Goal: Information Seeking & Learning: Learn about a topic

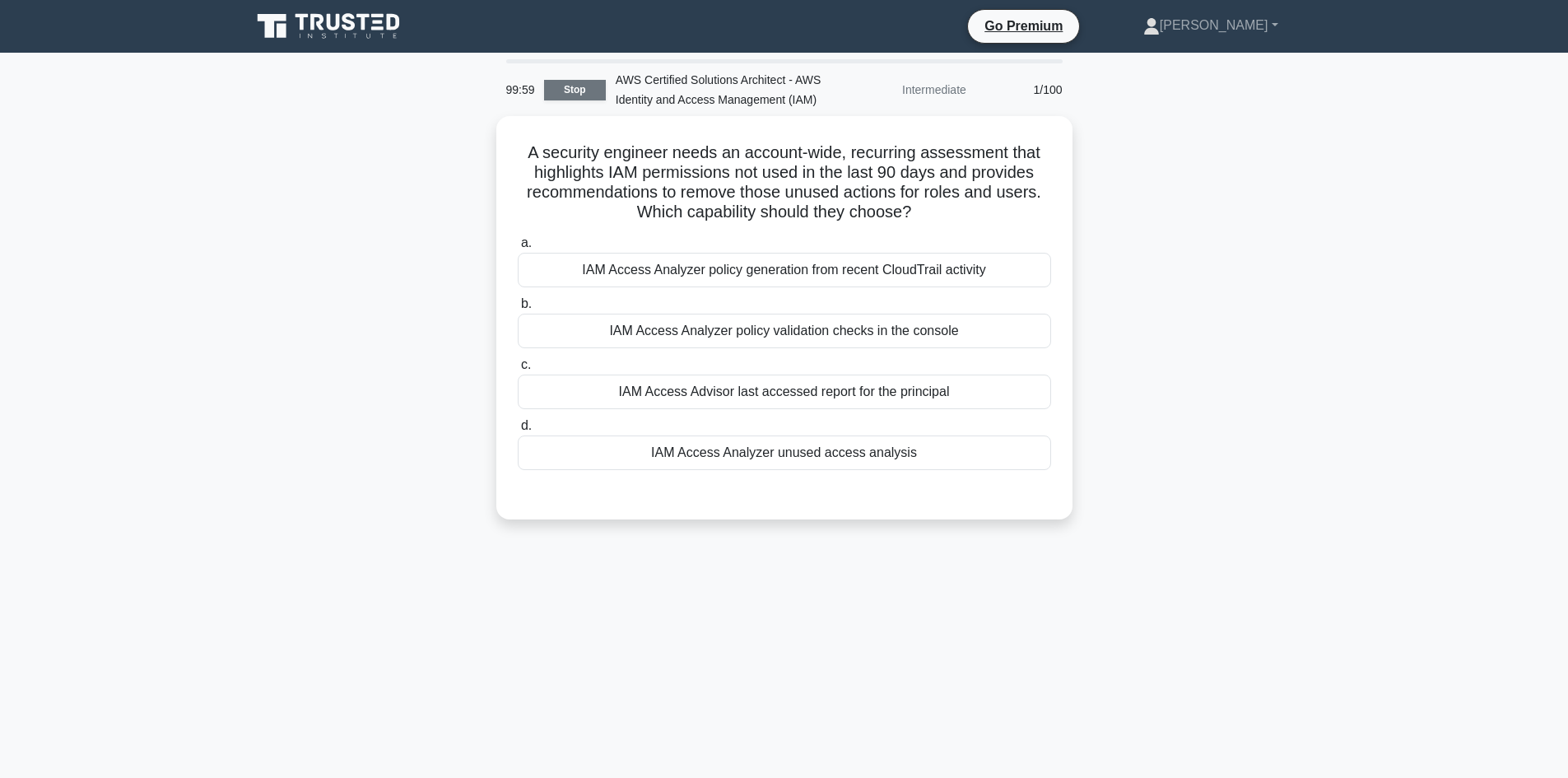
click at [576, 92] on link "Stop" at bounding box center [575, 90] width 62 height 21
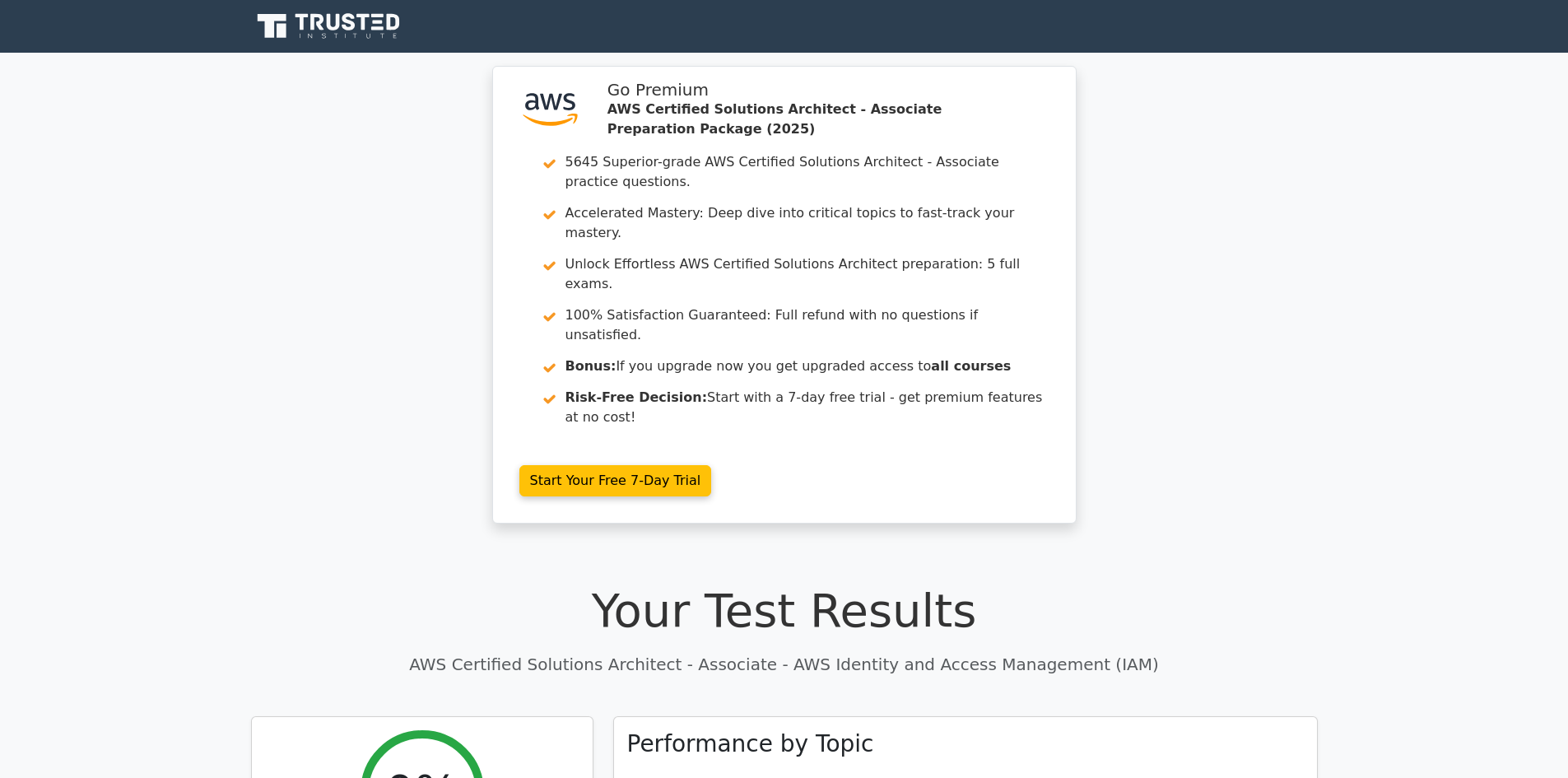
click at [570, 465] on link "Start Your Free 7-Day Trial" at bounding box center [615, 480] width 193 height 31
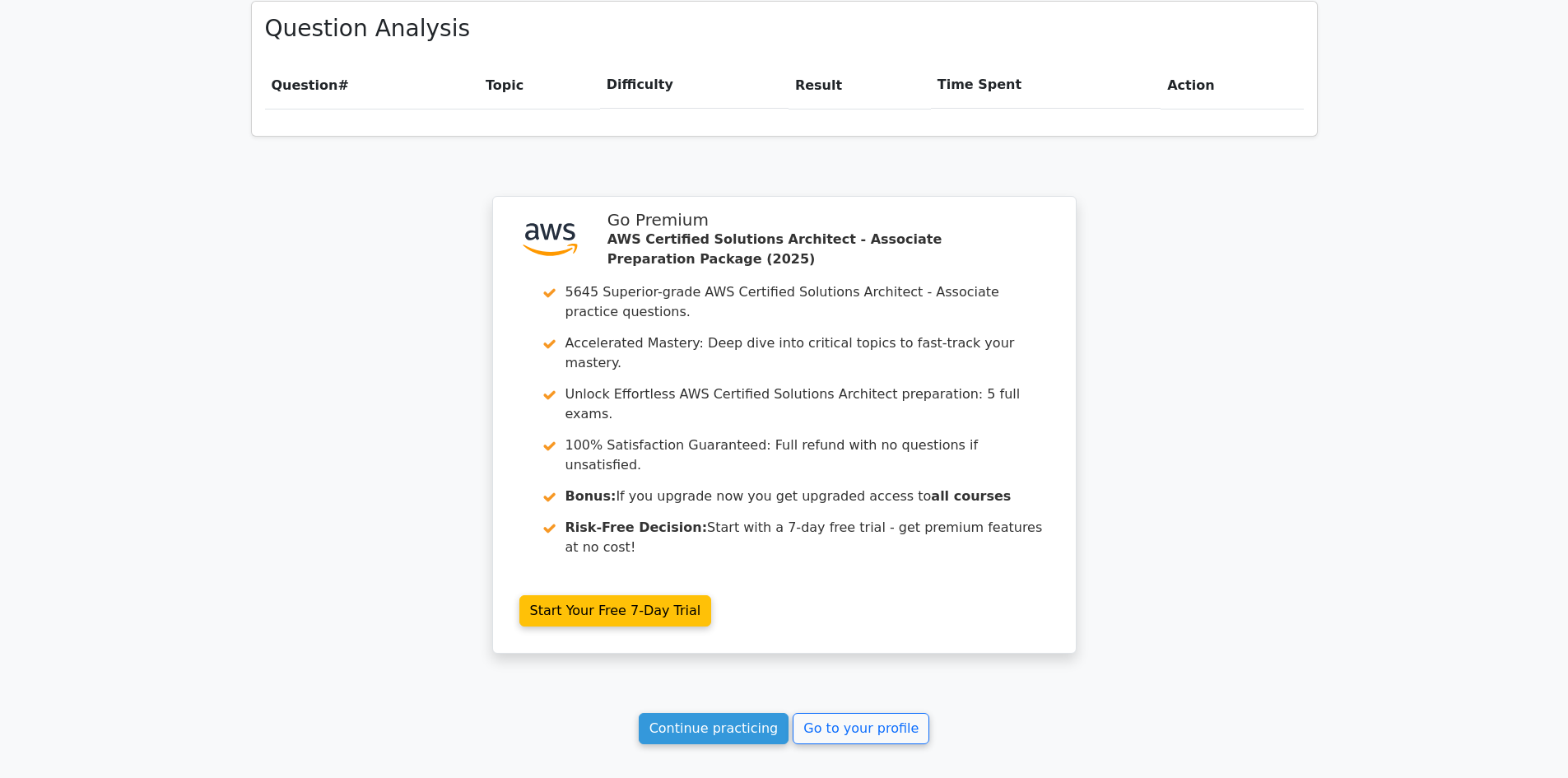
scroll to position [1234, 0]
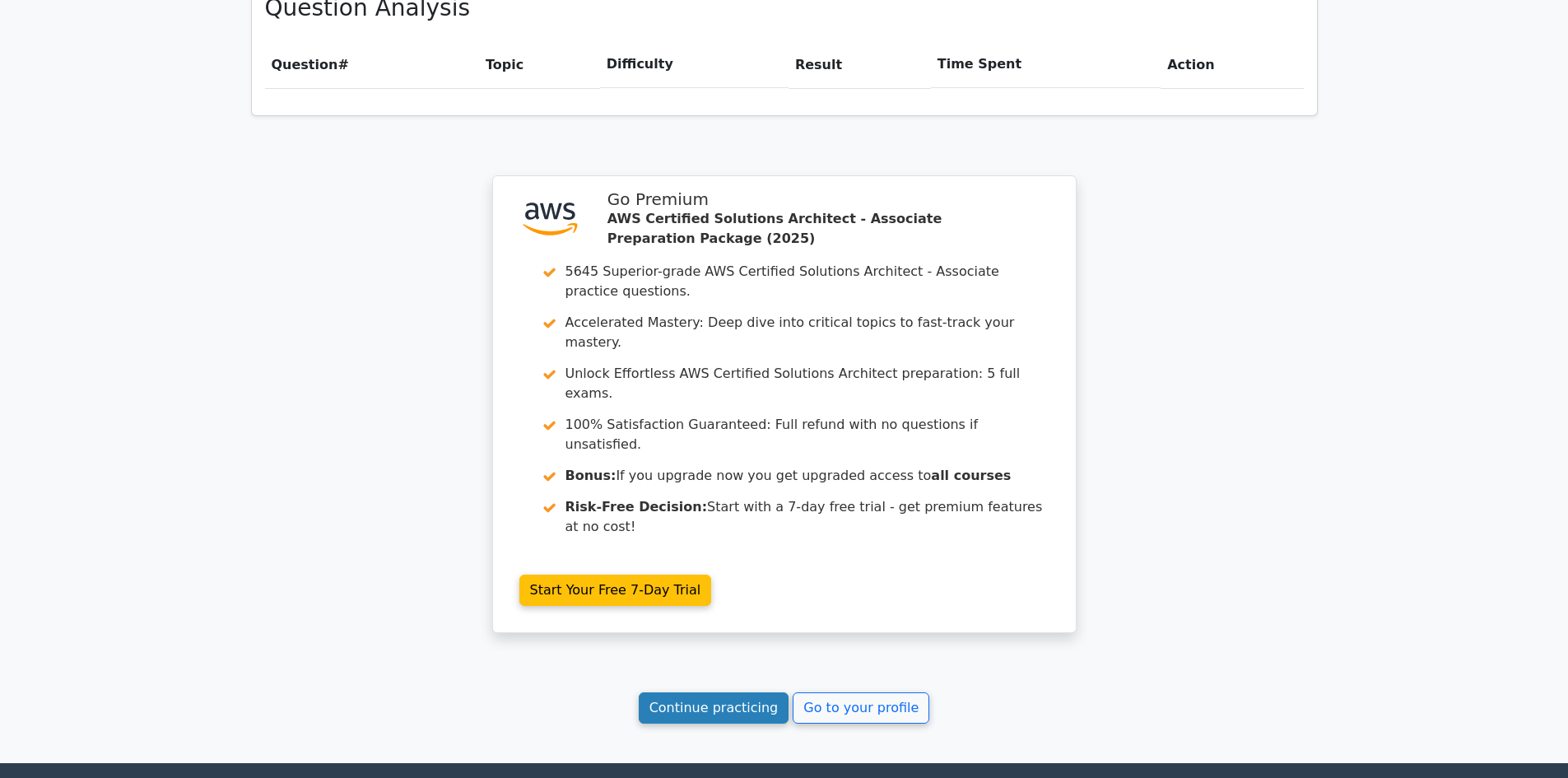
click at [739, 692] on link "Continue practicing" at bounding box center [715, 708] width 151 height 31
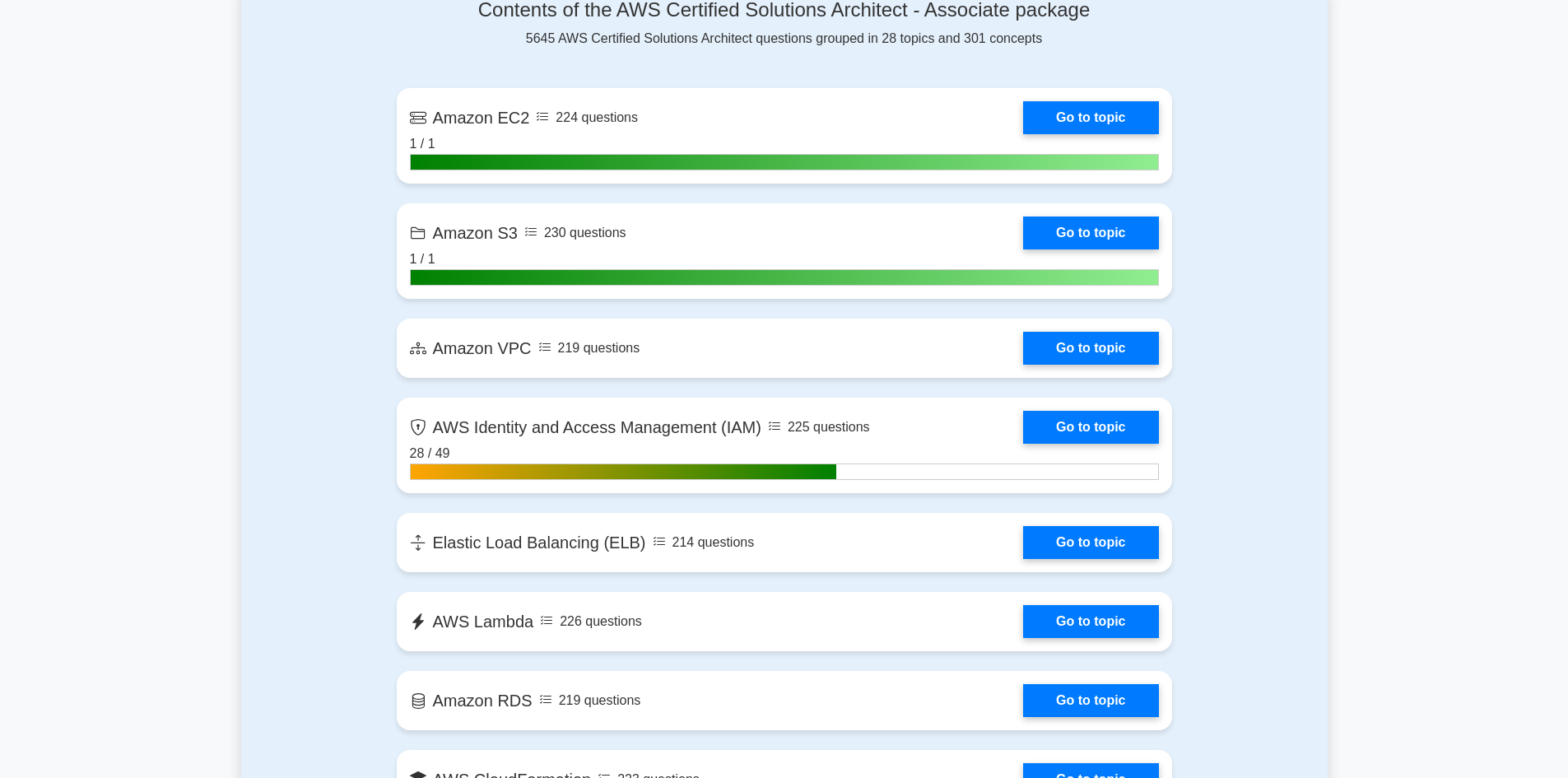
scroll to position [1097, 0]
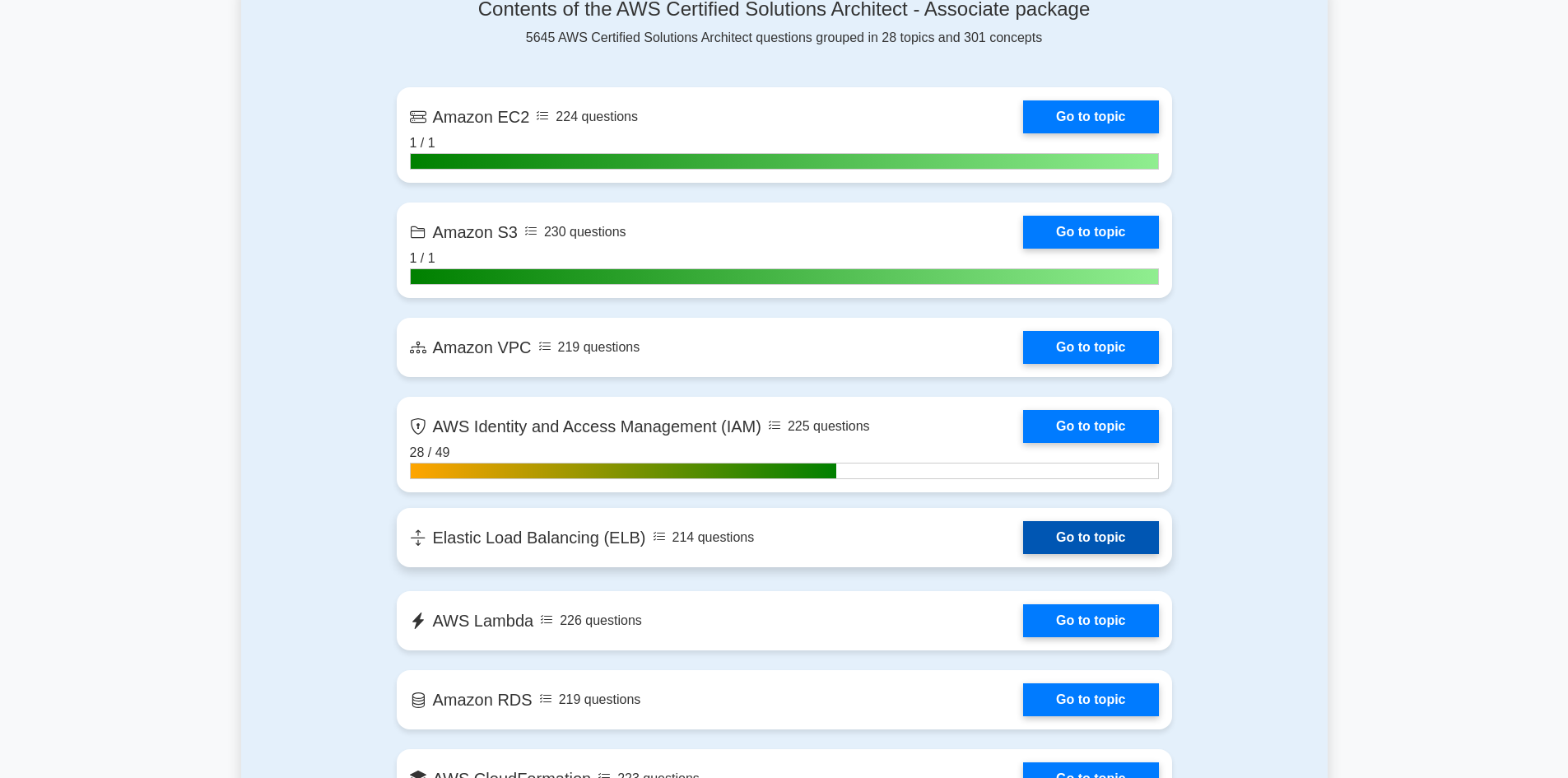
click at [1111, 546] on link "Go to topic" at bounding box center [1090, 537] width 135 height 33
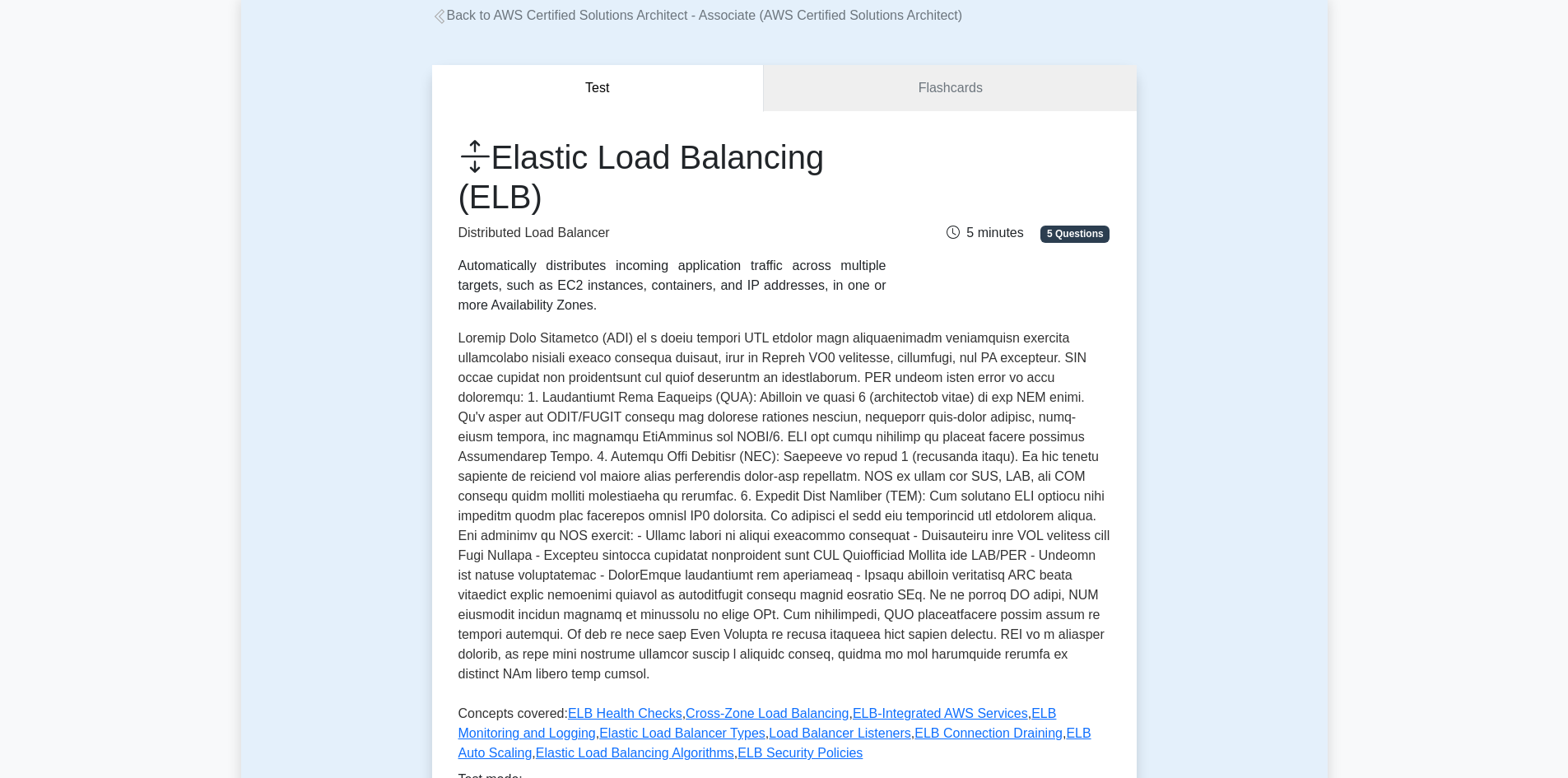
scroll to position [137, 0]
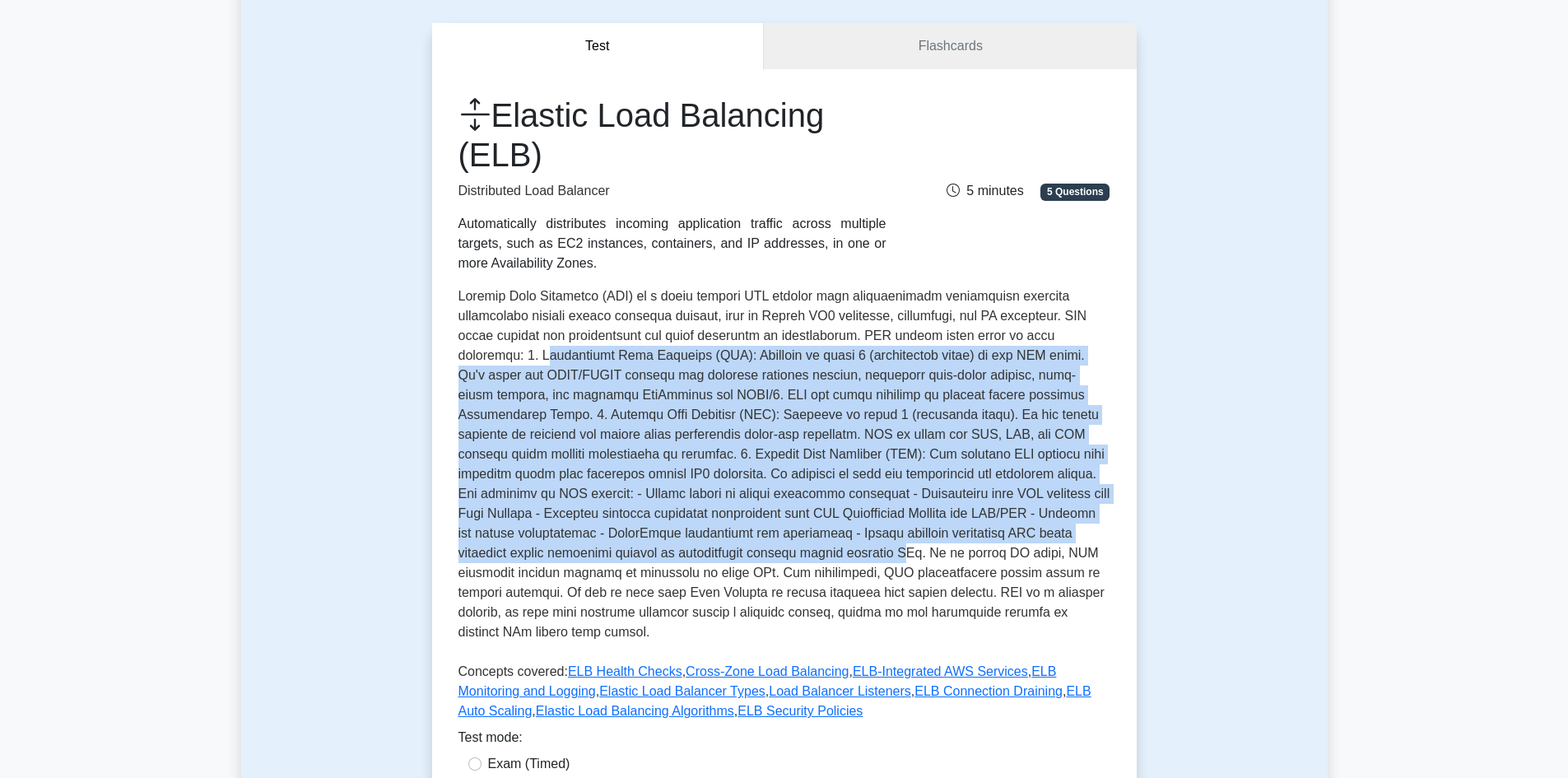
drag, startPoint x: 1012, startPoint y: 335, endPoint x: 1083, endPoint y: 534, distance: 211.3
click at [1083, 534] on p at bounding box center [784, 467] width 652 height 362
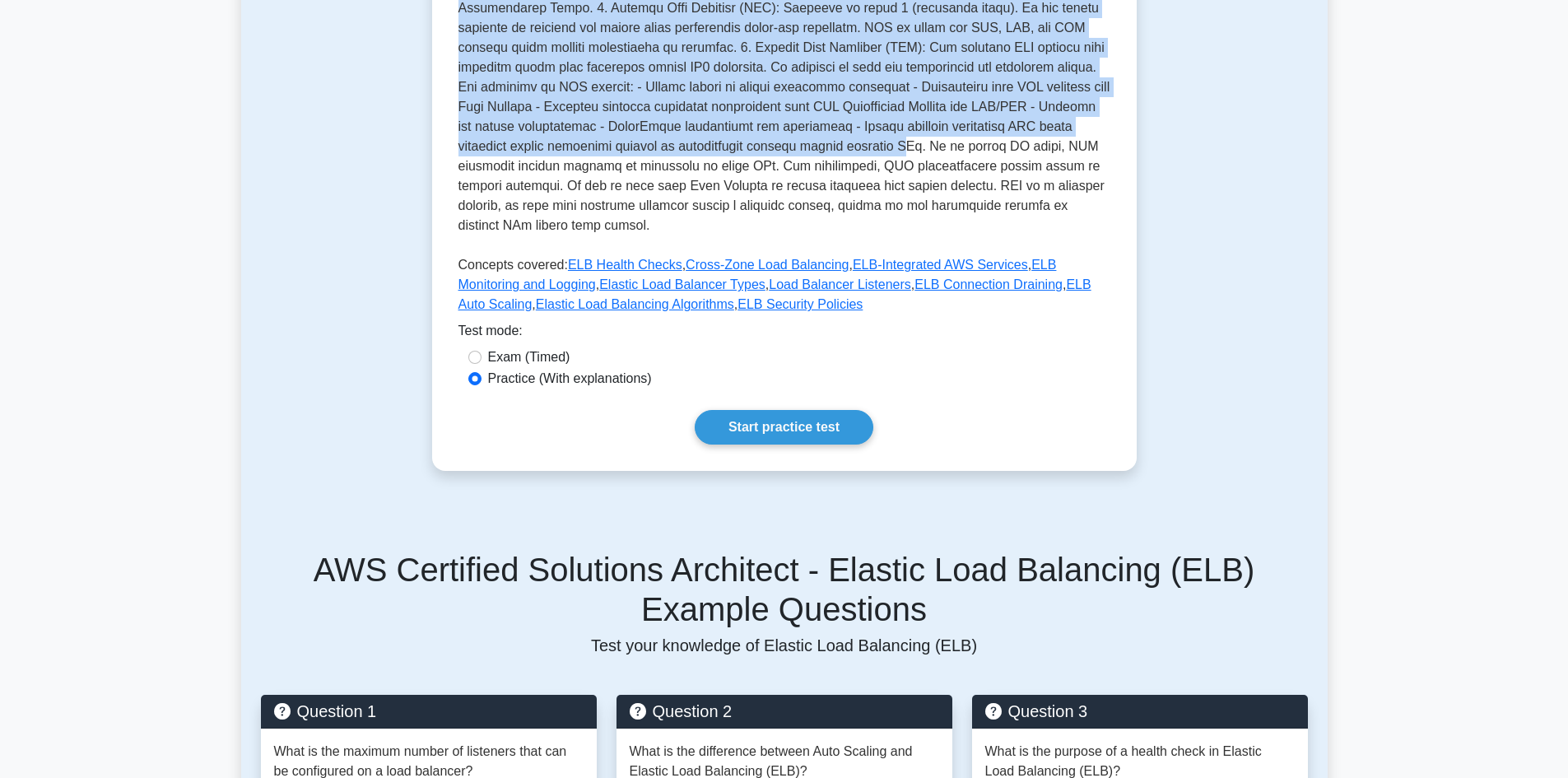
scroll to position [549, 0]
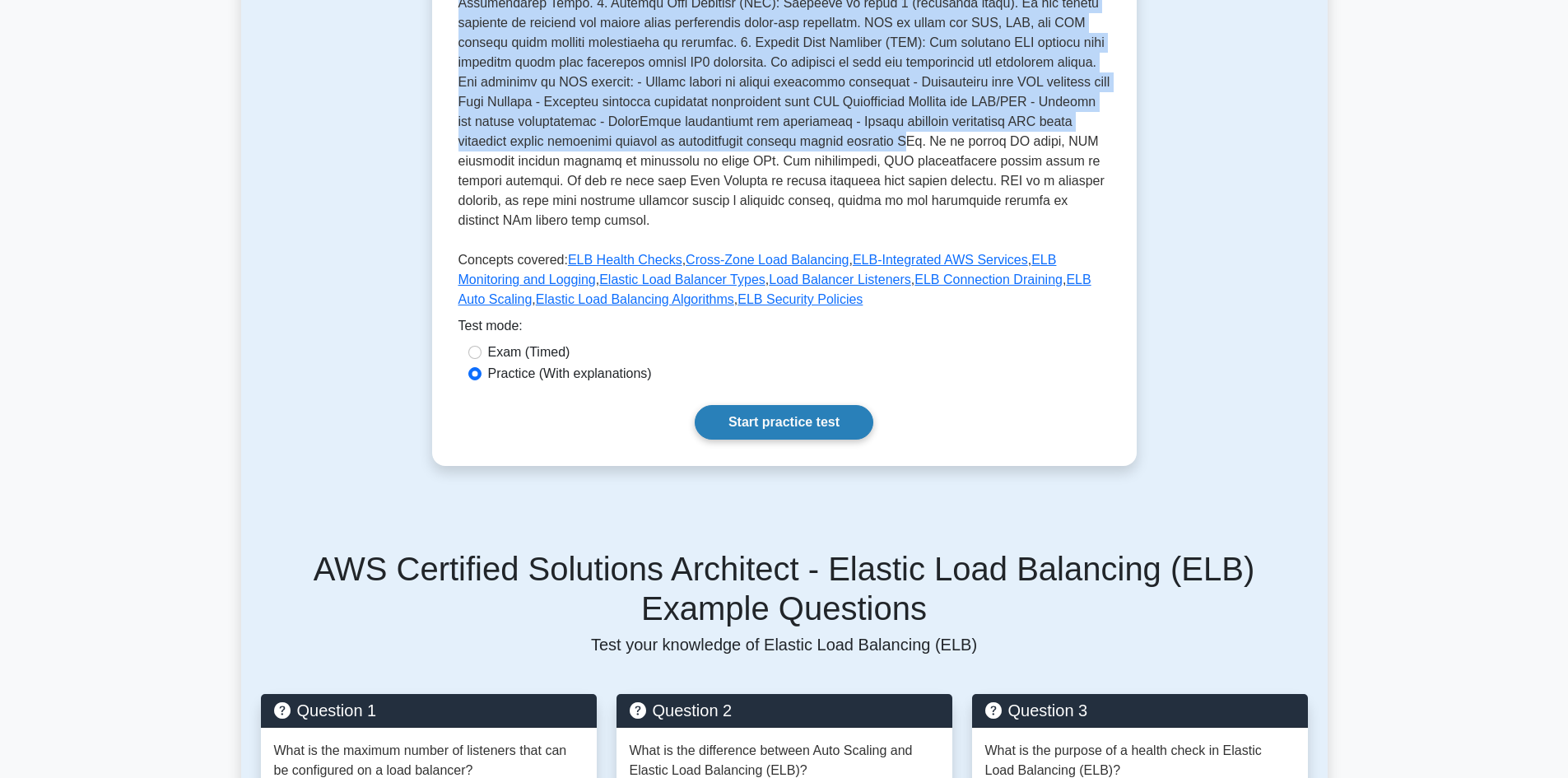
click at [770, 405] on link "Start practice test" at bounding box center [784, 422] width 178 height 34
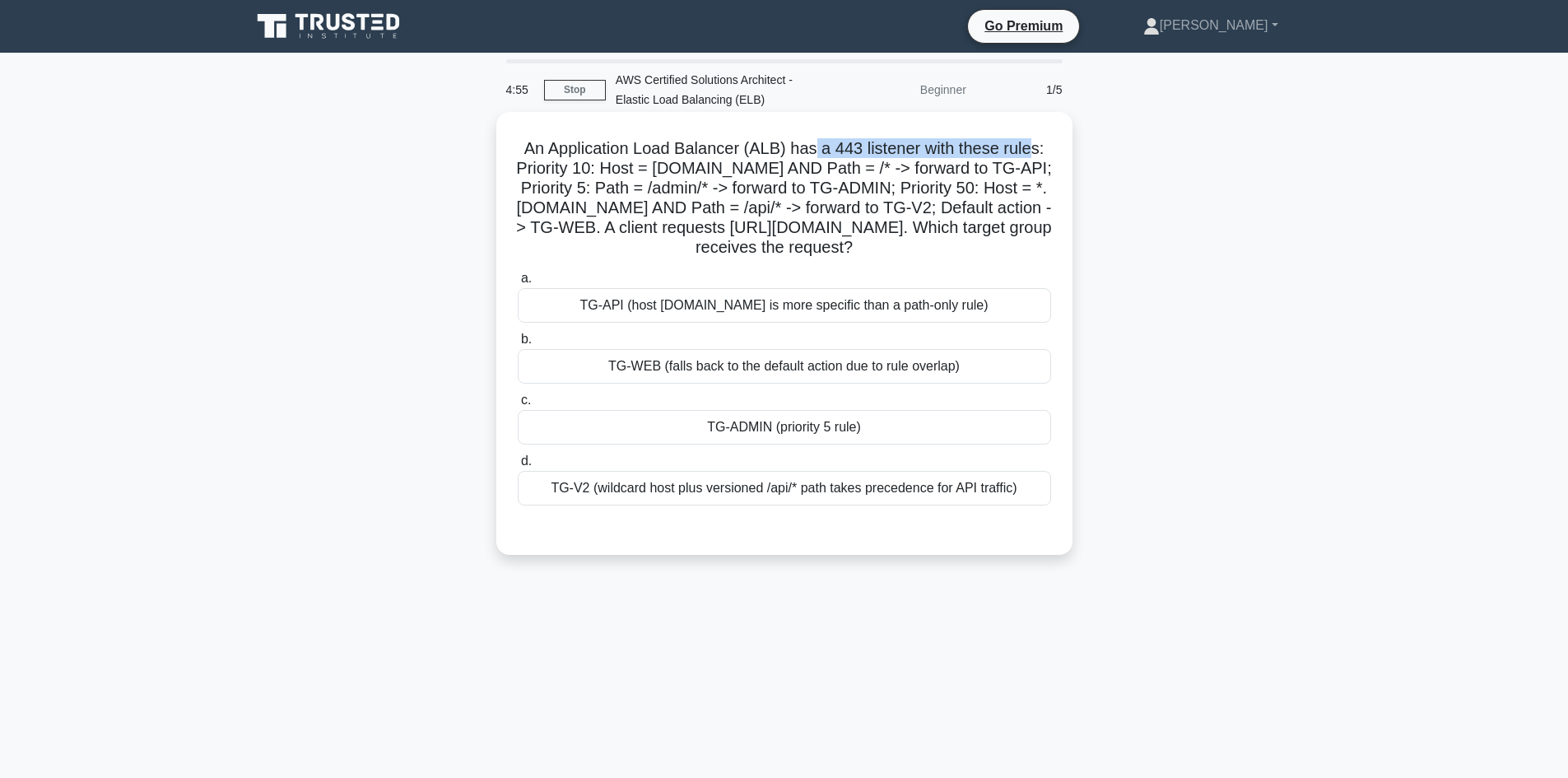
drag, startPoint x: 817, startPoint y: 152, endPoint x: 1033, endPoint y: 156, distance: 216.0
click at [1033, 156] on h5 "An Application Load Balancer (ALB) has a 443 listener with these rules: Priorit…" at bounding box center [785, 198] width 537 height 120
drag, startPoint x: 630, startPoint y: 166, endPoint x: 1040, endPoint y: 172, distance: 410.0
click at [1040, 172] on h5 "An Application Load Balancer (ALB) has a 443 listener with these rules: Priorit…" at bounding box center [785, 198] width 537 height 120
click at [716, 172] on h5 "An Application Load Balancer (ALB) has a 443 listener with these rules: Priorit…" at bounding box center [785, 198] width 537 height 120
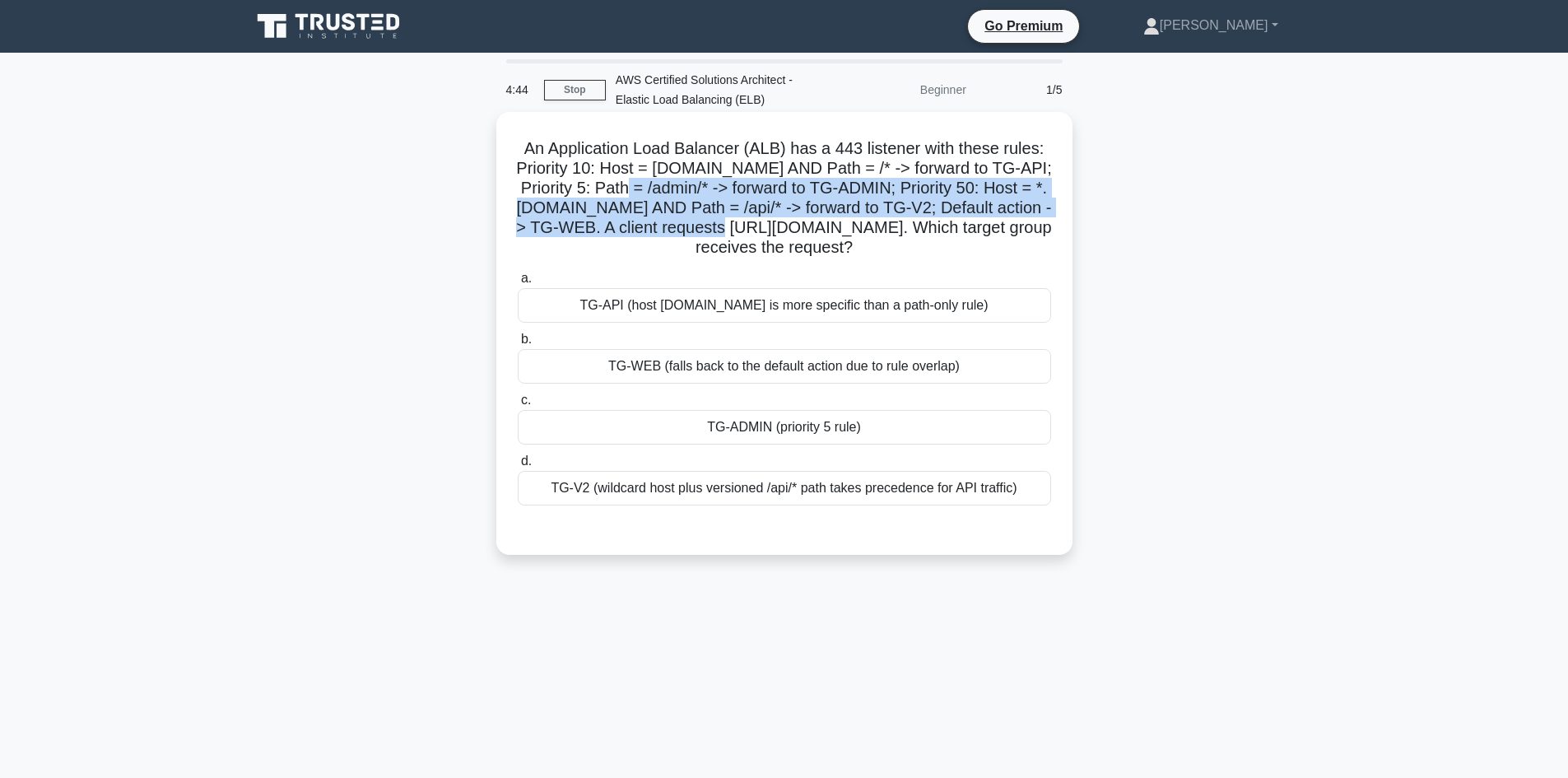
drag, startPoint x: 688, startPoint y: 190, endPoint x: 1050, endPoint y: 221, distance: 363.3
click at [1050, 221] on h5 "An Application Load Balancer (ALB) has a 443 listener with these rules: Priorit…" at bounding box center [785, 198] width 537 height 120
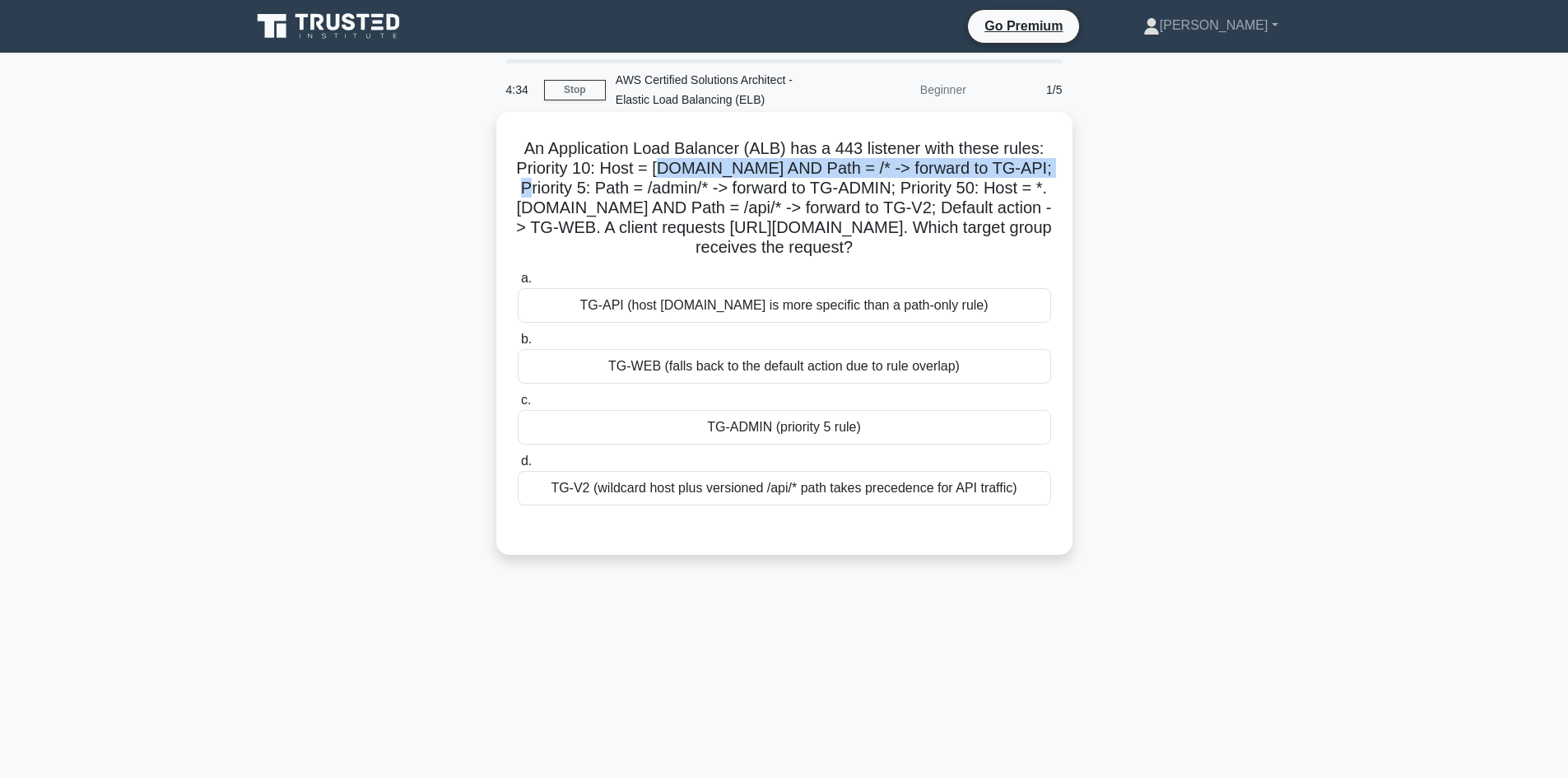
drag, startPoint x: 671, startPoint y: 168, endPoint x: 556, endPoint y: 186, distance: 116.4
click at [556, 186] on h5 "An Application Load Balancer (ALB) has a 443 listener with these rules: Priorit…" at bounding box center [785, 198] width 537 height 120
drag, startPoint x: 594, startPoint y: 184, endPoint x: 605, endPoint y: 184, distance: 11.0
click at [594, 184] on h5 "An Application Load Balancer (ALB) has a 443 listener with these rules: Priorit…" at bounding box center [785, 198] width 537 height 120
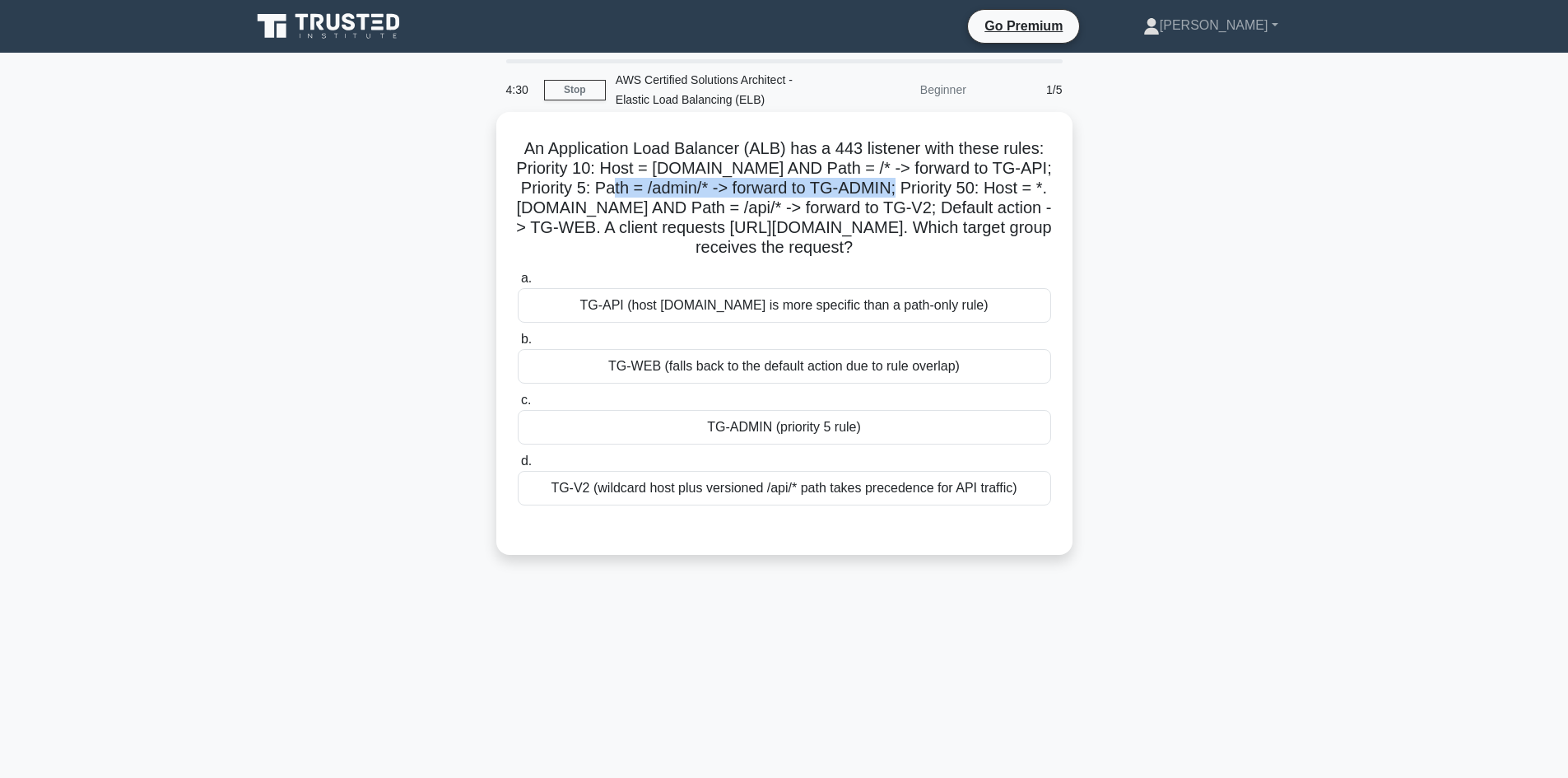
drag, startPoint x: 636, startPoint y: 190, endPoint x: 941, endPoint y: 194, distance: 305.0
click at [941, 194] on h5 "An Application Load Balancer (ALB) has a 443 listener with these rules: Priorit…" at bounding box center [785, 198] width 537 height 120
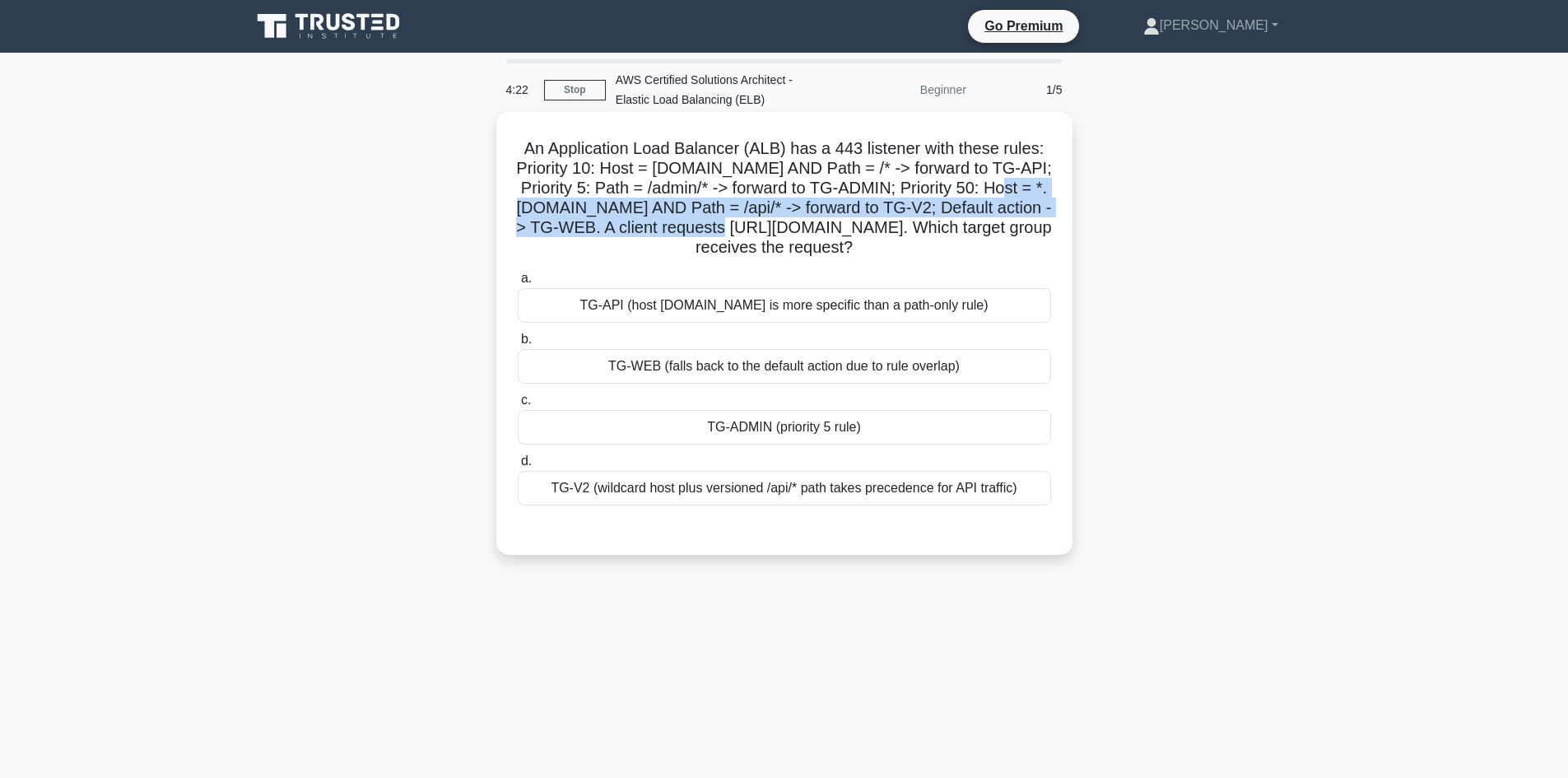
drag, startPoint x: 518, startPoint y: 205, endPoint x: 987, endPoint y: 227, distance: 469.5
click at [987, 227] on h5 "An Application Load Balancer (ALB) has a 443 listener with these rules: Priorit…" at bounding box center [785, 198] width 537 height 120
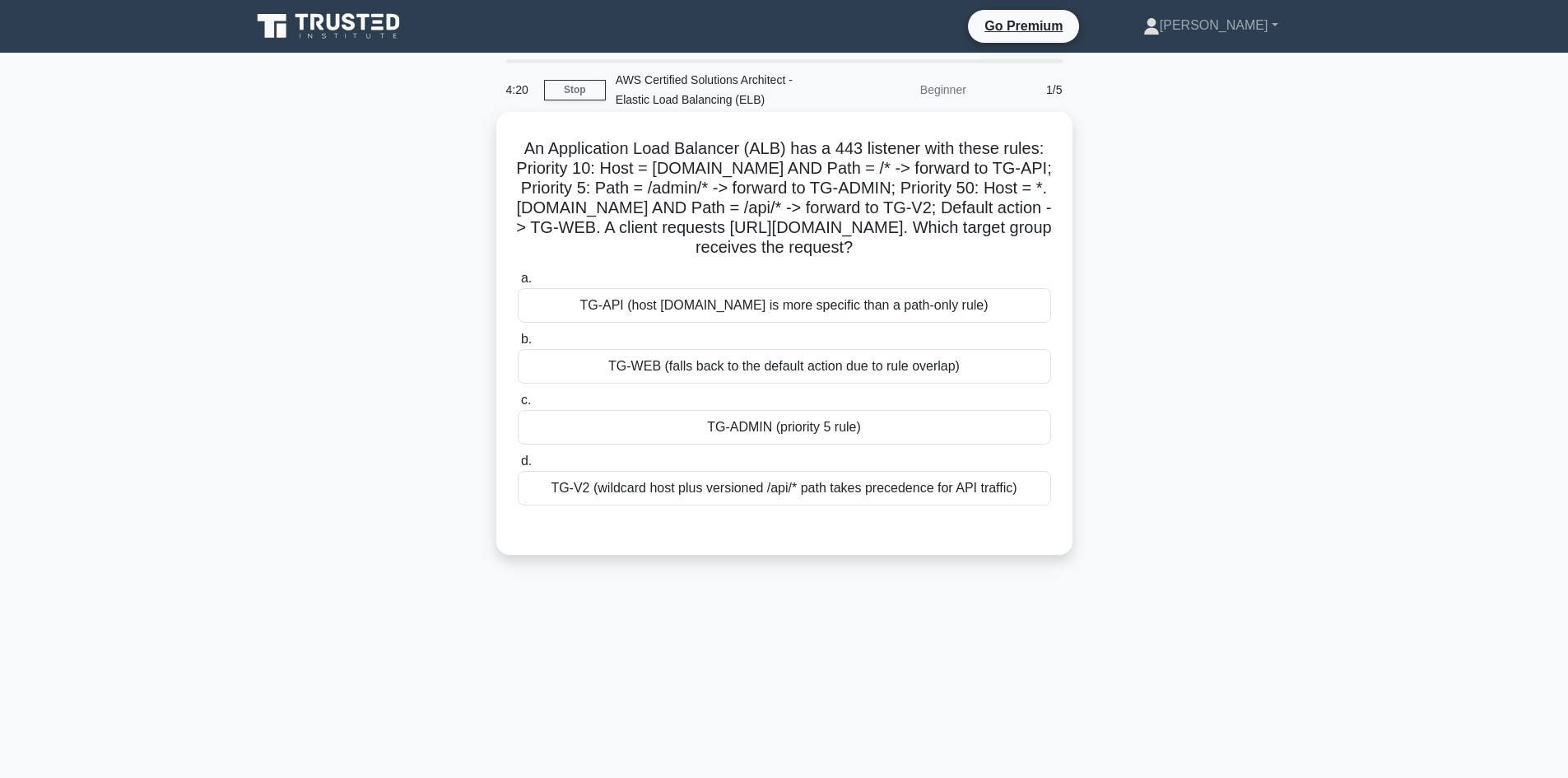
click at [741, 248] on h5 "An Application Load Balancer (ALB) has a 443 listener with these rules: Priorit…" at bounding box center [785, 198] width 537 height 120
click at [737, 444] on div "TG-ADMIN (priority 5 rule)" at bounding box center [785, 427] width 534 height 34
click at [518, 406] on input "c. TG-ADMIN (priority 5 rule)" at bounding box center [518, 401] width 0 height 10
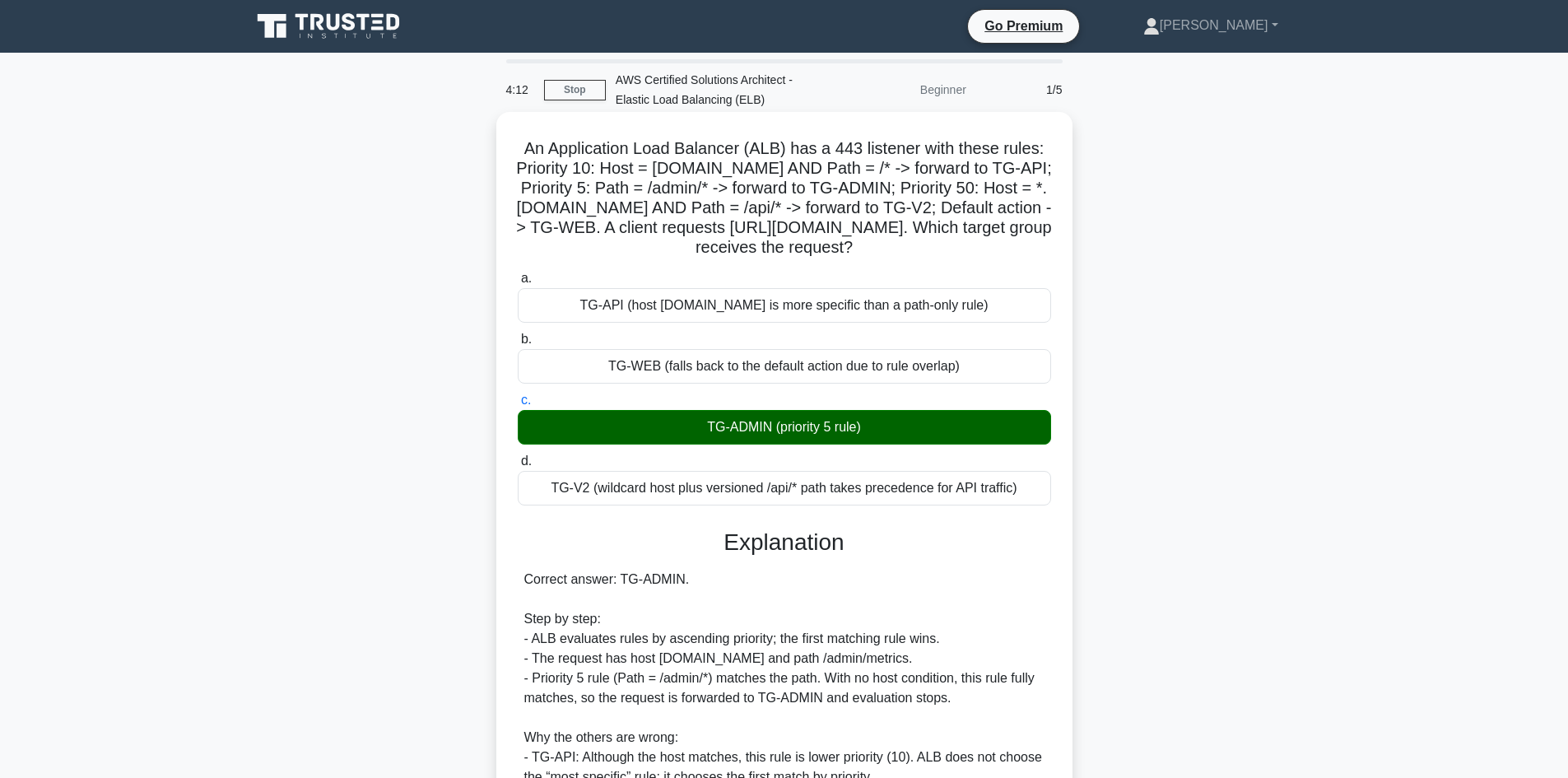
scroll to position [257, 0]
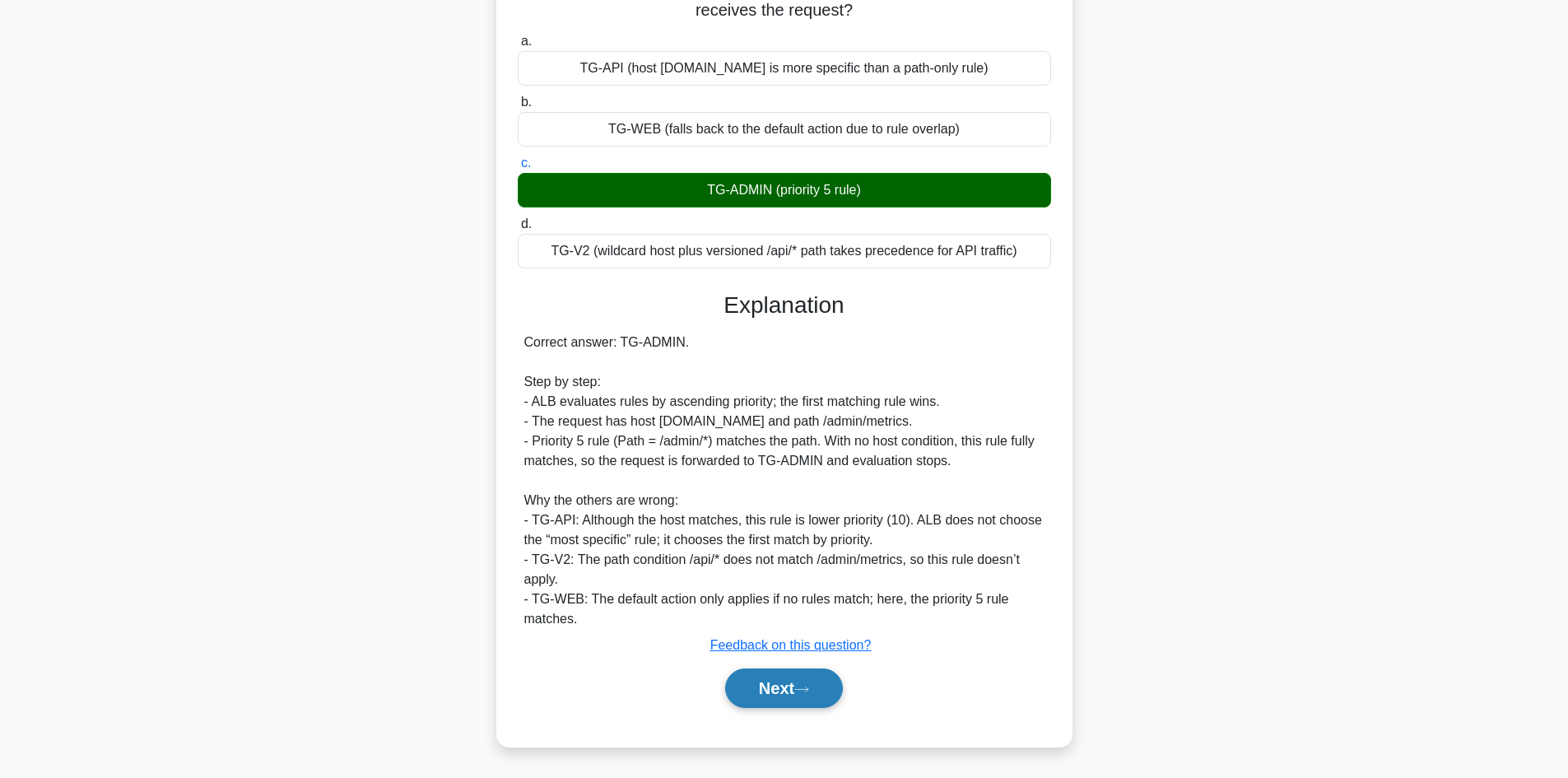
click at [788, 691] on button "Next" at bounding box center [783, 688] width 118 height 39
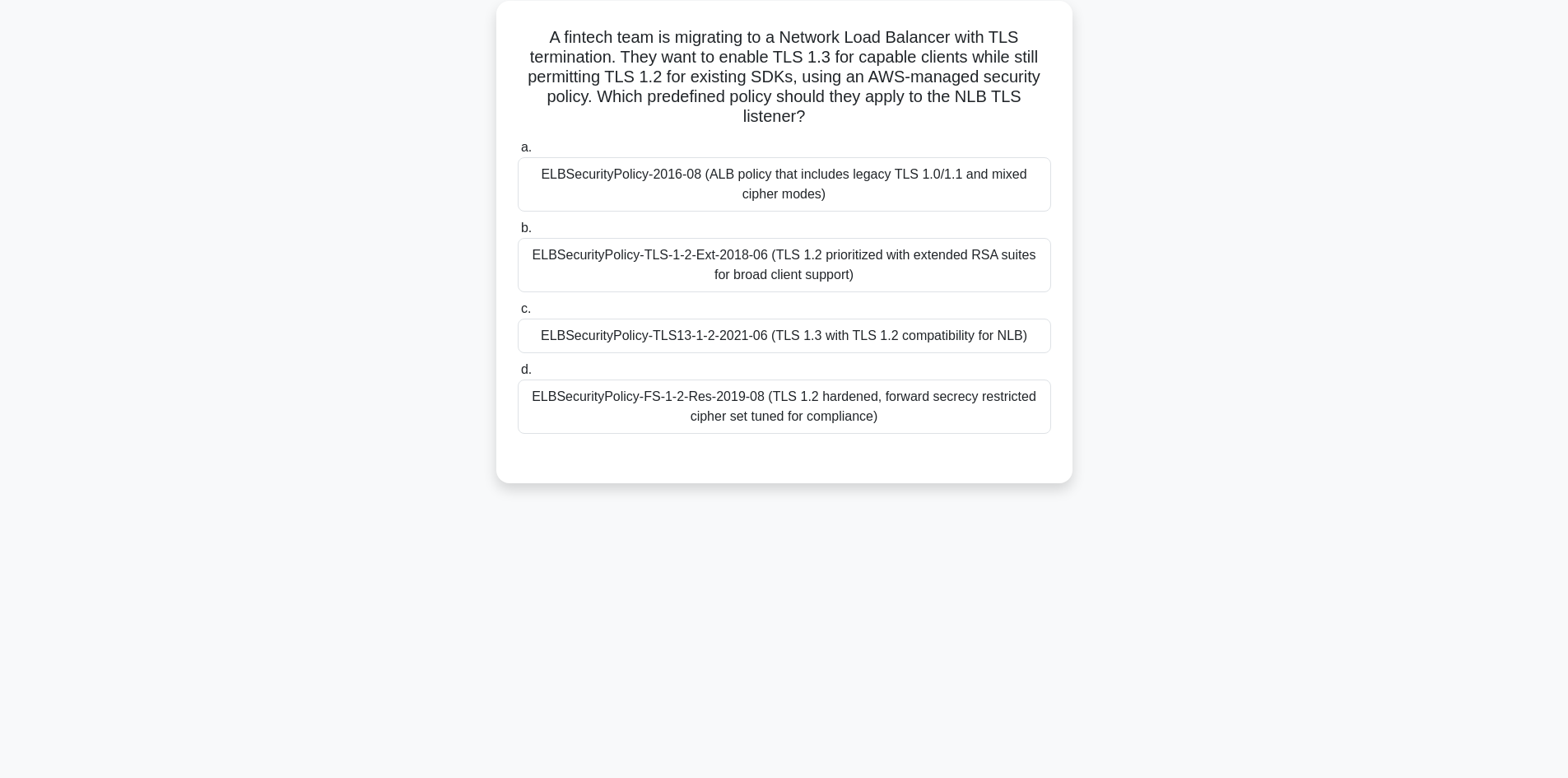
scroll to position [0, 0]
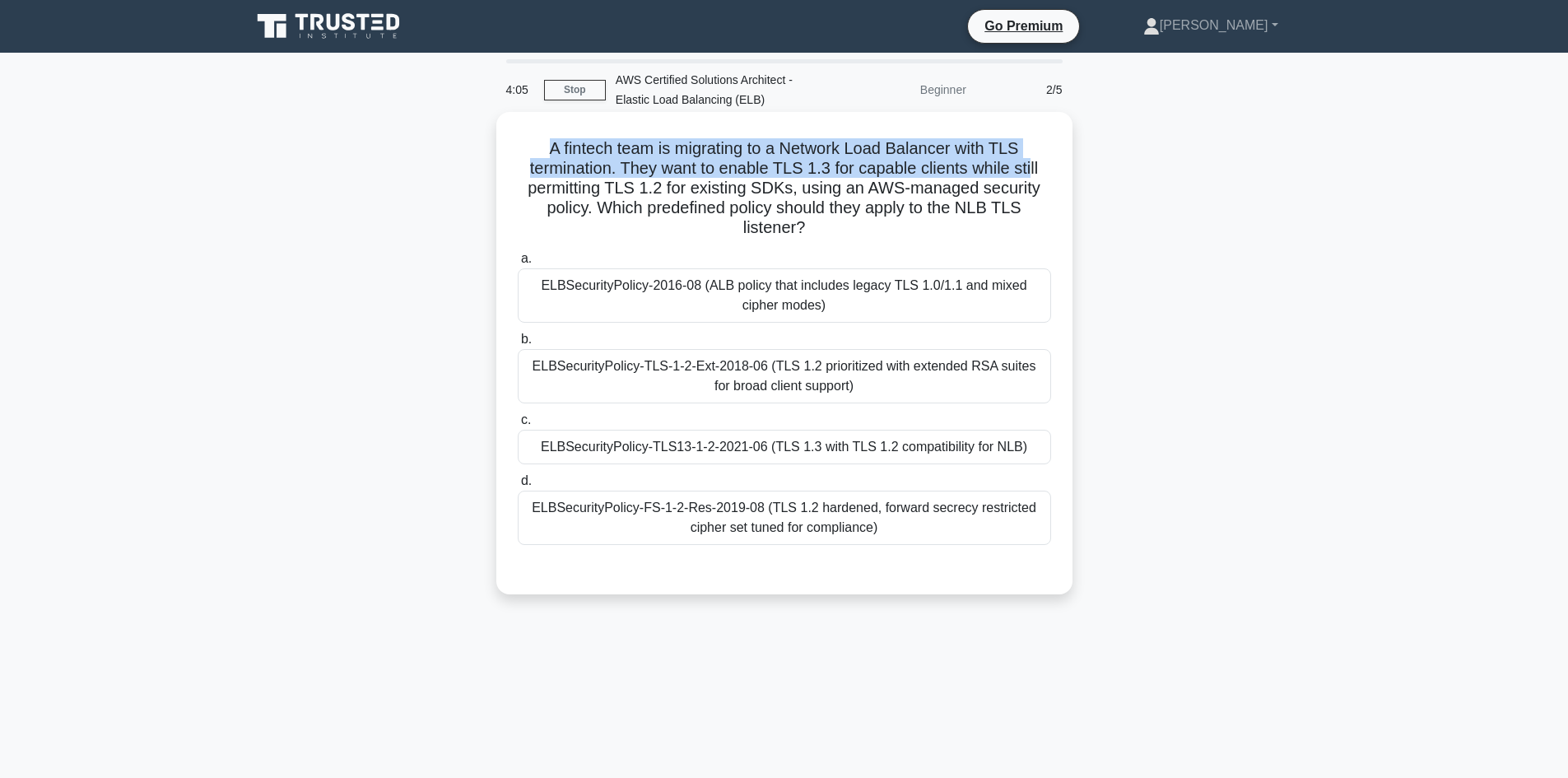
drag, startPoint x: 537, startPoint y: 142, endPoint x: 1034, endPoint y: 160, distance: 497.3
click at [1034, 160] on h5 "A fintech team is migrating to a Network Load Balancer with TLS termination. Th…" at bounding box center [785, 188] width 537 height 100
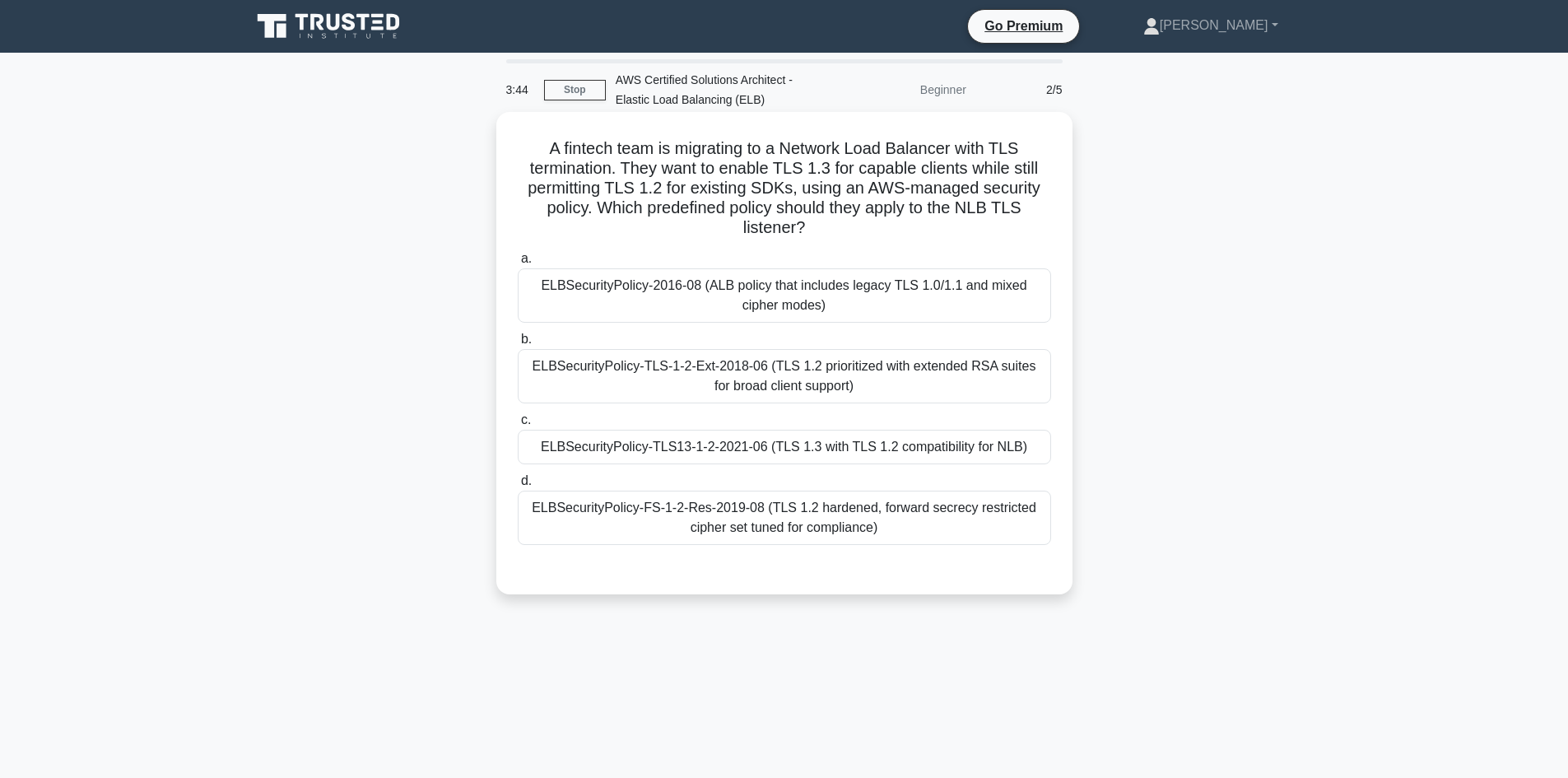
click at [962, 454] on div "ELBSecurityPolicy-TLS13-1-2-2021-06 (TLS 1.3 with TLS 1.2 compatibility for NLB)" at bounding box center [785, 447] width 534 height 34
click at [518, 425] on input "c. ELBSecurityPolicy-TLS13-1-2-2021-06 (TLS 1.3 with TLS 1.2 compatibility for …" at bounding box center [518, 420] width 0 height 10
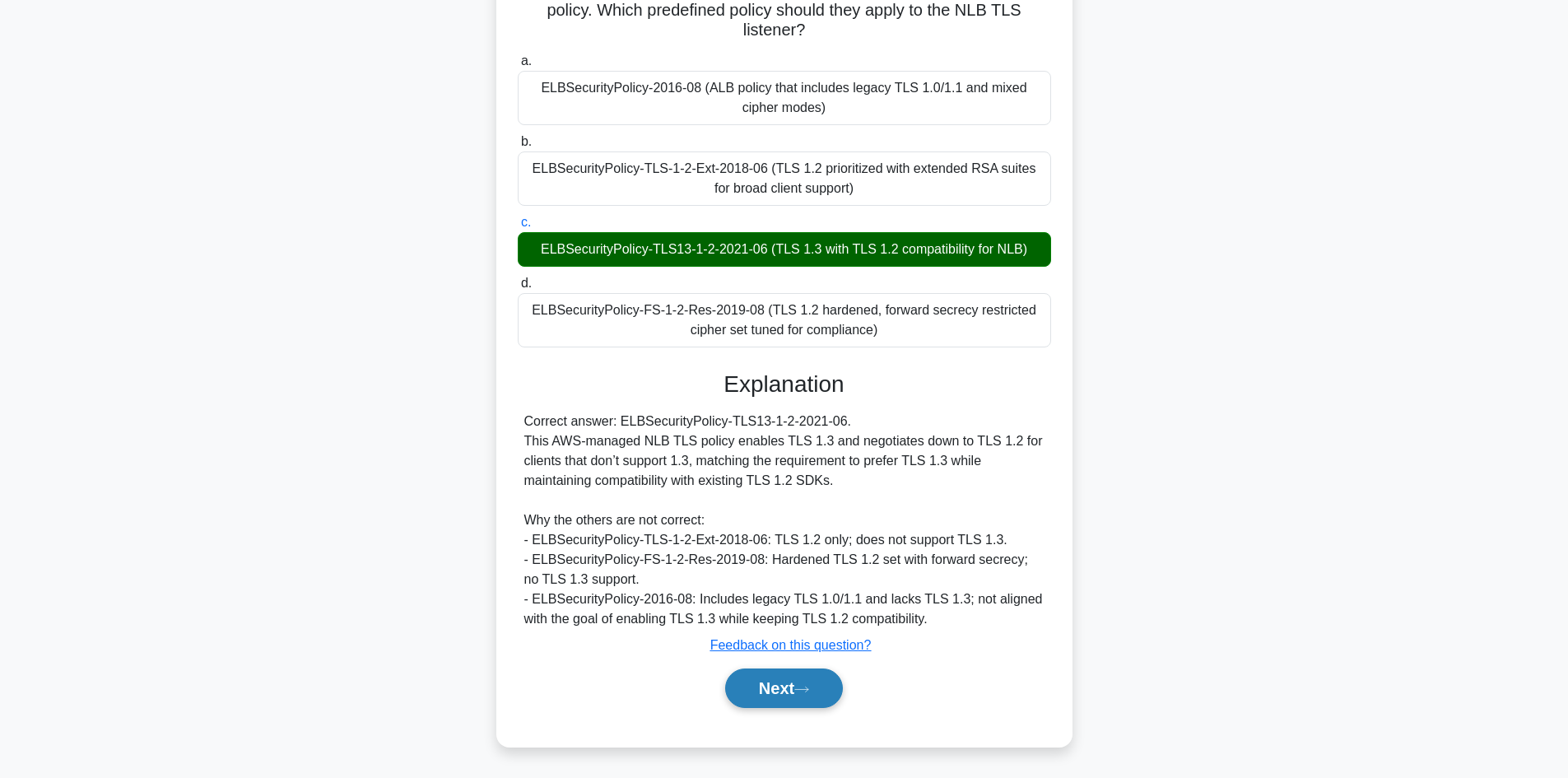
click at [798, 690] on button "Next" at bounding box center [783, 688] width 118 height 39
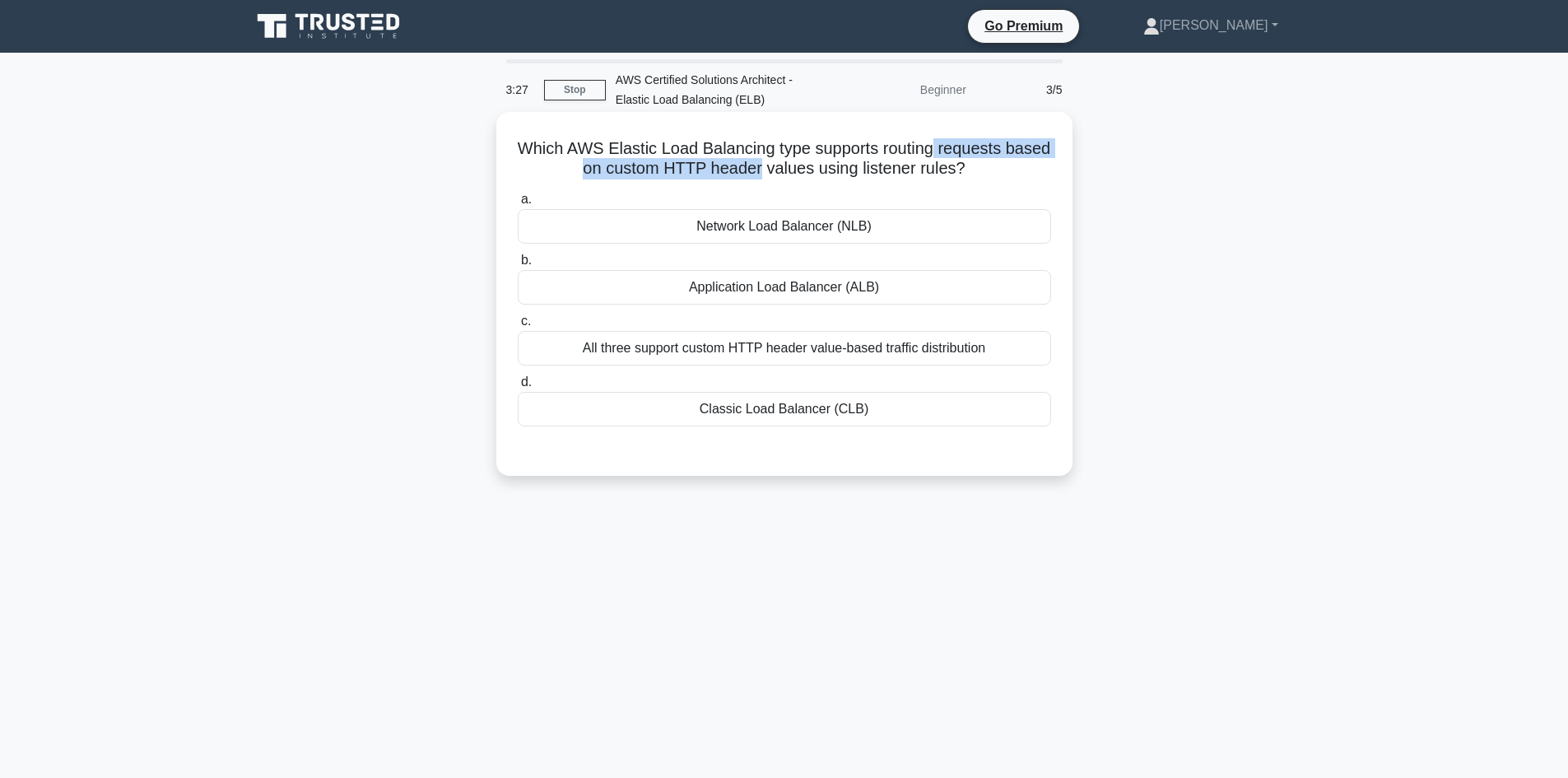
drag, startPoint x: 997, startPoint y: 151, endPoint x: 785, endPoint y: 168, distance: 212.7
click at [785, 168] on h5 "Which AWS Elastic Load Balancing type supports routing requests based on custom…" at bounding box center [785, 159] width 537 height 41
click at [802, 277] on div "Application Load Balancer (ALB)" at bounding box center [785, 287] width 534 height 34
click at [518, 266] on input "b. Application Load Balancer (ALB)" at bounding box center [518, 260] width 0 height 10
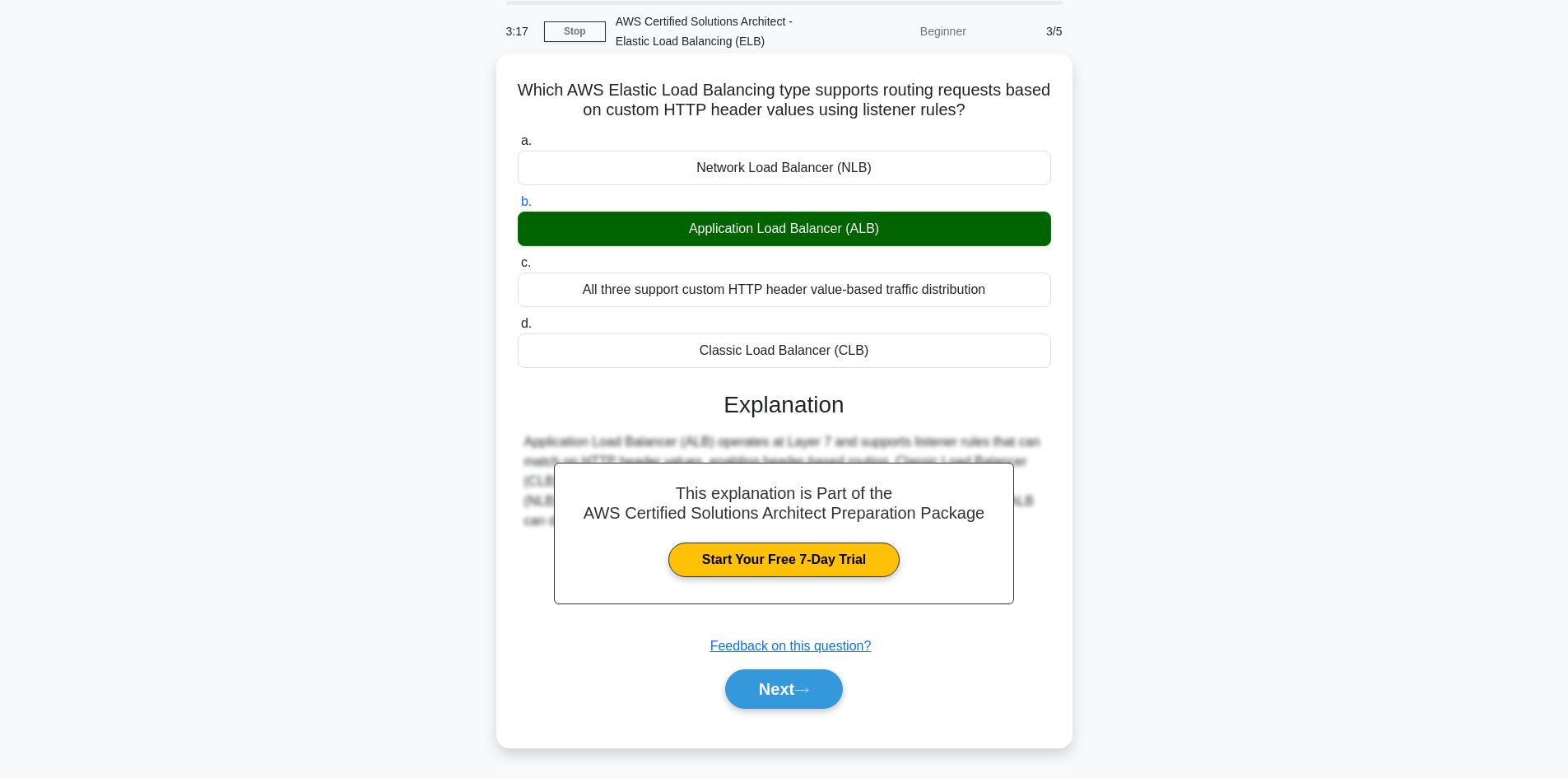
scroll to position [112, 0]
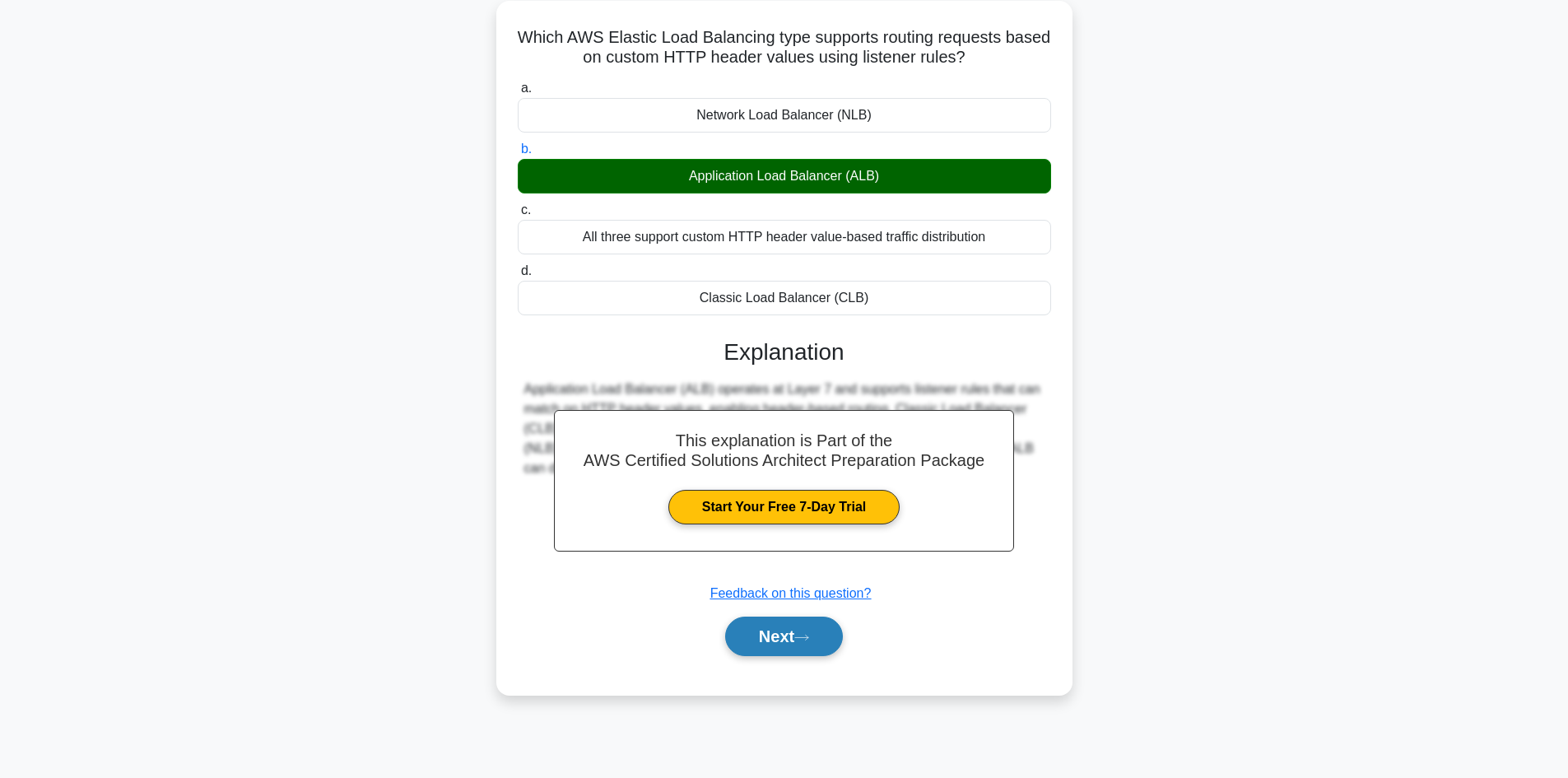
click at [779, 639] on button "Next" at bounding box center [783, 636] width 118 height 39
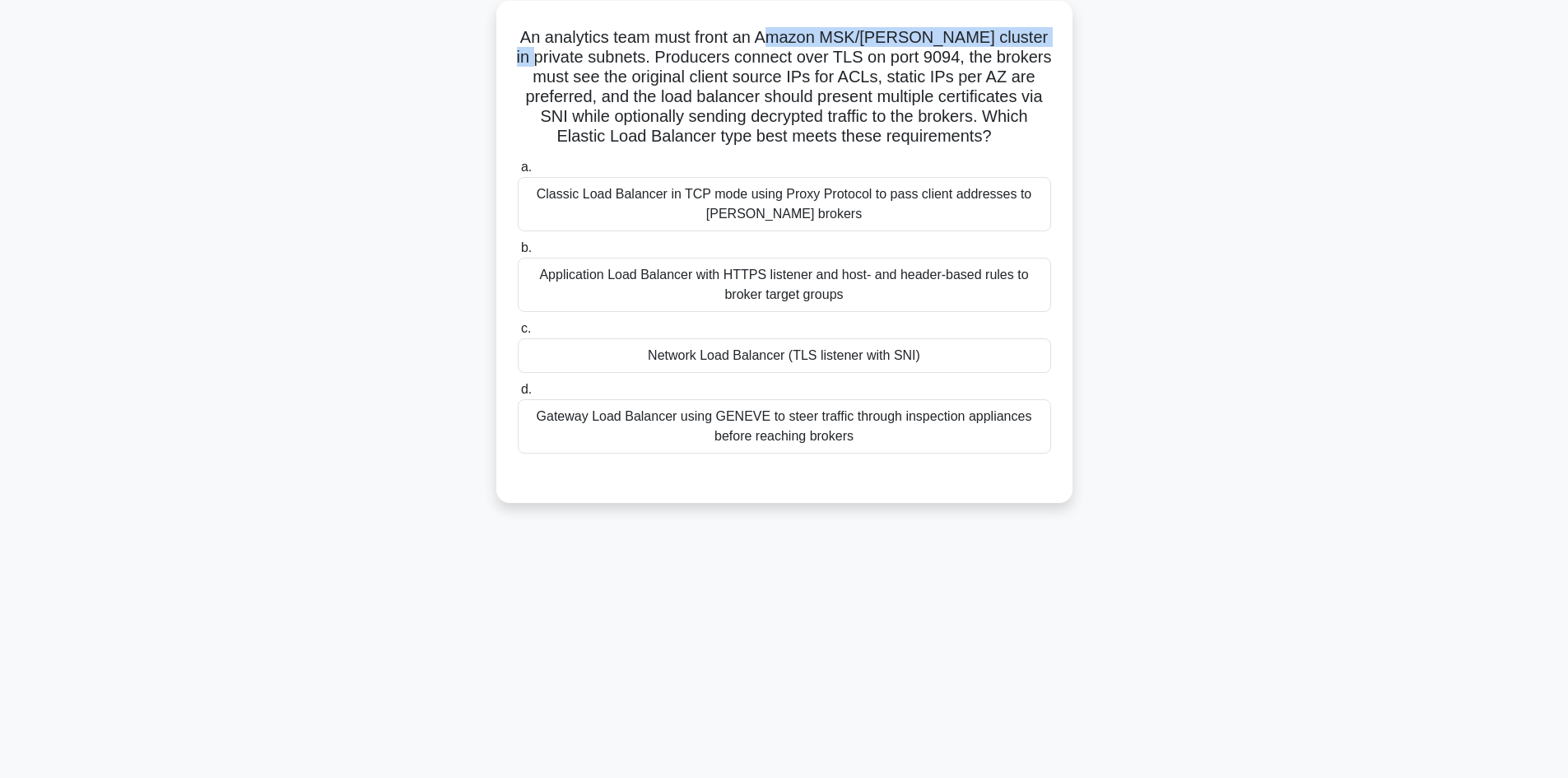
drag, startPoint x: 516, startPoint y: 51, endPoint x: 777, endPoint y: 46, distance: 261.0
click at [777, 46] on h5 "An analytics team must front an Amazon MSK/Kafka cluster in private subnets. Pr…" at bounding box center [785, 87] width 537 height 120
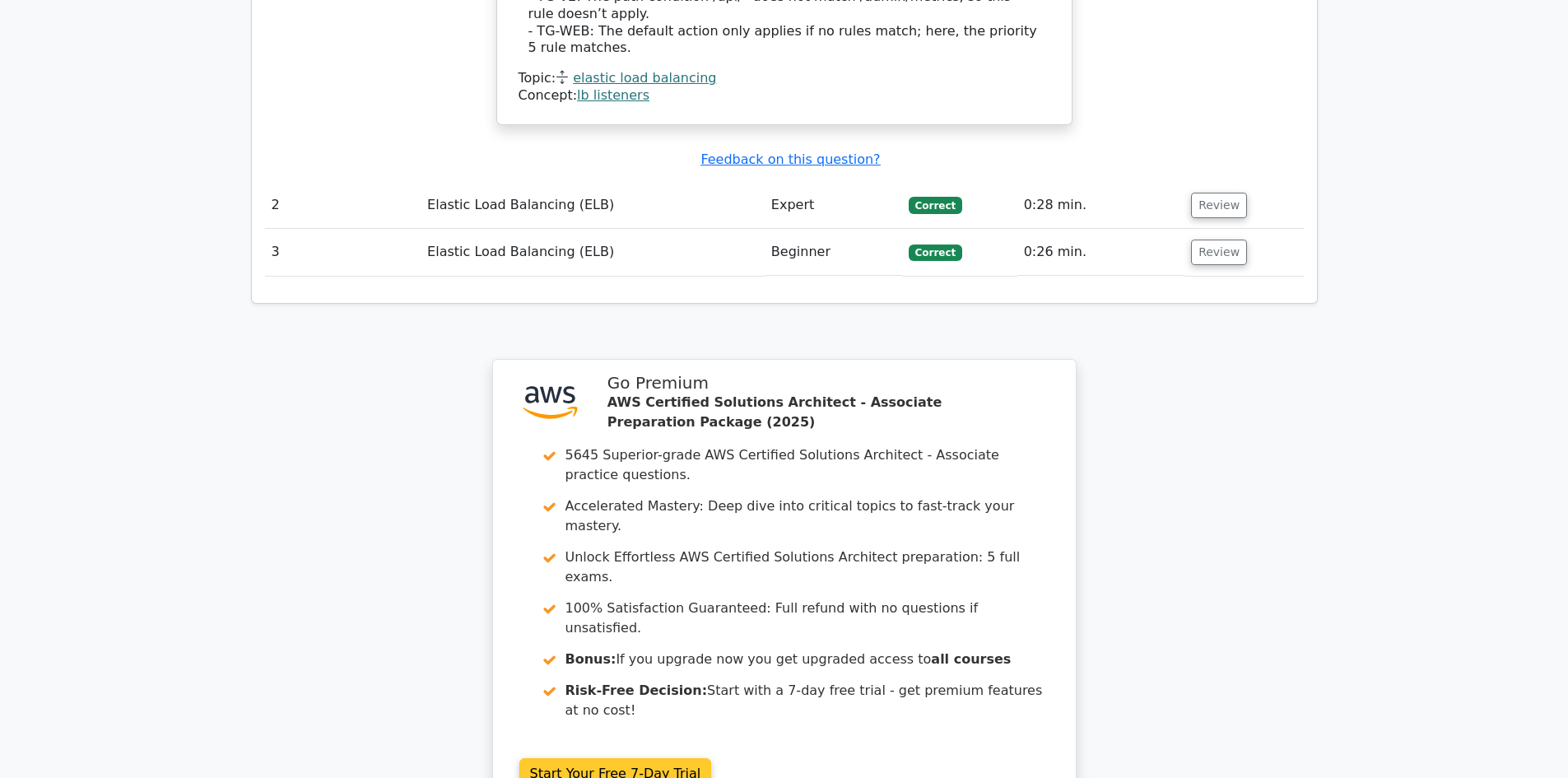
scroll to position [2058, 0]
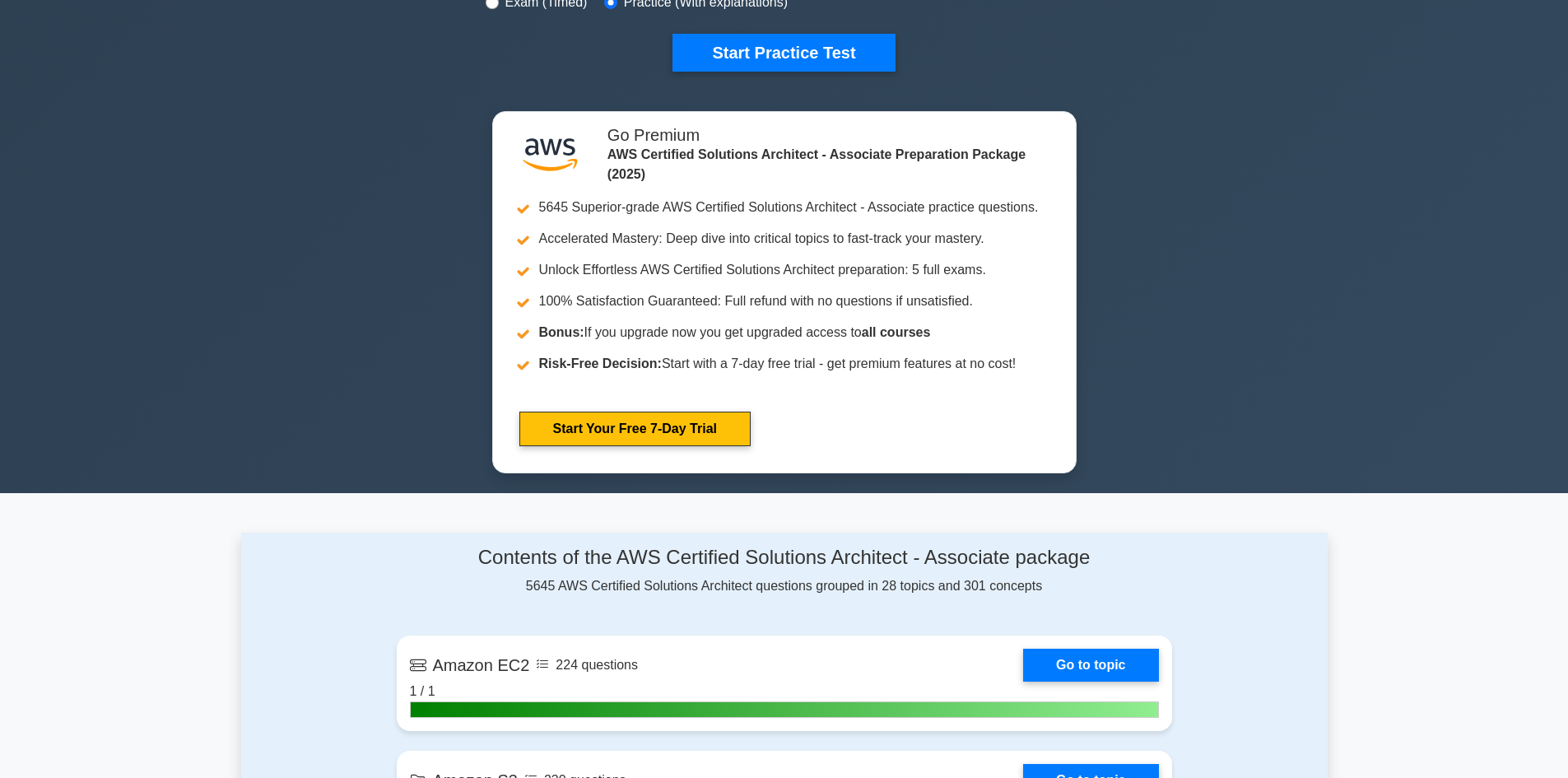
scroll to position [1097, 0]
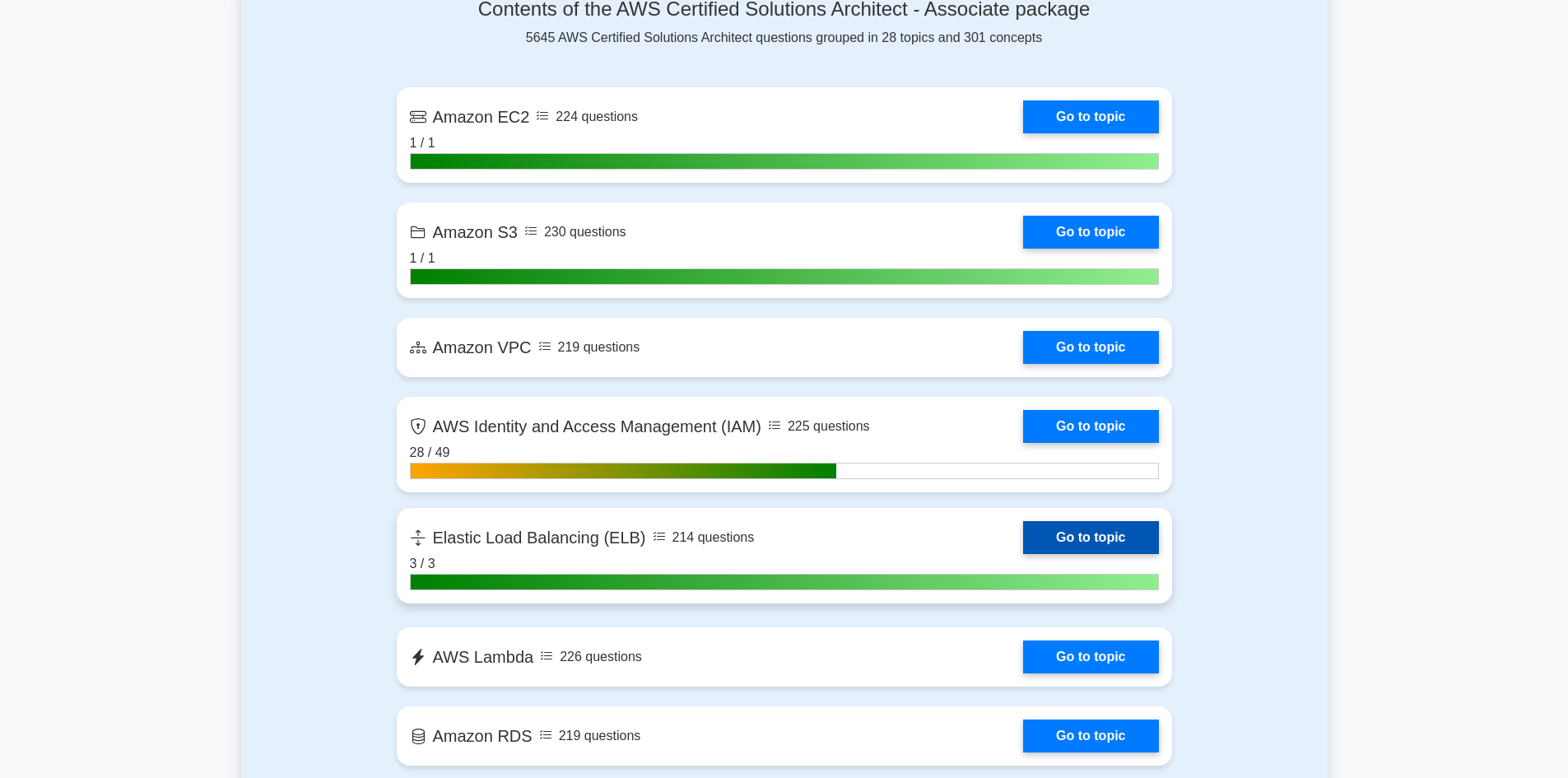
click at [1084, 535] on link "Go to topic" at bounding box center [1090, 537] width 135 height 33
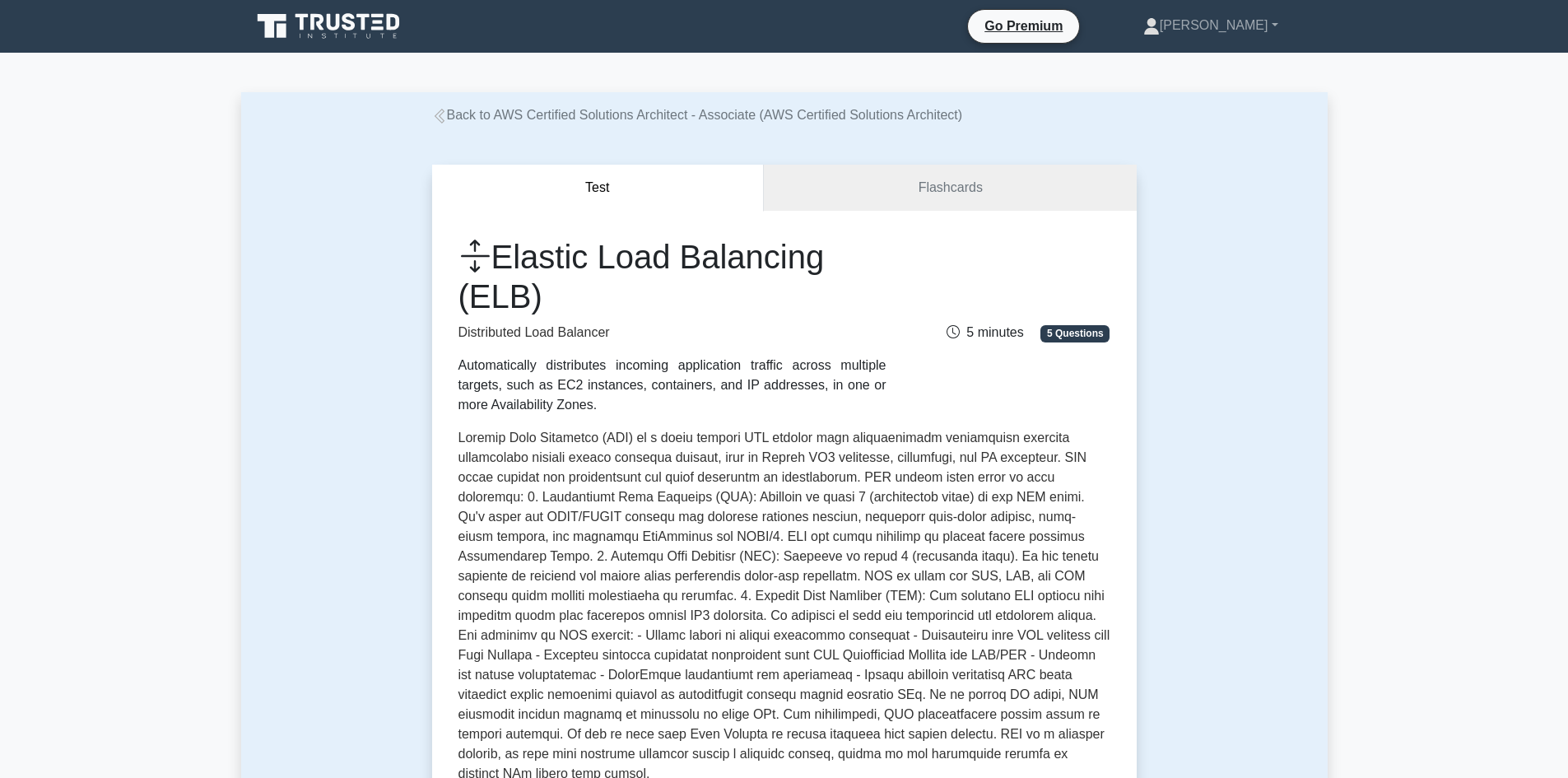
scroll to position [685, 0]
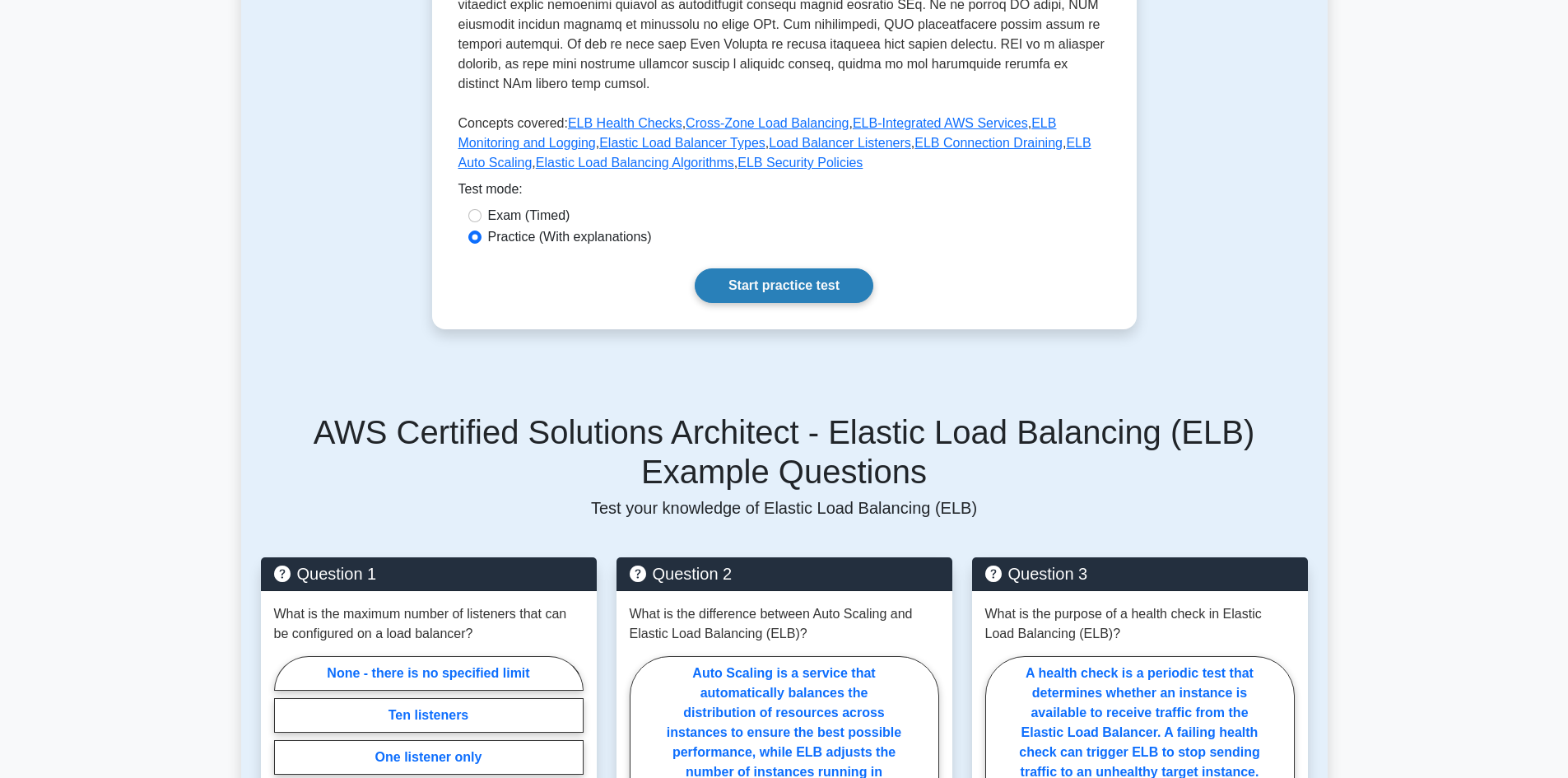
click at [821, 276] on link "Start practice test" at bounding box center [784, 286] width 178 height 34
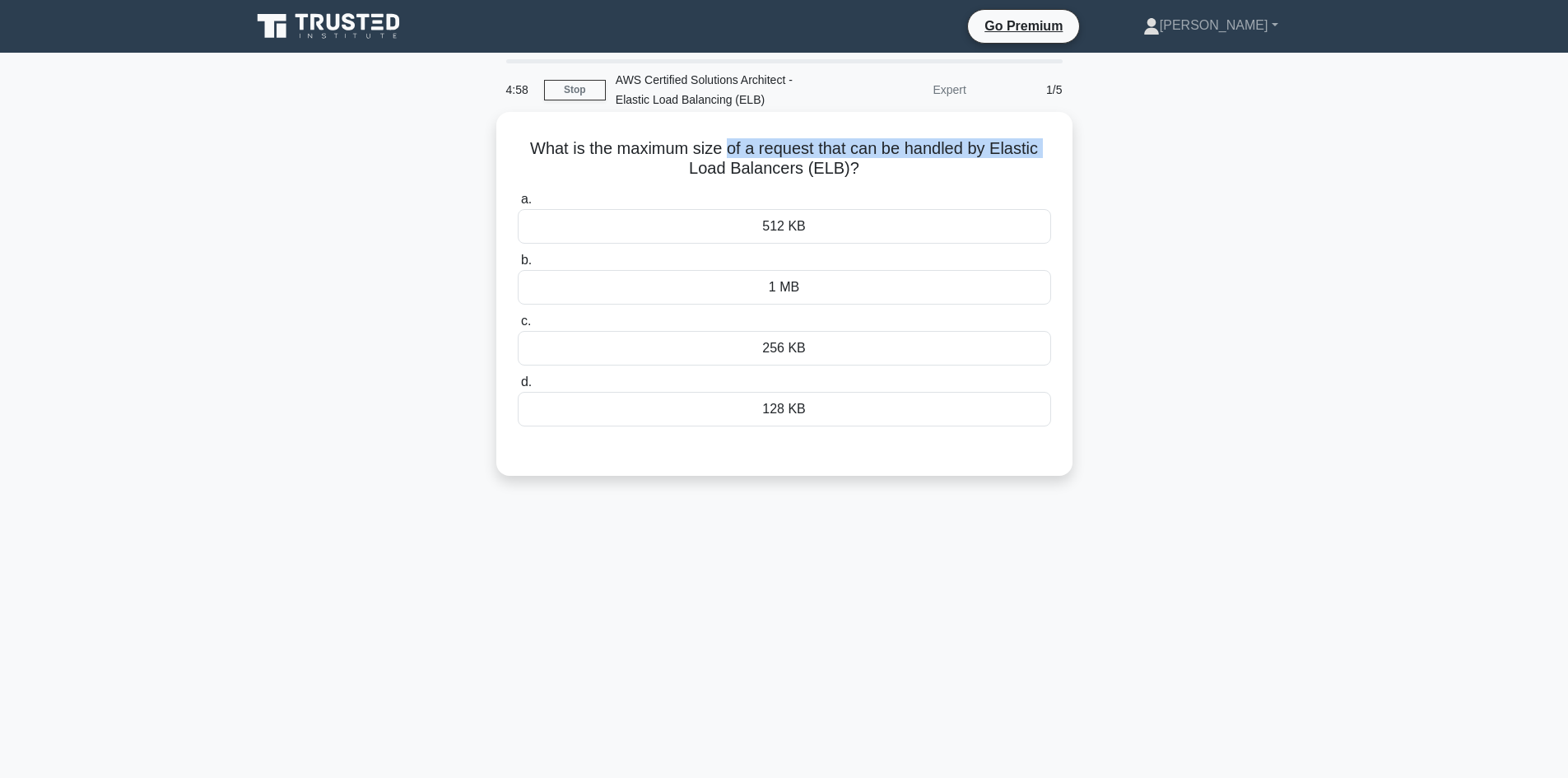
drag, startPoint x: 518, startPoint y: 164, endPoint x: 724, endPoint y: 149, distance: 206.5
click at [724, 149] on h5 "What is the maximum size of a request that can be handled by Elastic Load Balan…" at bounding box center [785, 159] width 537 height 41
click at [911, 168] on h5 "What is the maximum size of a request that can be handled by Elastic Load Balan…" at bounding box center [785, 159] width 537 height 41
click at [796, 232] on div "512 KB" at bounding box center [785, 226] width 534 height 34
click at [518, 205] on input "a. 512 KB" at bounding box center [518, 199] width 0 height 10
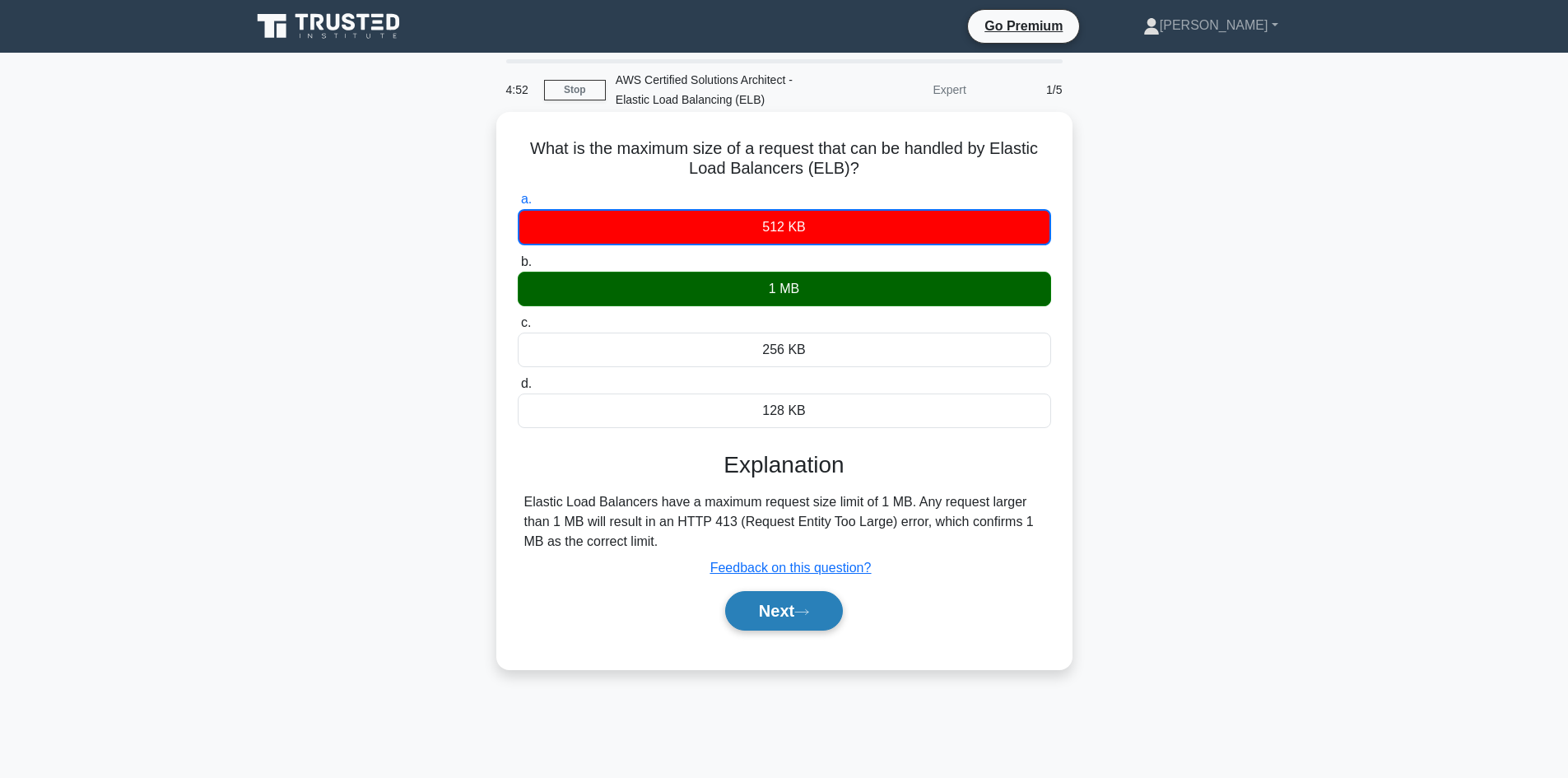
click at [775, 622] on button "Next" at bounding box center [783, 611] width 118 height 39
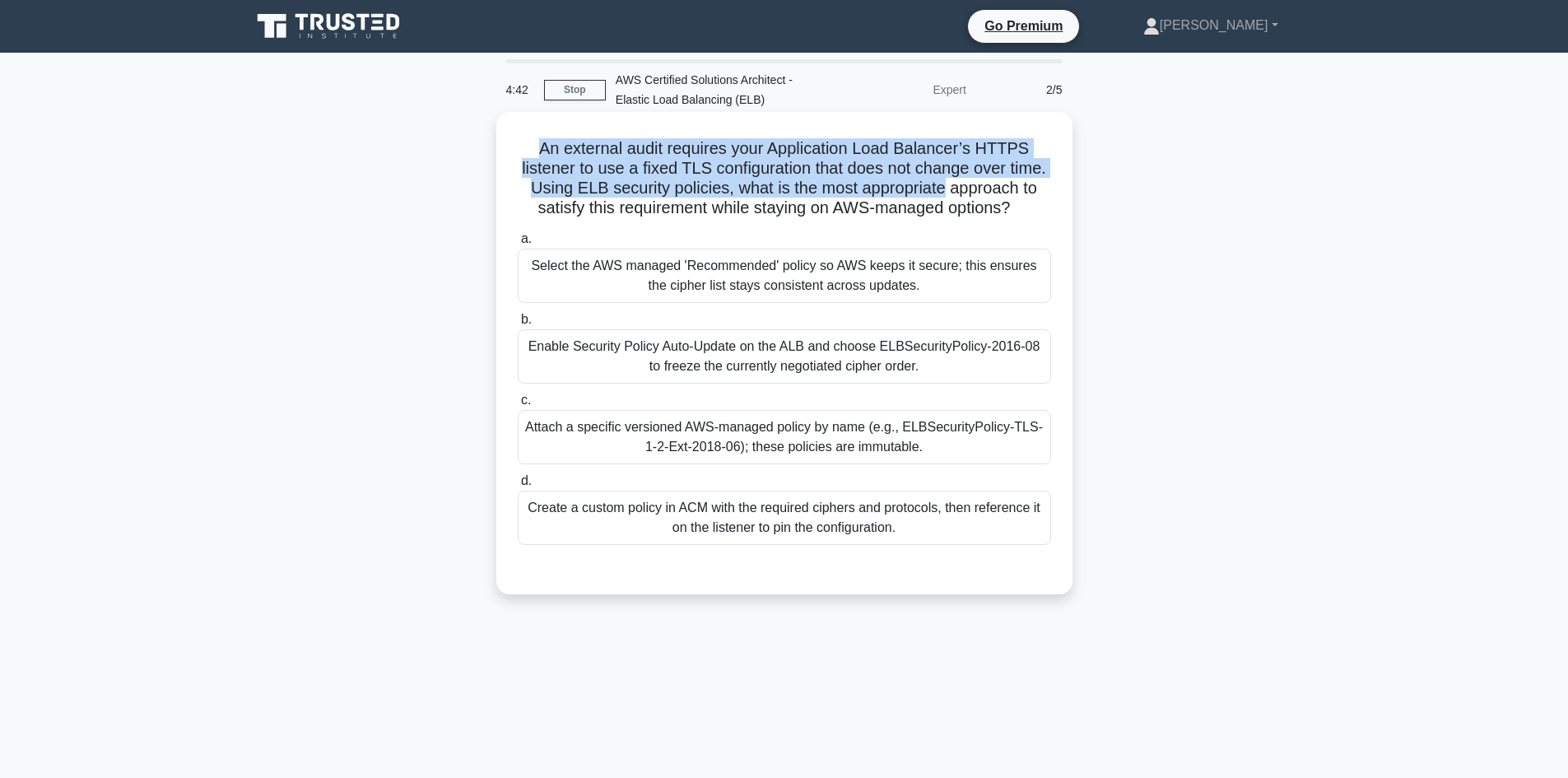
drag, startPoint x: 536, startPoint y: 142, endPoint x: 1043, endPoint y: 191, distance: 509.4
click at [1043, 191] on h5 "An external audit requires your Application Load Balancer’s HTTPS listener to u…" at bounding box center [785, 178] width 537 height 81
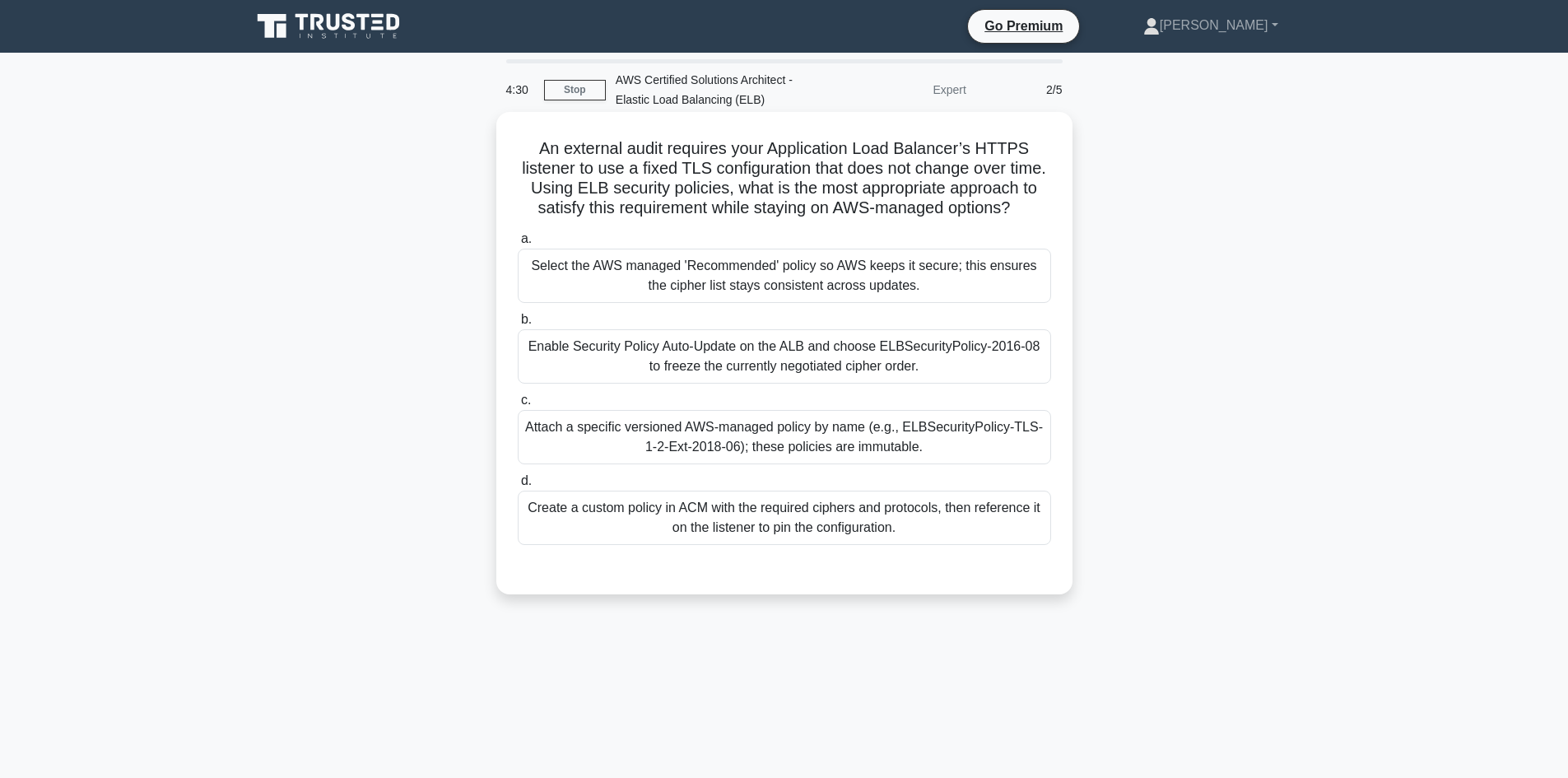
click at [966, 454] on div "Attach a specific versioned AWS-managed policy by name (e.g., ELBSecurityPolicy…" at bounding box center [785, 437] width 534 height 54
click at [518, 406] on input "c. Attach a specific versioned AWS-managed policy by name (e.g., ELBSecurityPol…" at bounding box center [518, 401] width 0 height 10
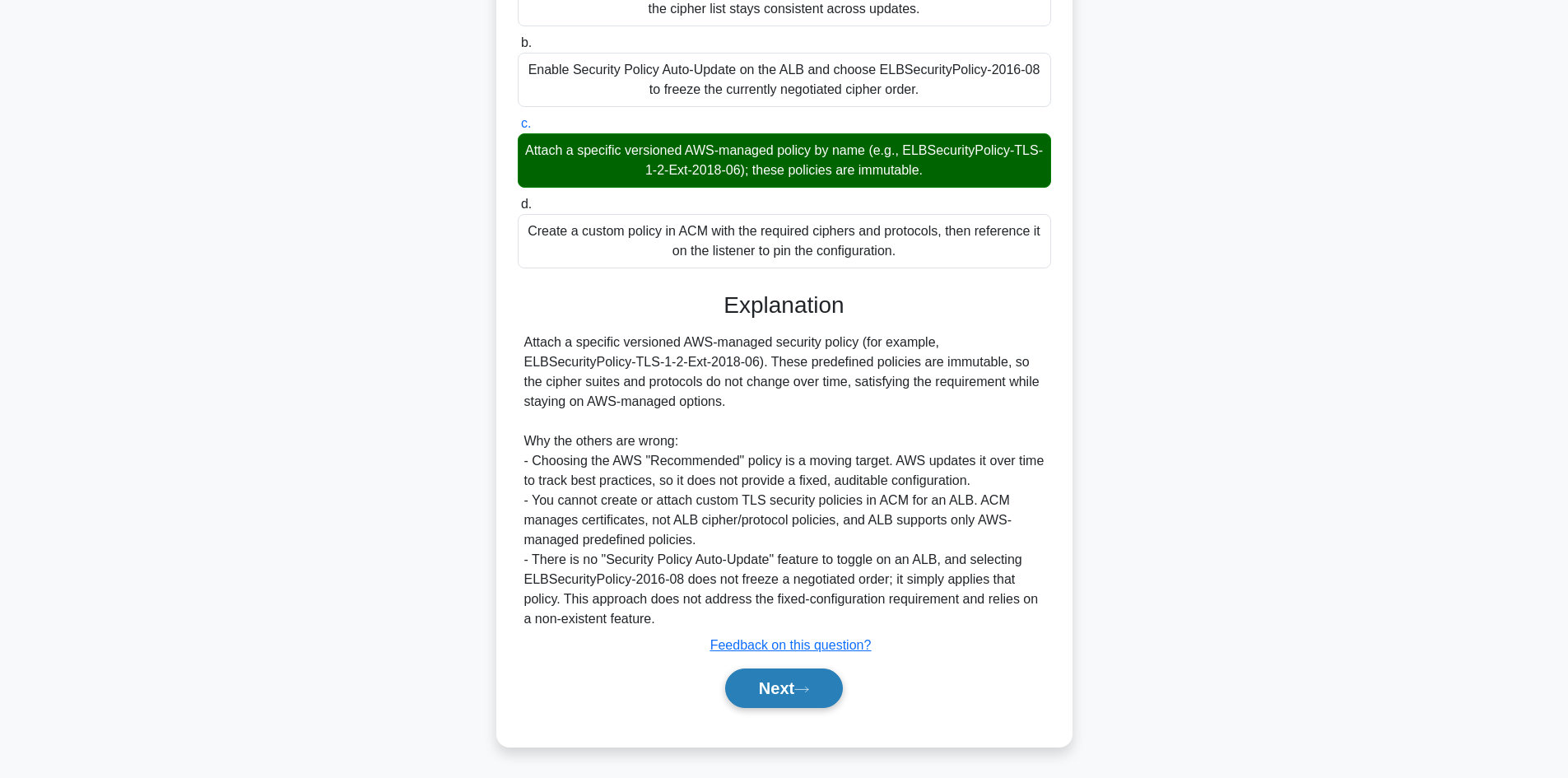
click at [809, 694] on icon at bounding box center [801, 689] width 15 height 9
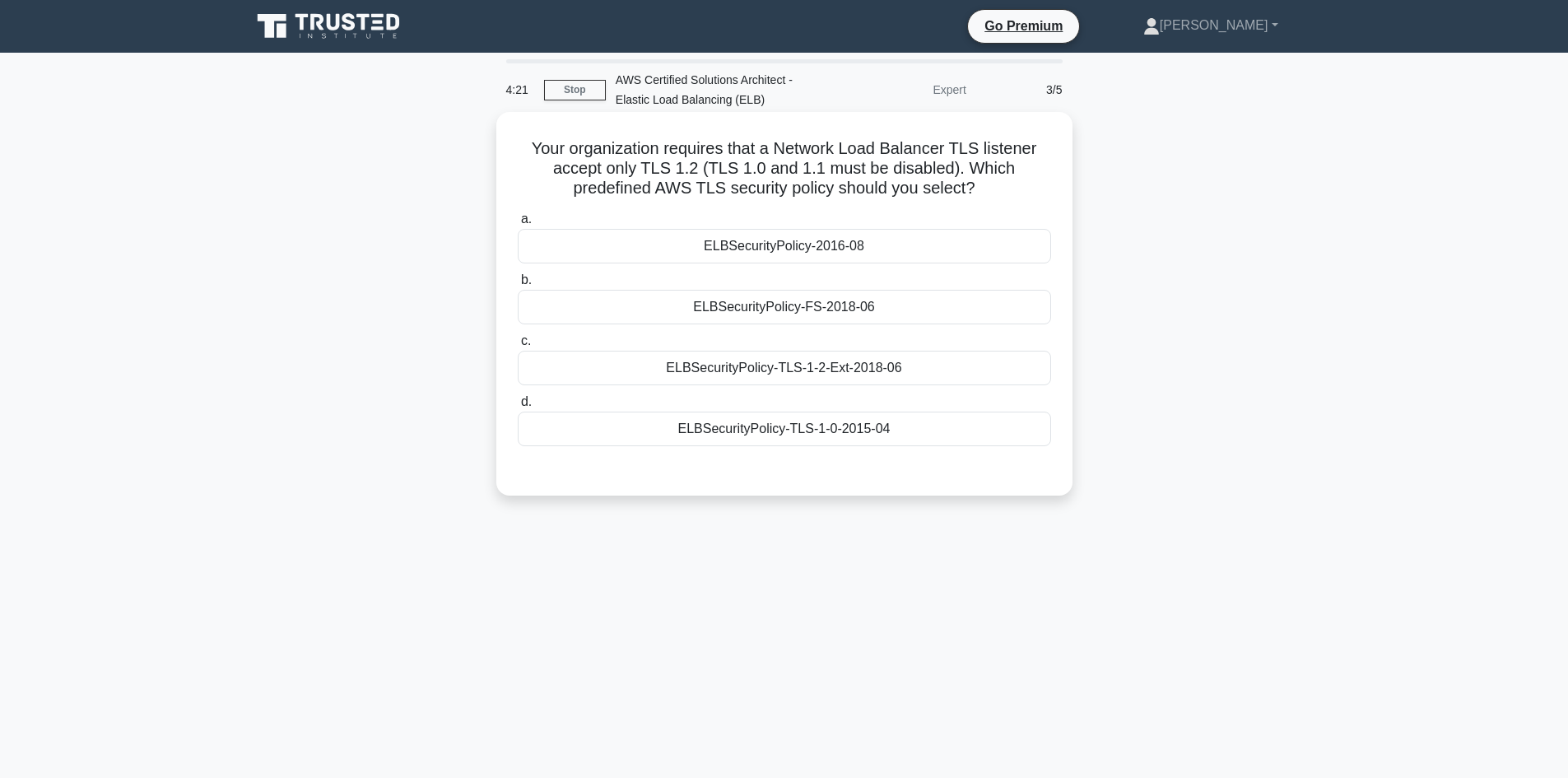
drag, startPoint x: 772, startPoint y: 143, endPoint x: 1069, endPoint y: 190, distance: 300.7
click at [1069, 190] on div "Your organization requires that a Network Load Balancer TLS listener accept onl…" at bounding box center [785, 303] width 576 height 383
drag, startPoint x: 518, startPoint y: 141, endPoint x: 1088, endPoint y: 186, distance: 571.8
click at [1088, 186] on div "Your organization requires that a Network Load Balancer TLS listener accept onl…" at bounding box center [784, 317] width 1087 height 403
click at [844, 374] on div "ELBSecurityPolicy-TLS-1-2-Ext-2018-06" at bounding box center [785, 368] width 534 height 34
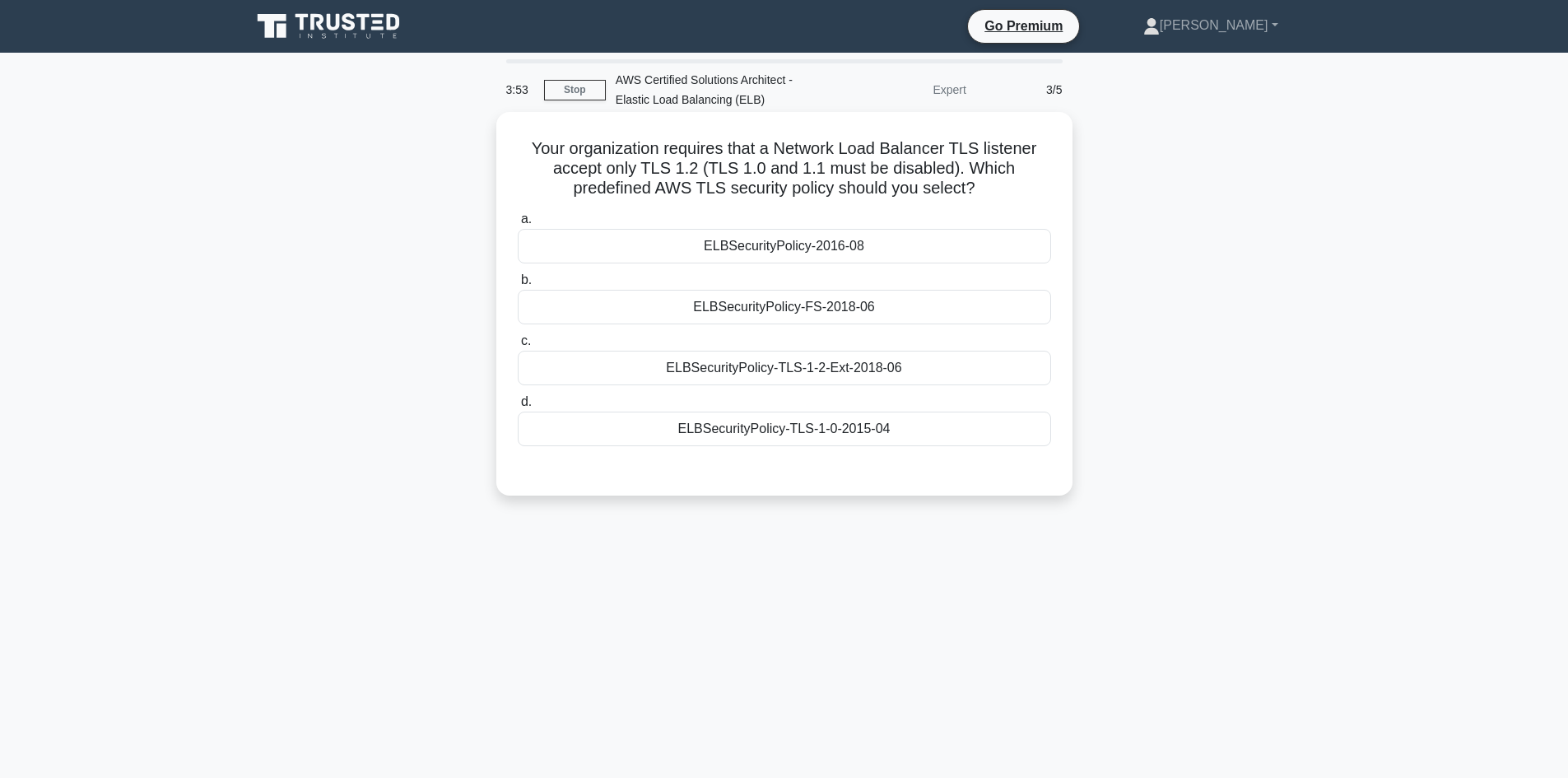
click at [518, 347] on input "c. ELBSecurityPolicy-TLS-1-2-Ext-2018-06" at bounding box center [518, 341] width 0 height 10
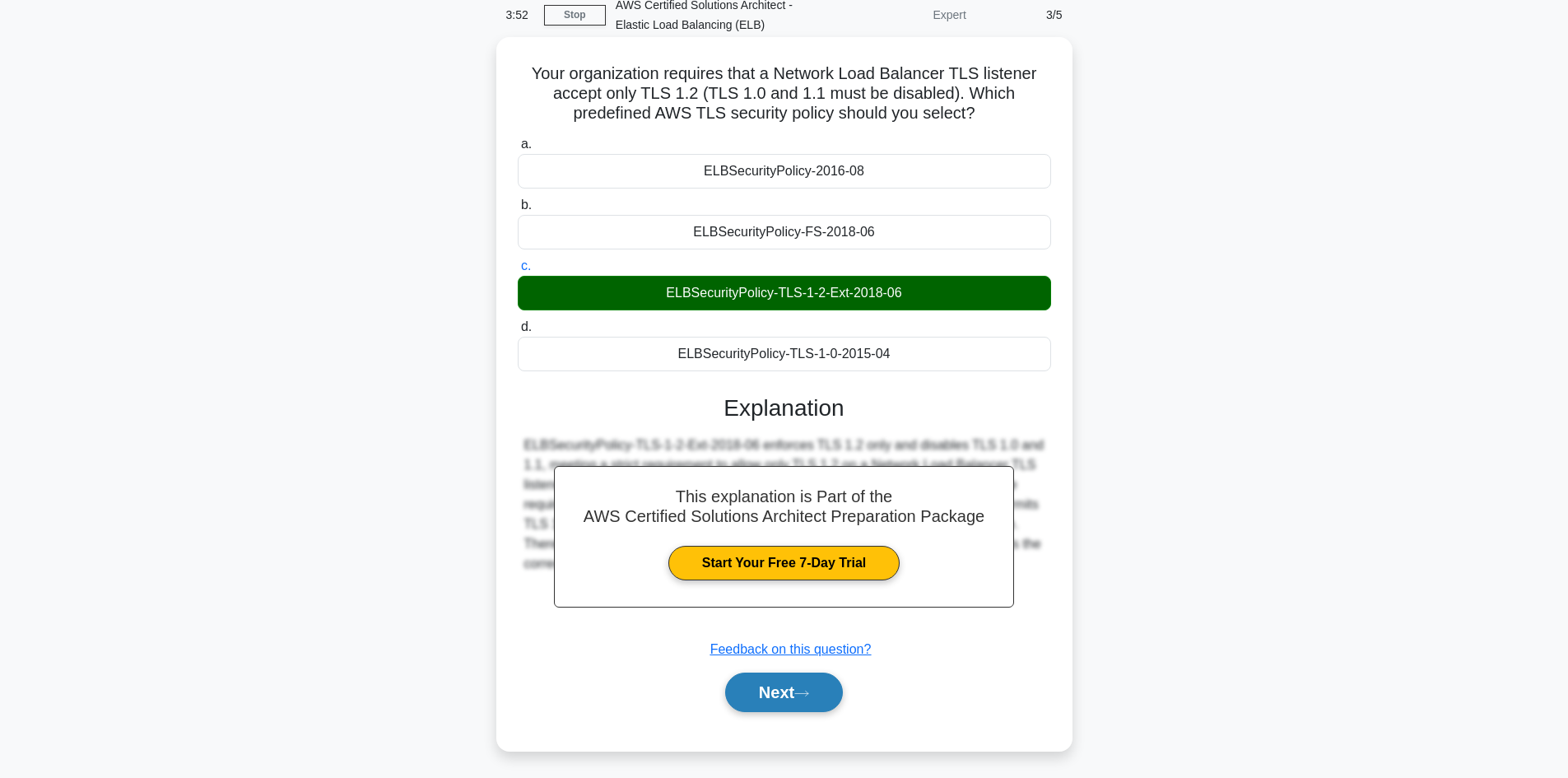
scroll to position [112, 0]
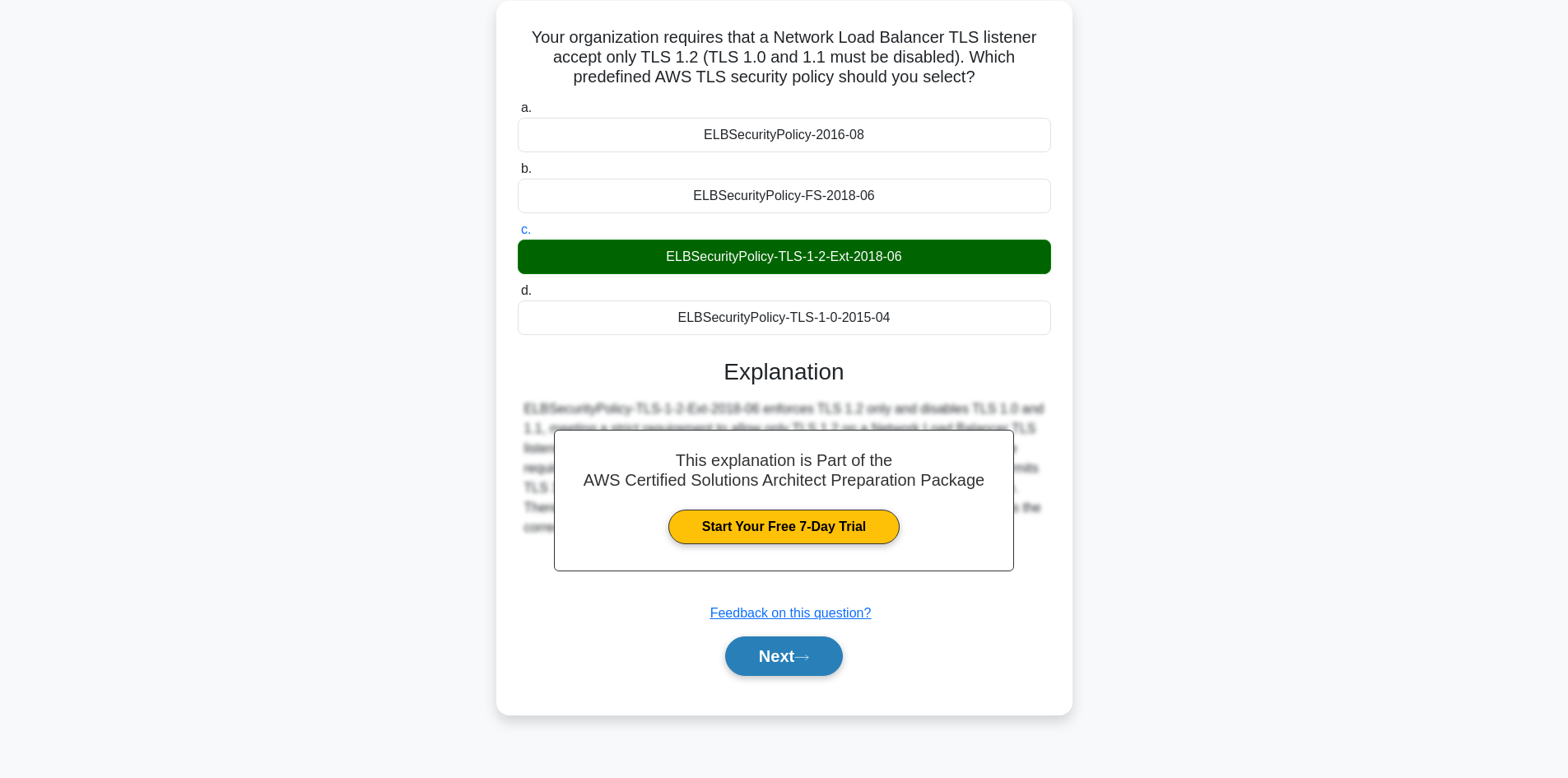
click at [779, 659] on button "Next" at bounding box center [783, 656] width 118 height 39
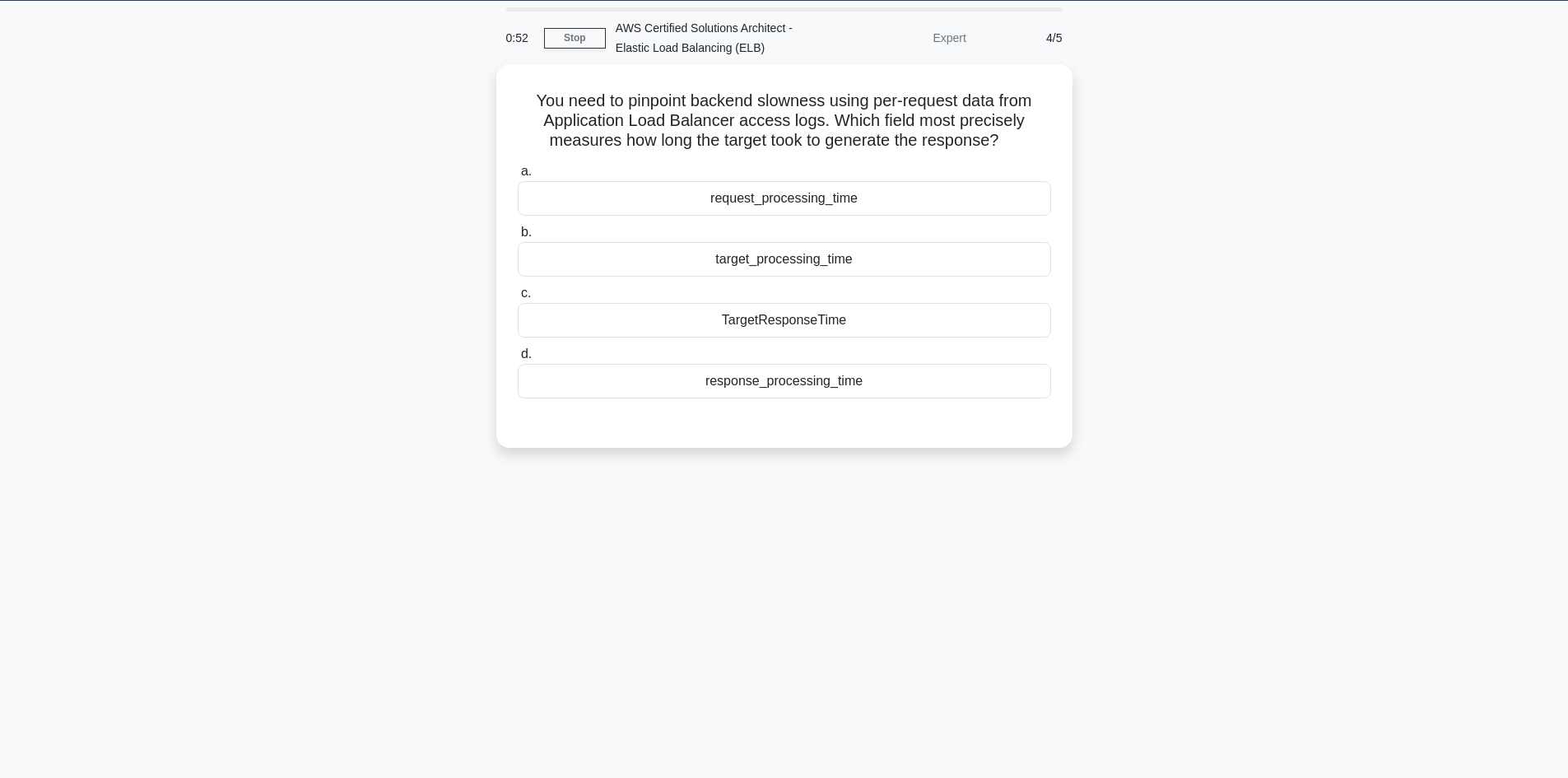
scroll to position [0, 0]
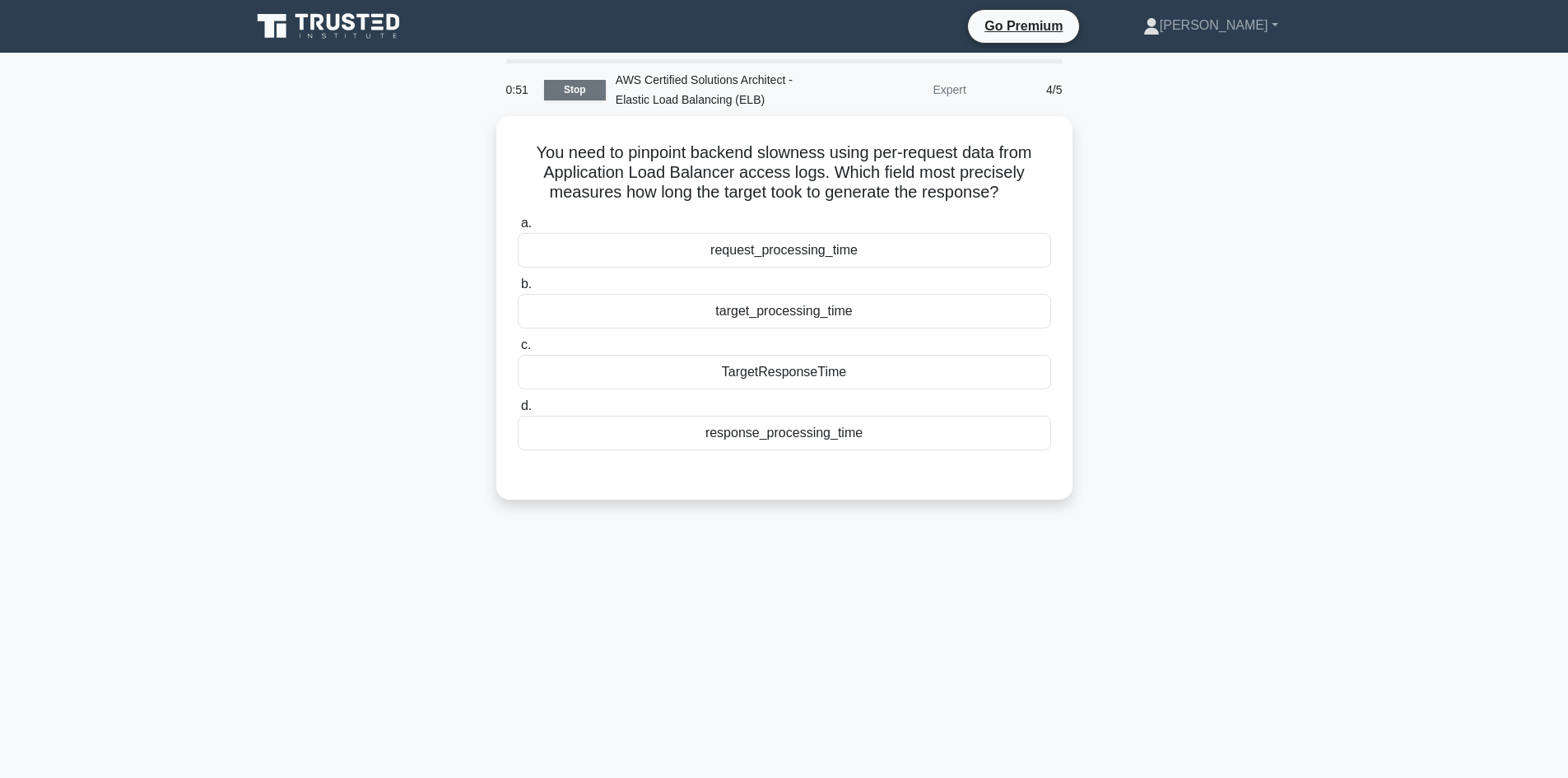
click at [581, 87] on link "Stop" at bounding box center [575, 90] width 62 height 21
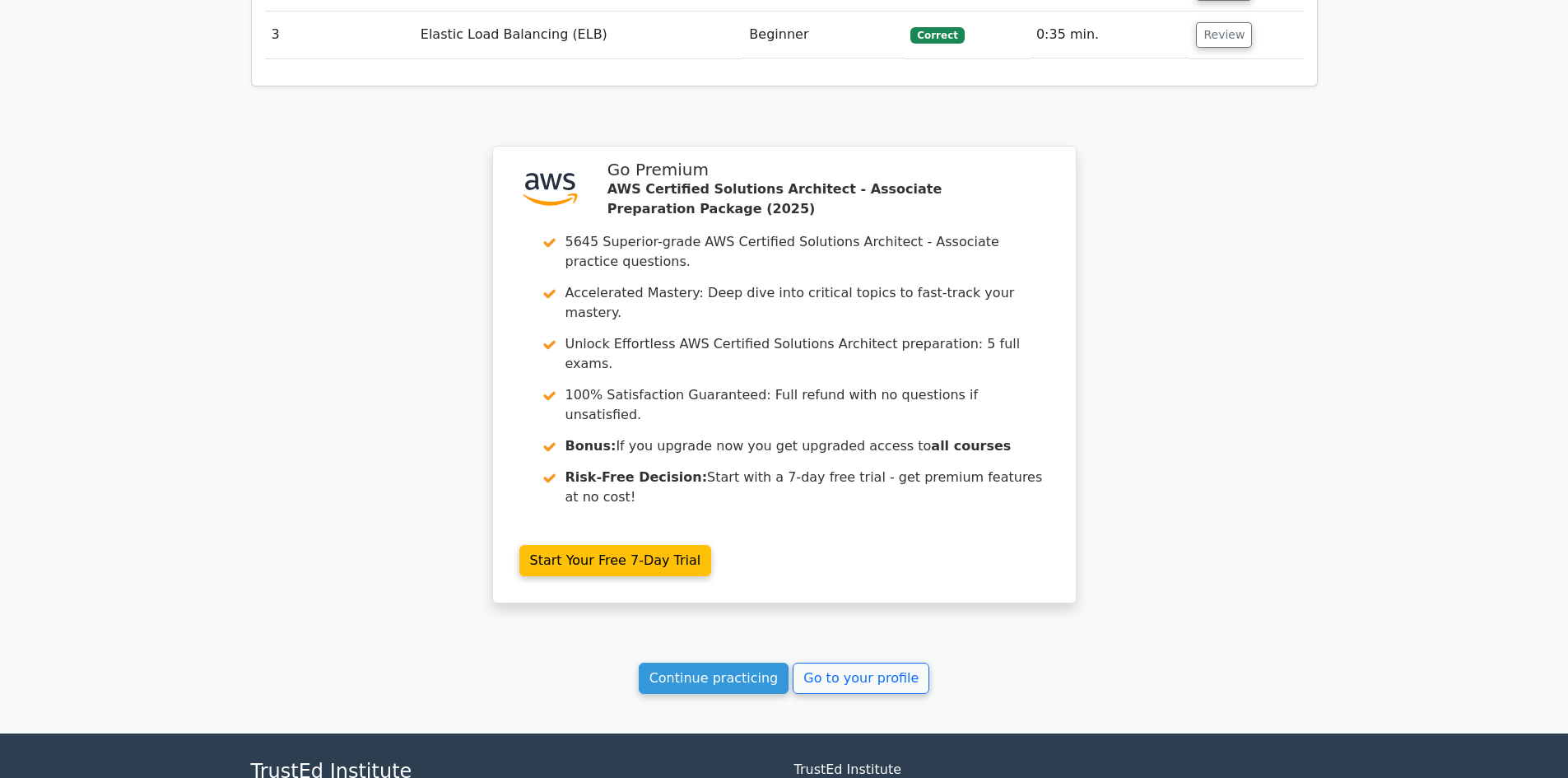
scroll to position [1925, 0]
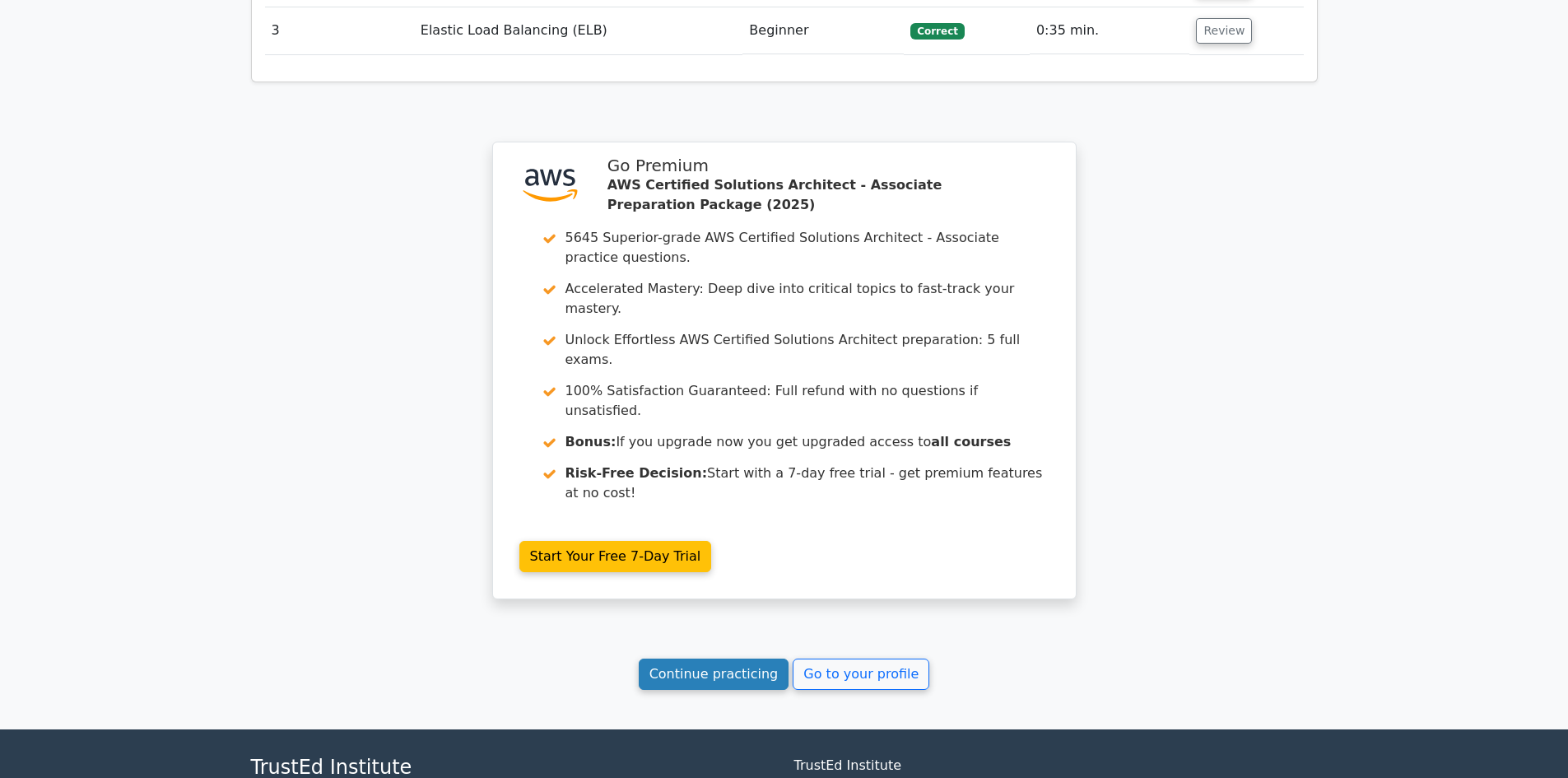
click at [671, 659] on link "Continue practicing" at bounding box center [715, 674] width 151 height 31
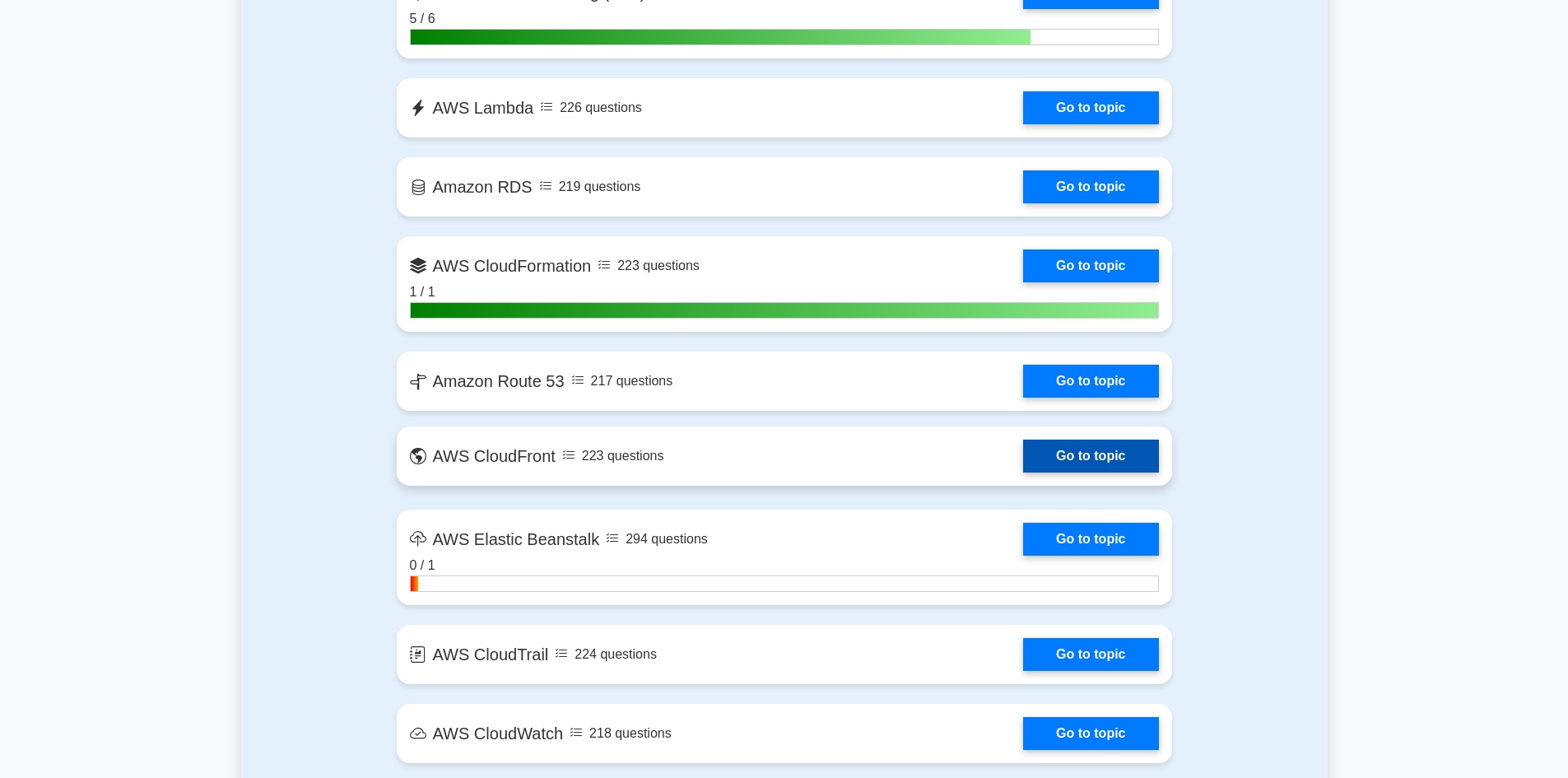
scroll to position [1509, 0]
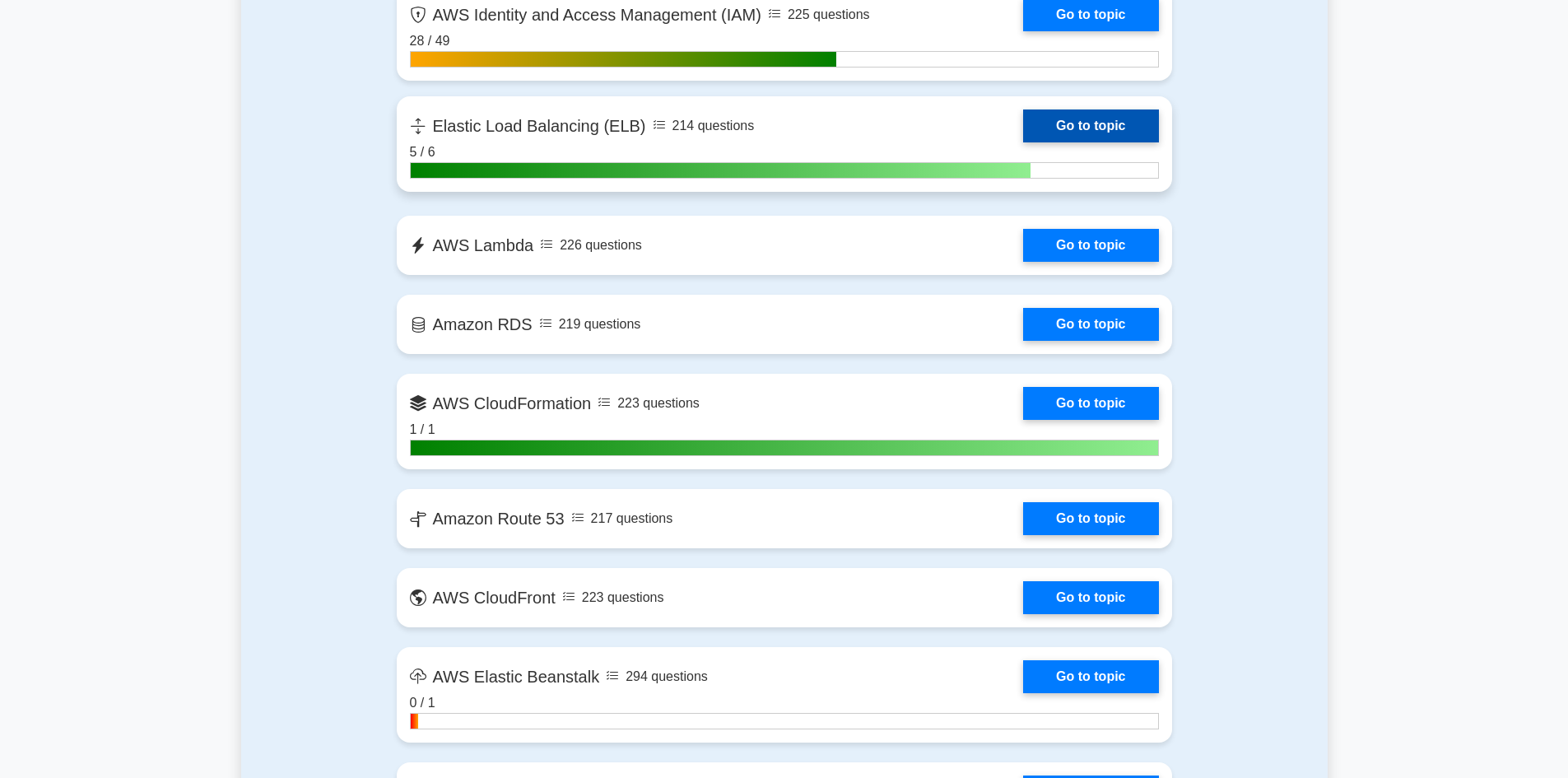
click at [1112, 119] on link "Go to topic" at bounding box center [1090, 126] width 135 height 33
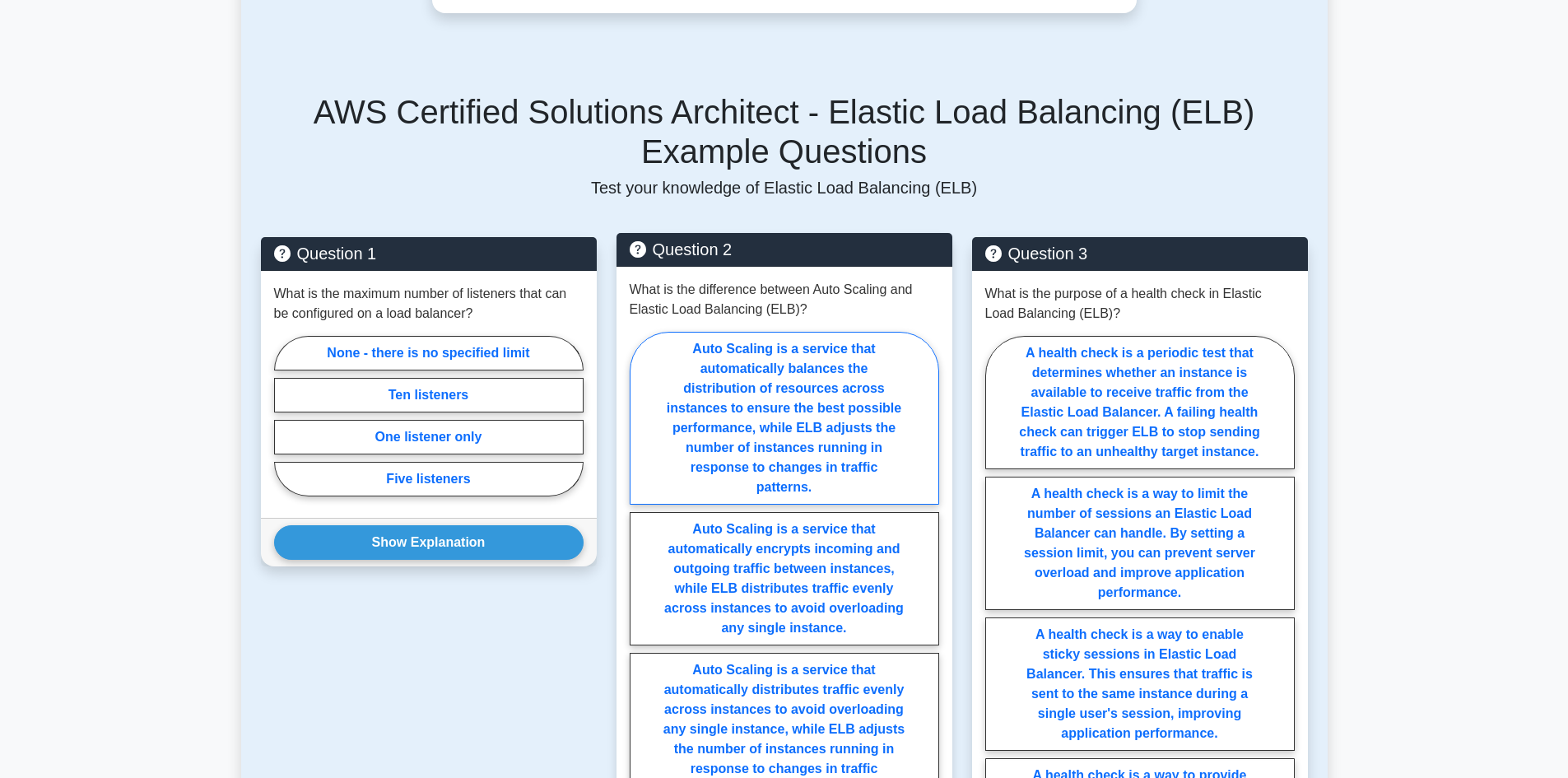
scroll to position [685, 0]
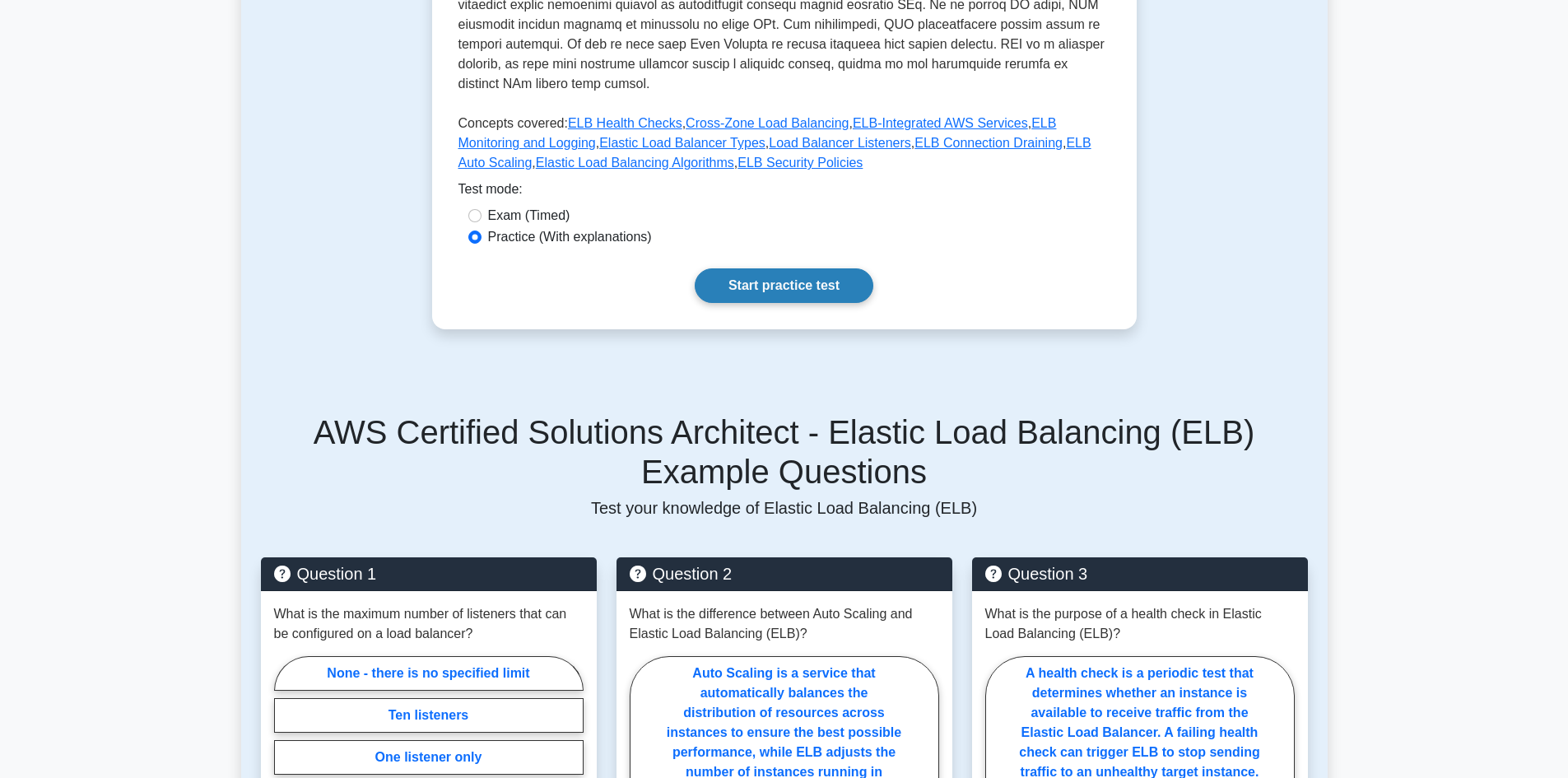
click at [783, 279] on link "Start practice test" at bounding box center [784, 286] width 178 height 34
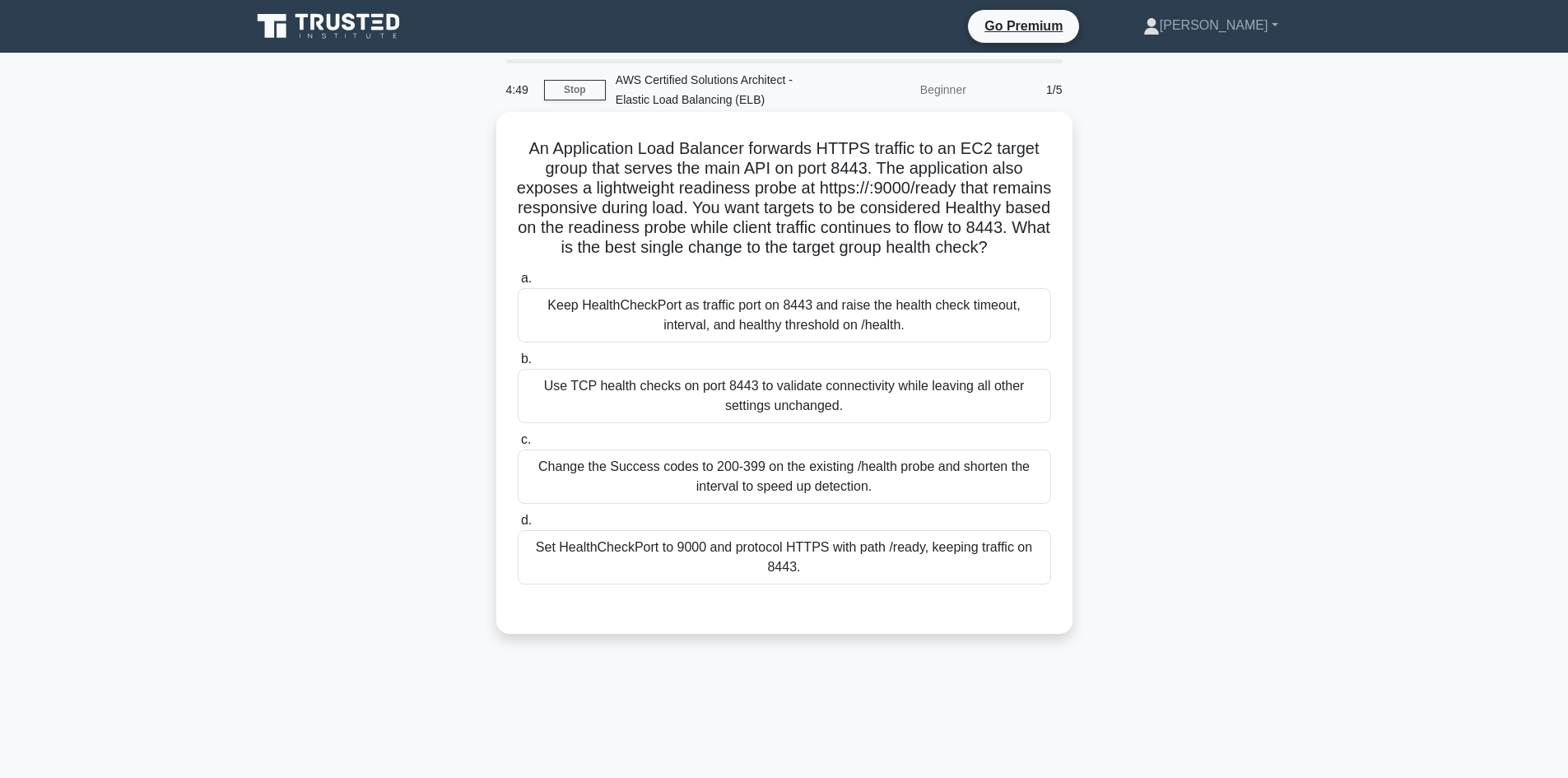
drag, startPoint x: 555, startPoint y: 144, endPoint x: 1031, endPoint y: 264, distance: 490.9
click at [1031, 258] on h5 "An Application Load Balancer forwards HTTPS traffic to an EC2 target group that…" at bounding box center [785, 198] width 537 height 120
click at [979, 284] on div "An Application Load Balancer forwards HTTPS traffic to an EC2 target group that…" at bounding box center [784, 372] width 563 height 509
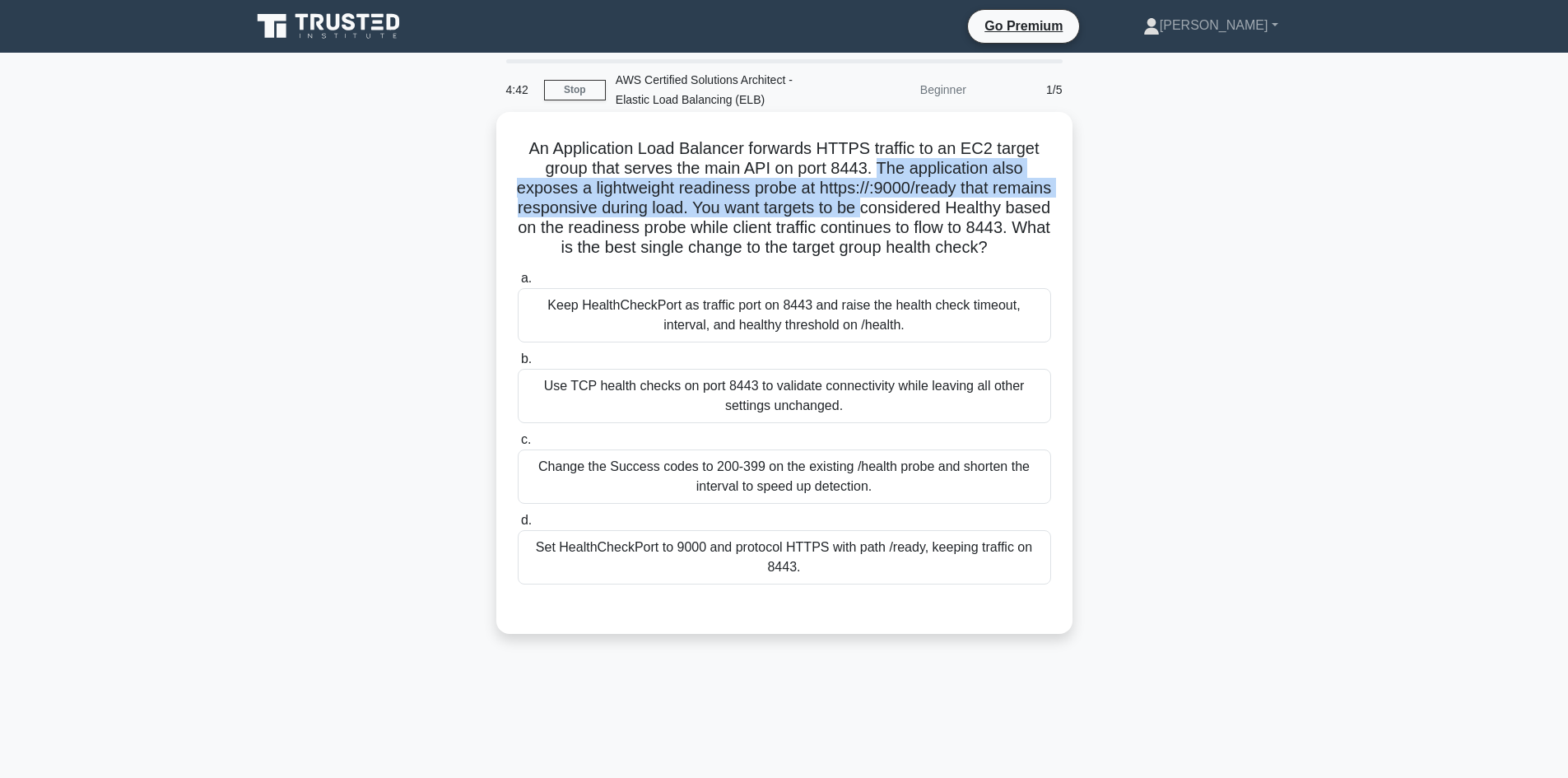
drag, startPoint x: 882, startPoint y: 172, endPoint x: 949, endPoint y: 208, distance: 76.1
click at [949, 208] on h5 "An Application Load Balancer forwards HTTPS traffic to an EC2 target group that…" at bounding box center [785, 198] width 537 height 120
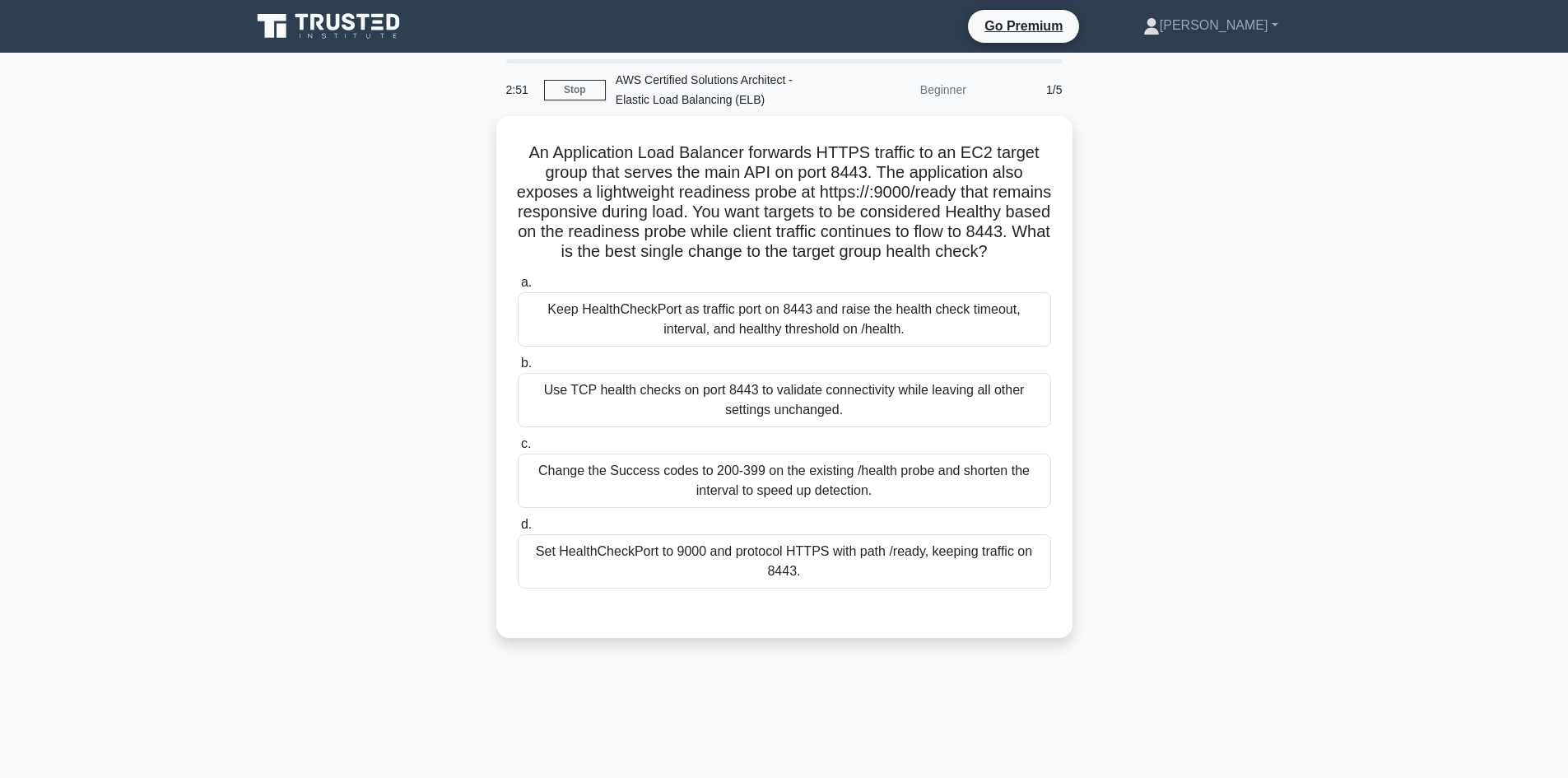
click at [208, 235] on main "2:51 Stop AWS Certified Solutions Architect - Elastic Load Balancing (ELB) Begi…" at bounding box center [784, 470] width 1568 height 836
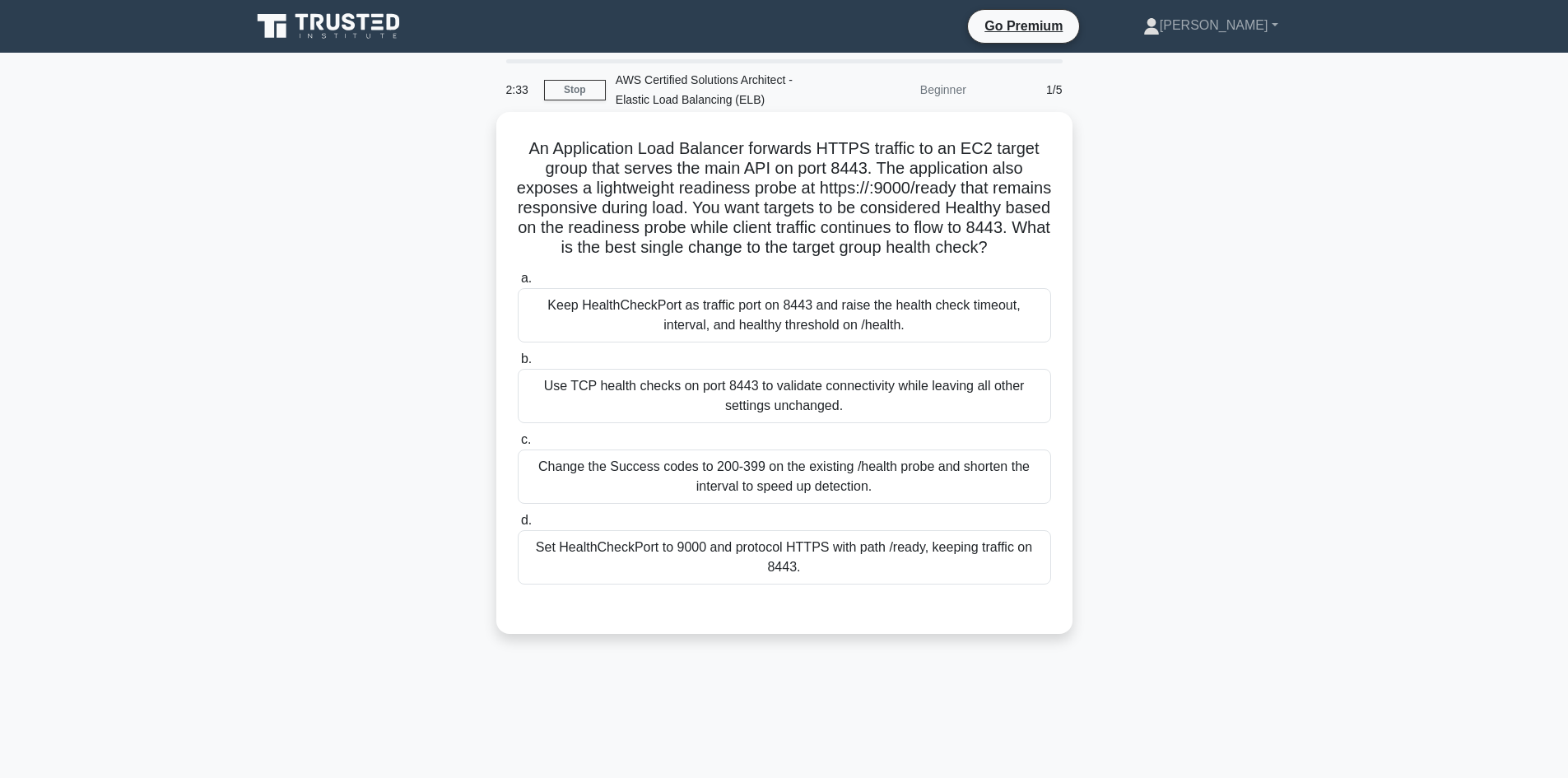
drag, startPoint x: 900, startPoint y: 170, endPoint x: 974, endPoint y: 267, distance: 122.0
click at [974, 258] on h5 "An Application Load Balancer forwards HTTPS traffic to an EC2 target group that…" at bounding box center [785, 198] width 537 height 120
click at [703, 421] on div "Use TCP health checks on port 8443 to validate connectivity while leaving all o…" at bounding box center [785, 395] width 534 height 54
click at [518, 365] on input "b. Use TCP health checks on port 8443 to validate connectivity while leaving al…" at bounding box center [518, 359] width 0 height 10
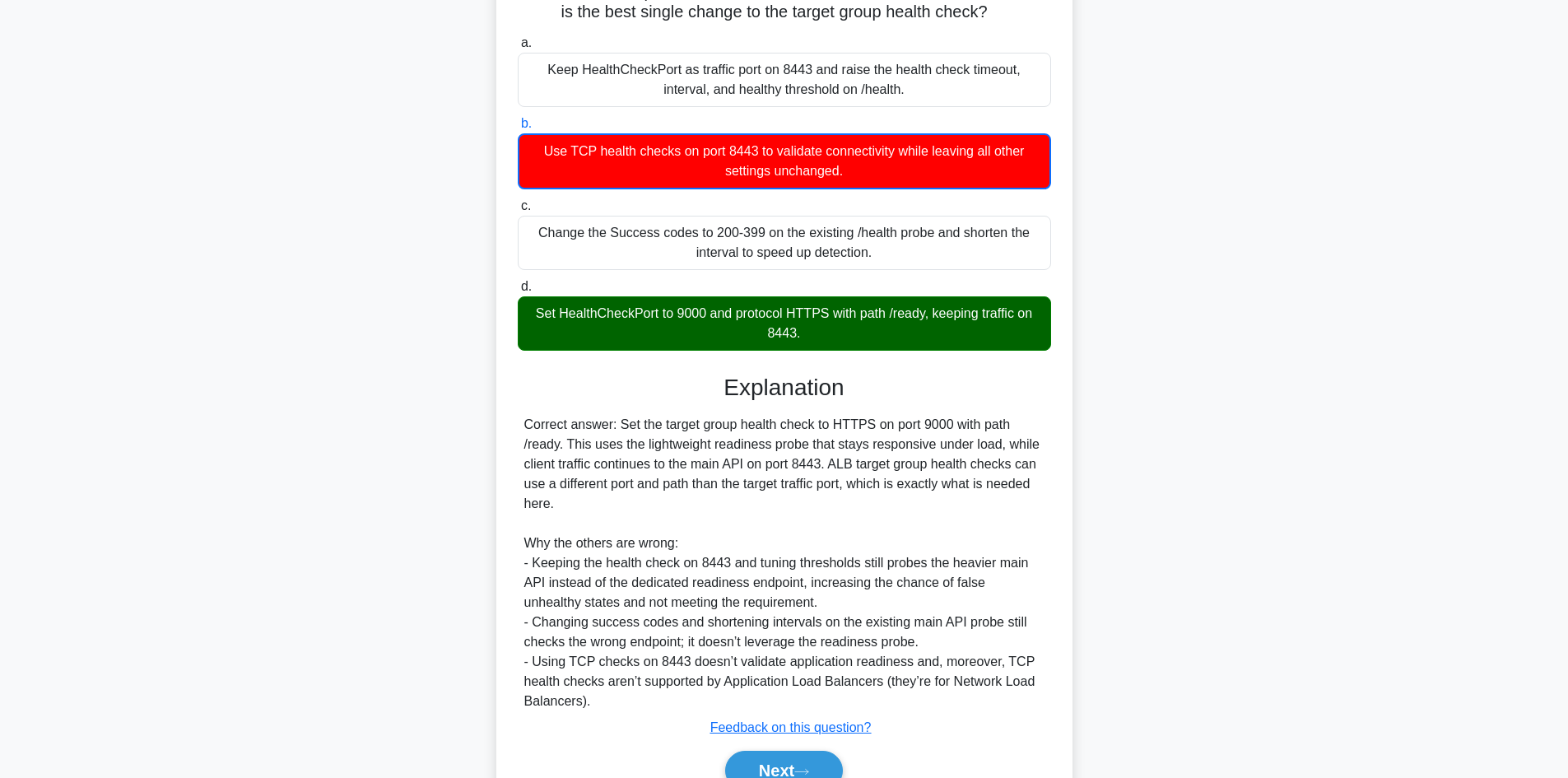
scroll to position [338, 0]
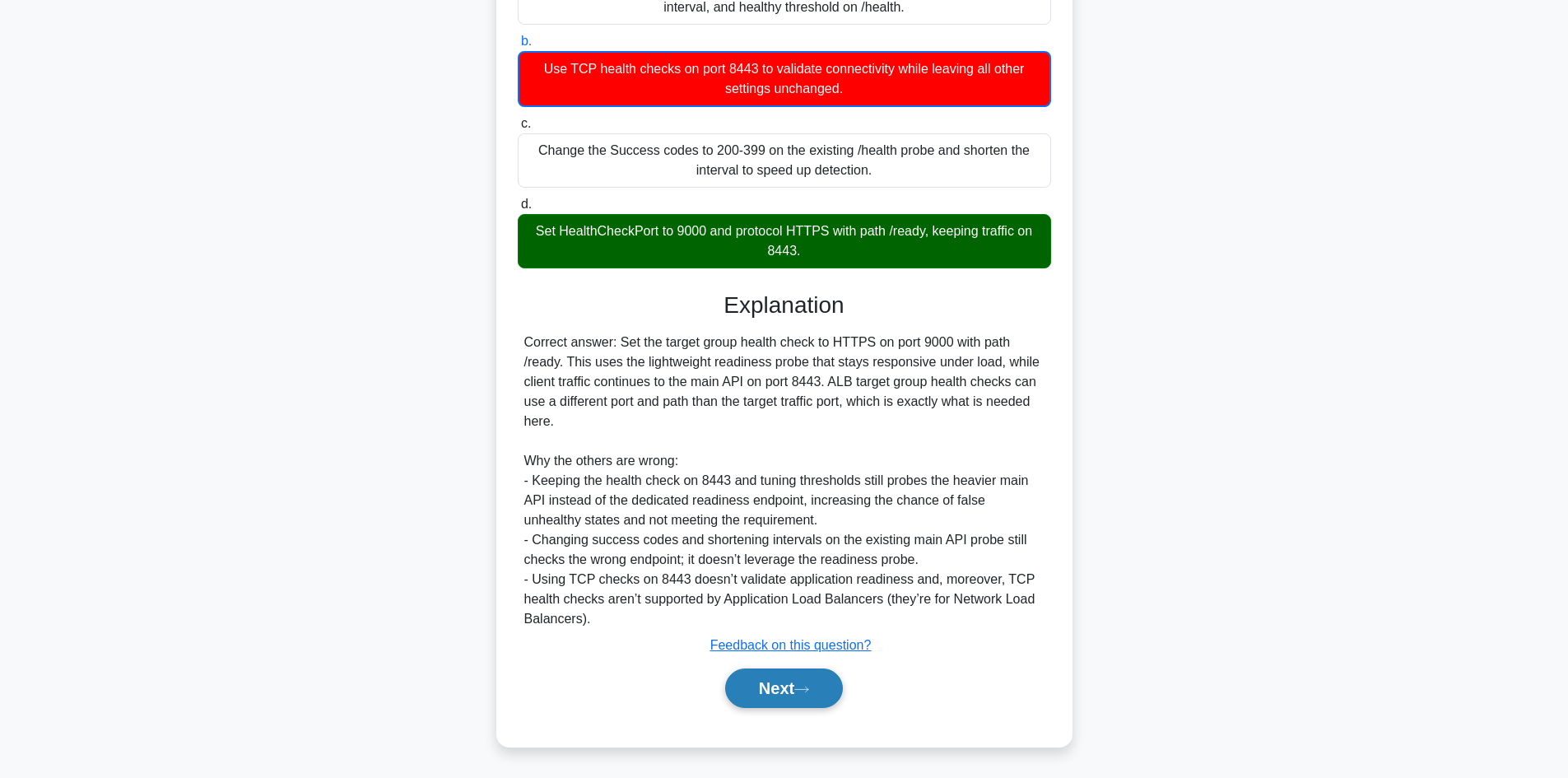
click at [769, 696] on button "Next" at bounding box center [783, 688] width 118 height 39
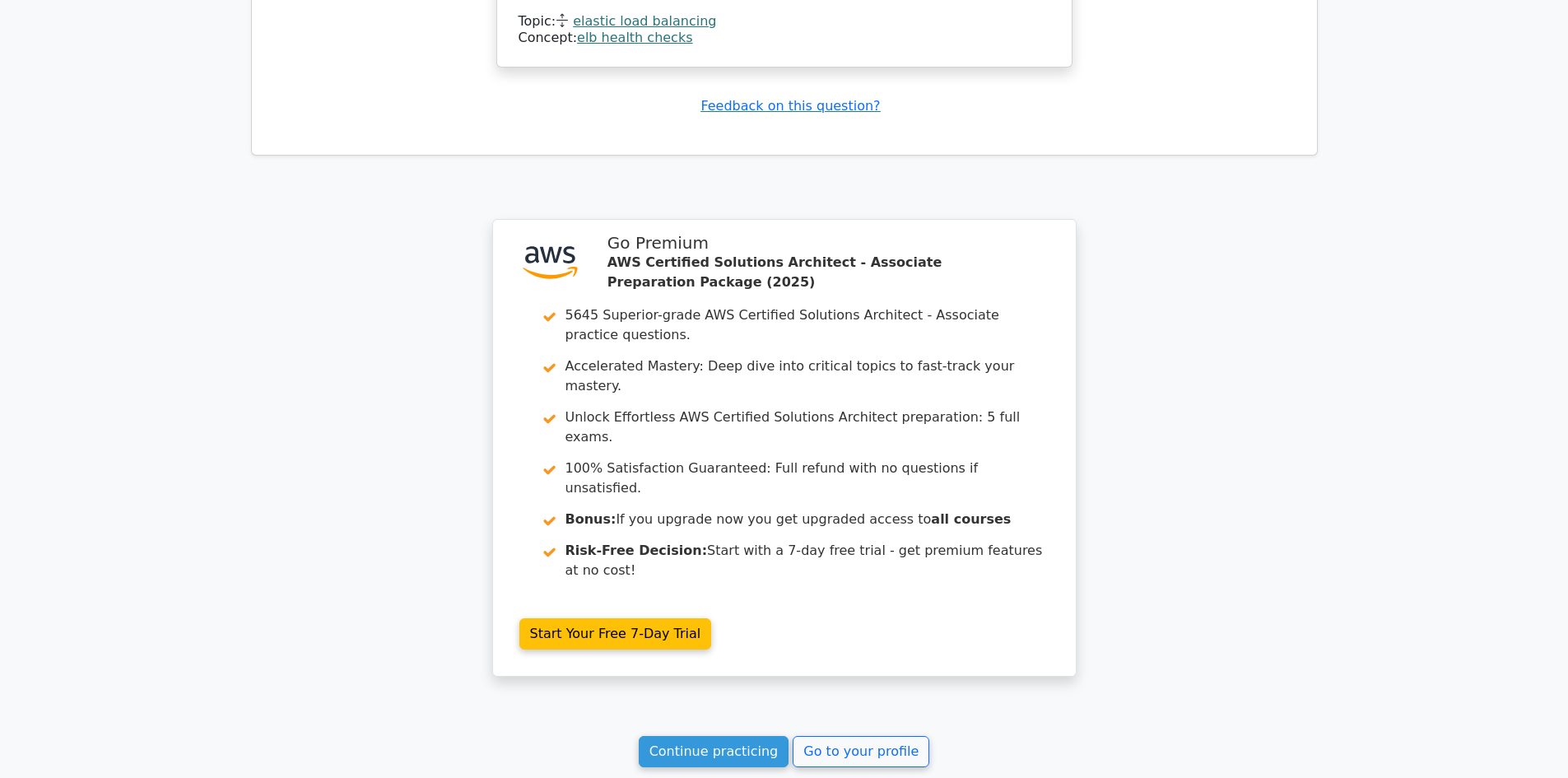
scroll to position [2221, 0]
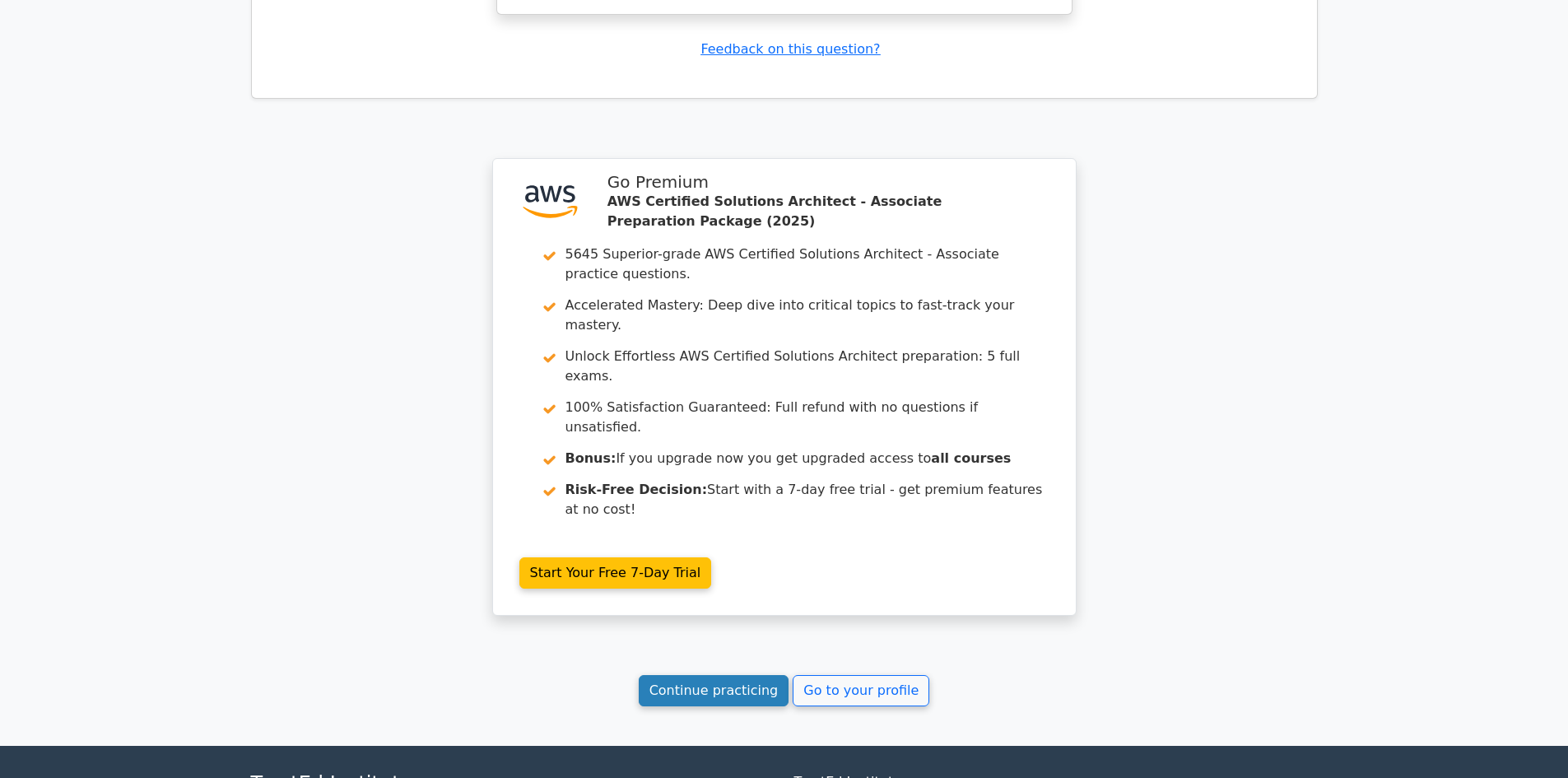
click at [731, 675] on link "Continue practicing" at bounding box center [715, 691] width 151 height 31
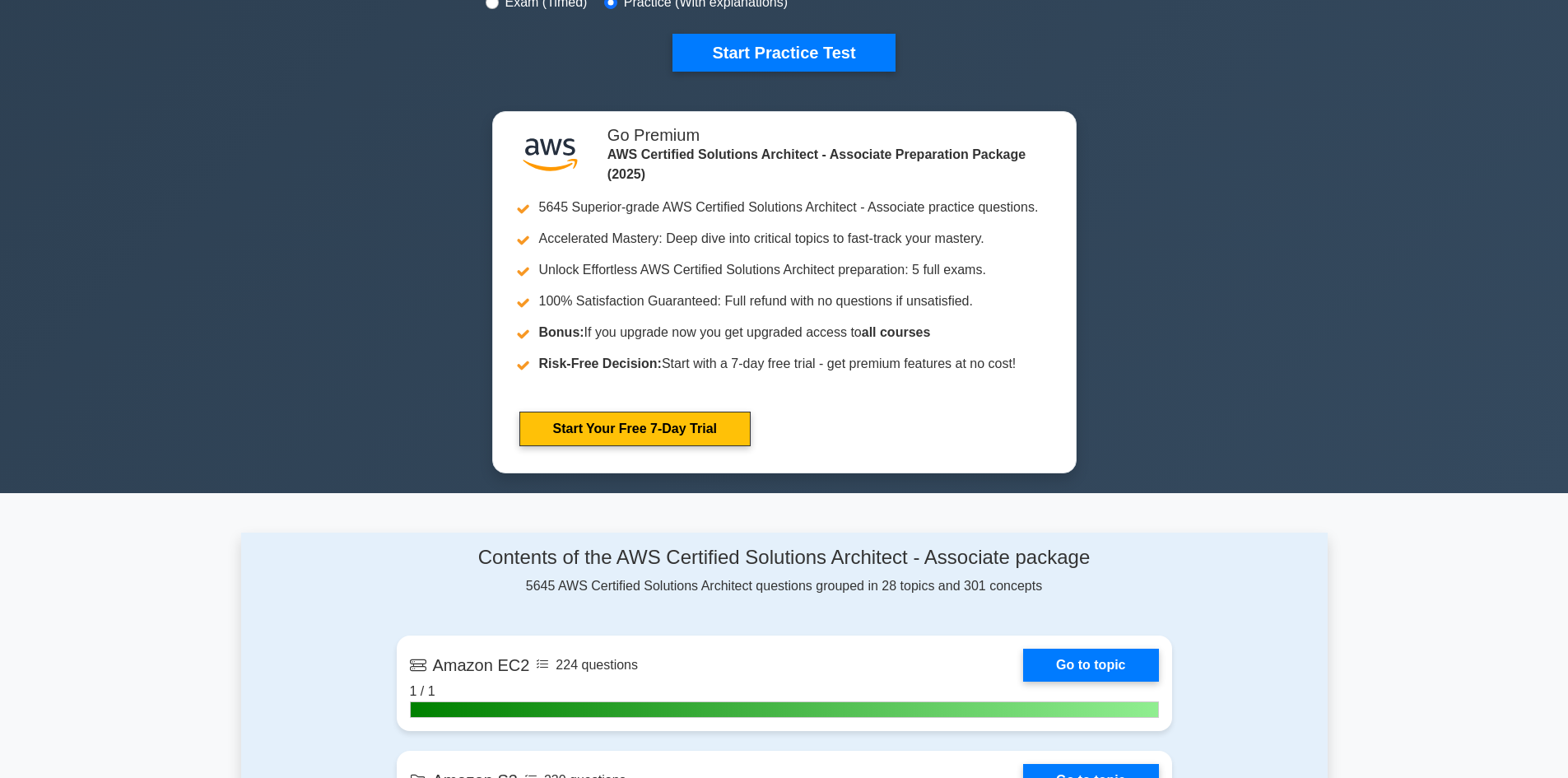
scroll to position [1097, 0]
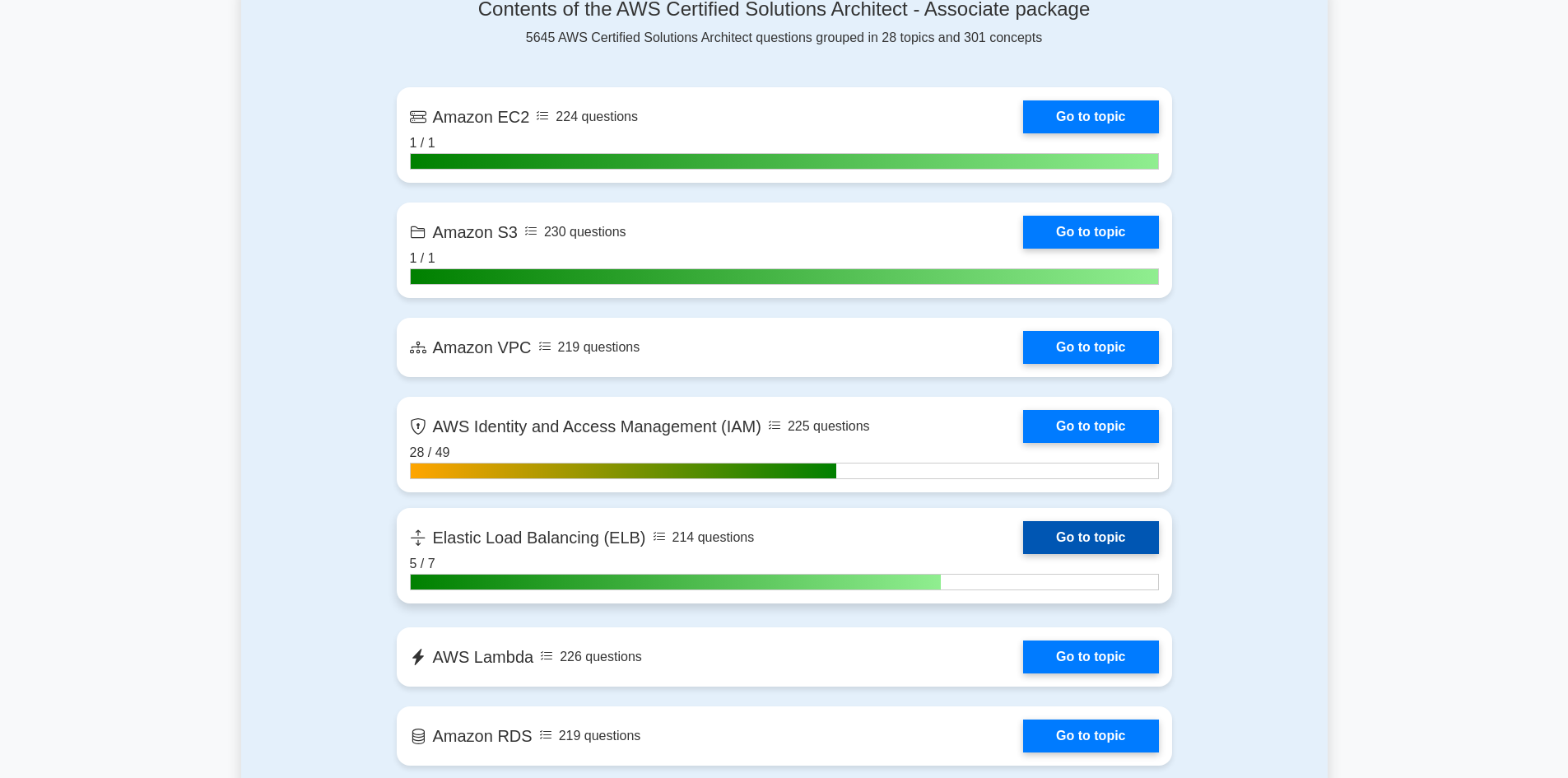
click at [1120, 530] on link "Go to topic" at bounding box center [1090, 537] width 135 height 33
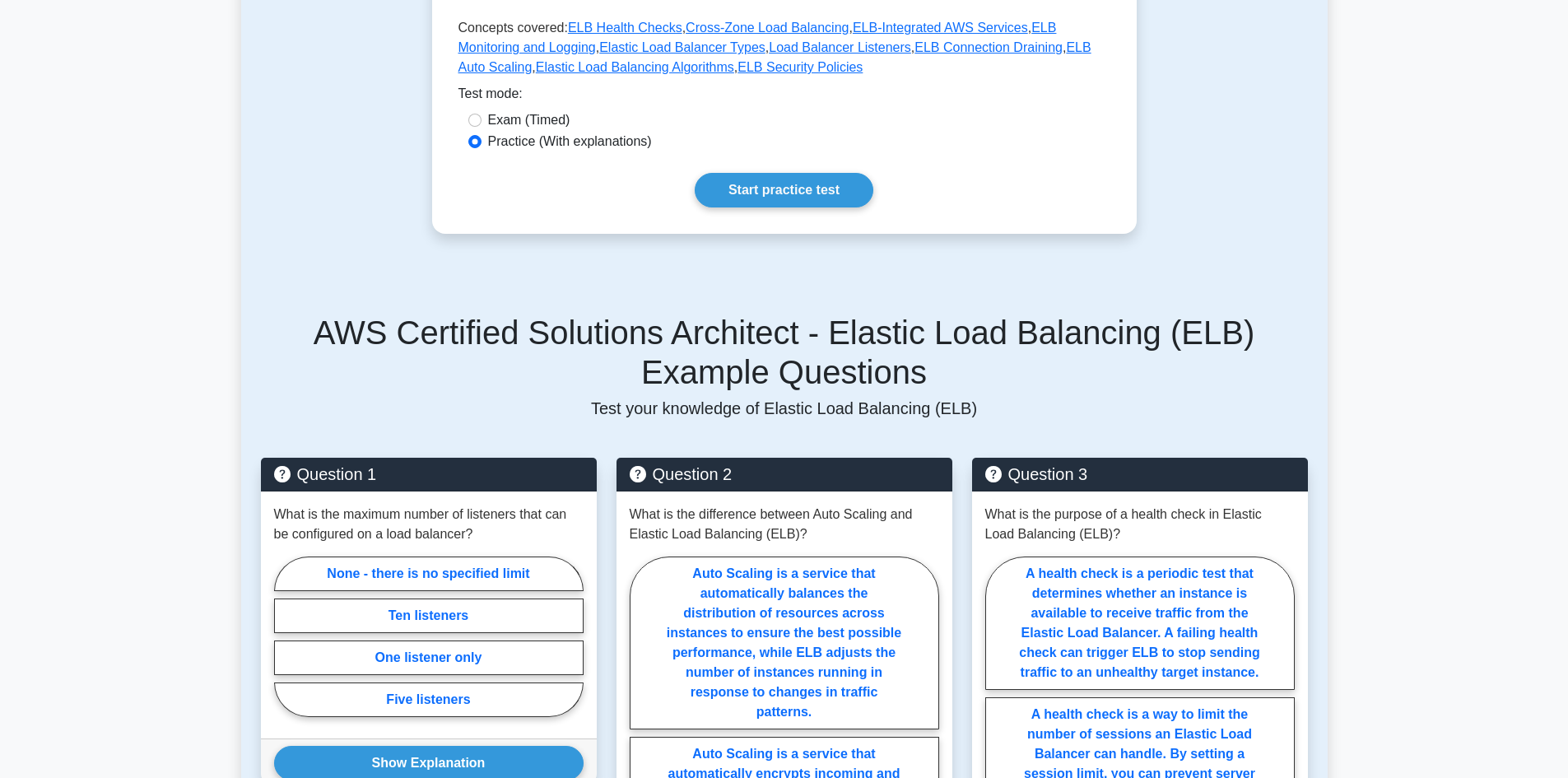
scroll to position [961, 0]
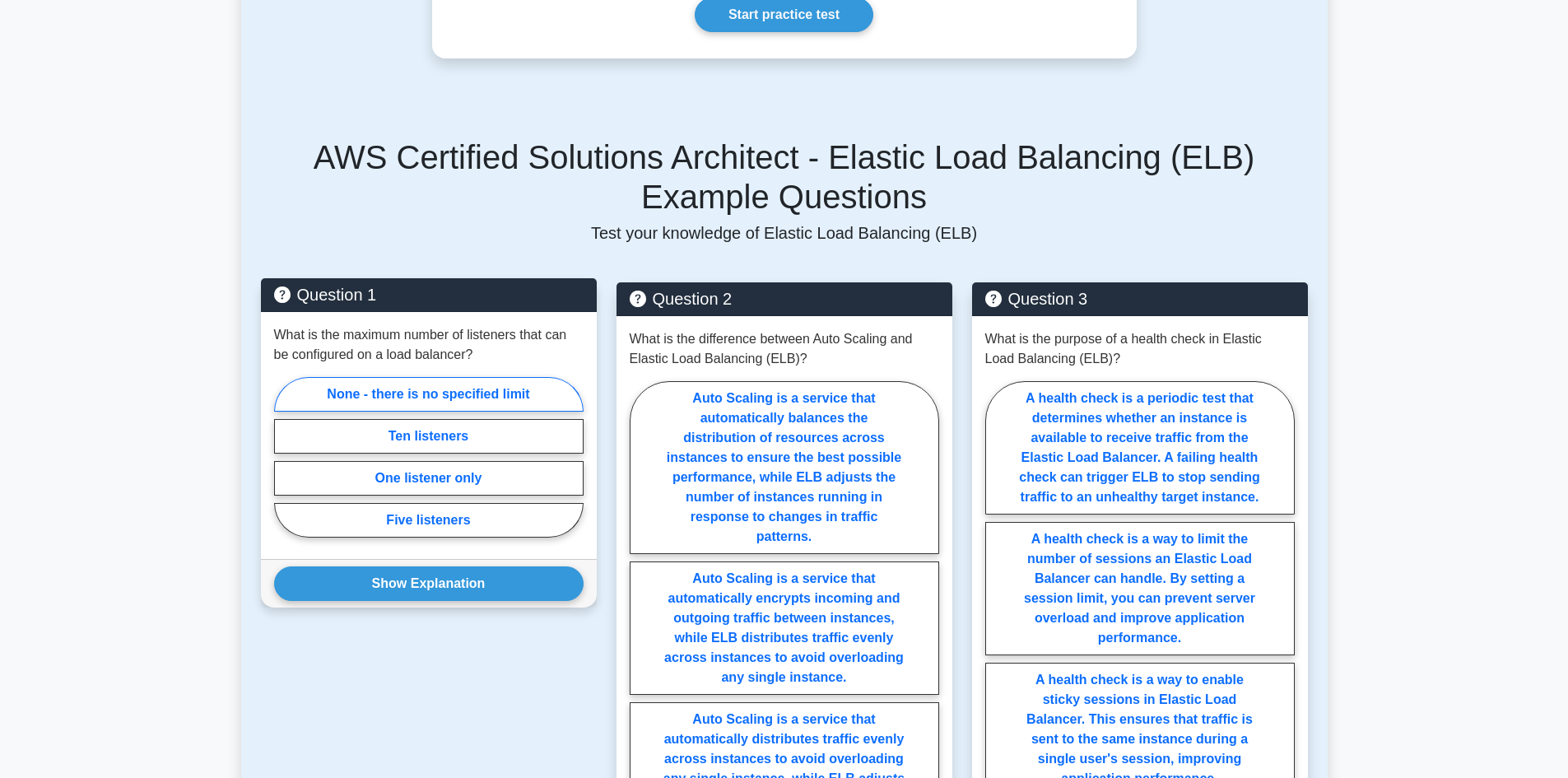
click at [371, 377] on label "None - there is no specified limit" at bounding box center [429, 394] width 310 height 34
click at [285, 457] on input "None - there is no specified limit" at bounding box center [280, 462] width 10 height 10
radio input "true"
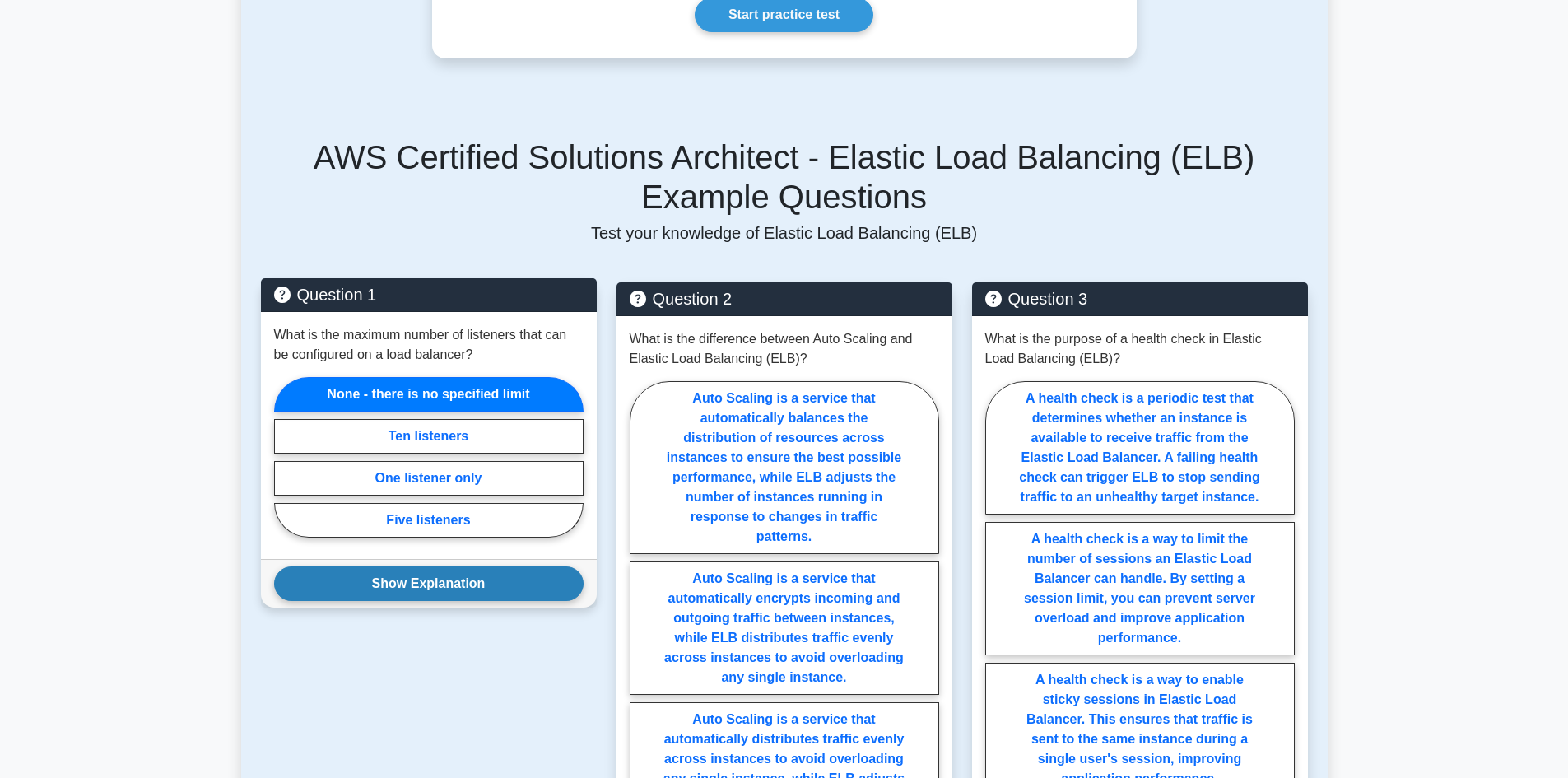
click at [405, 566] on button "Show Explanation" at bounding box center [429, 583] width 310 height 34
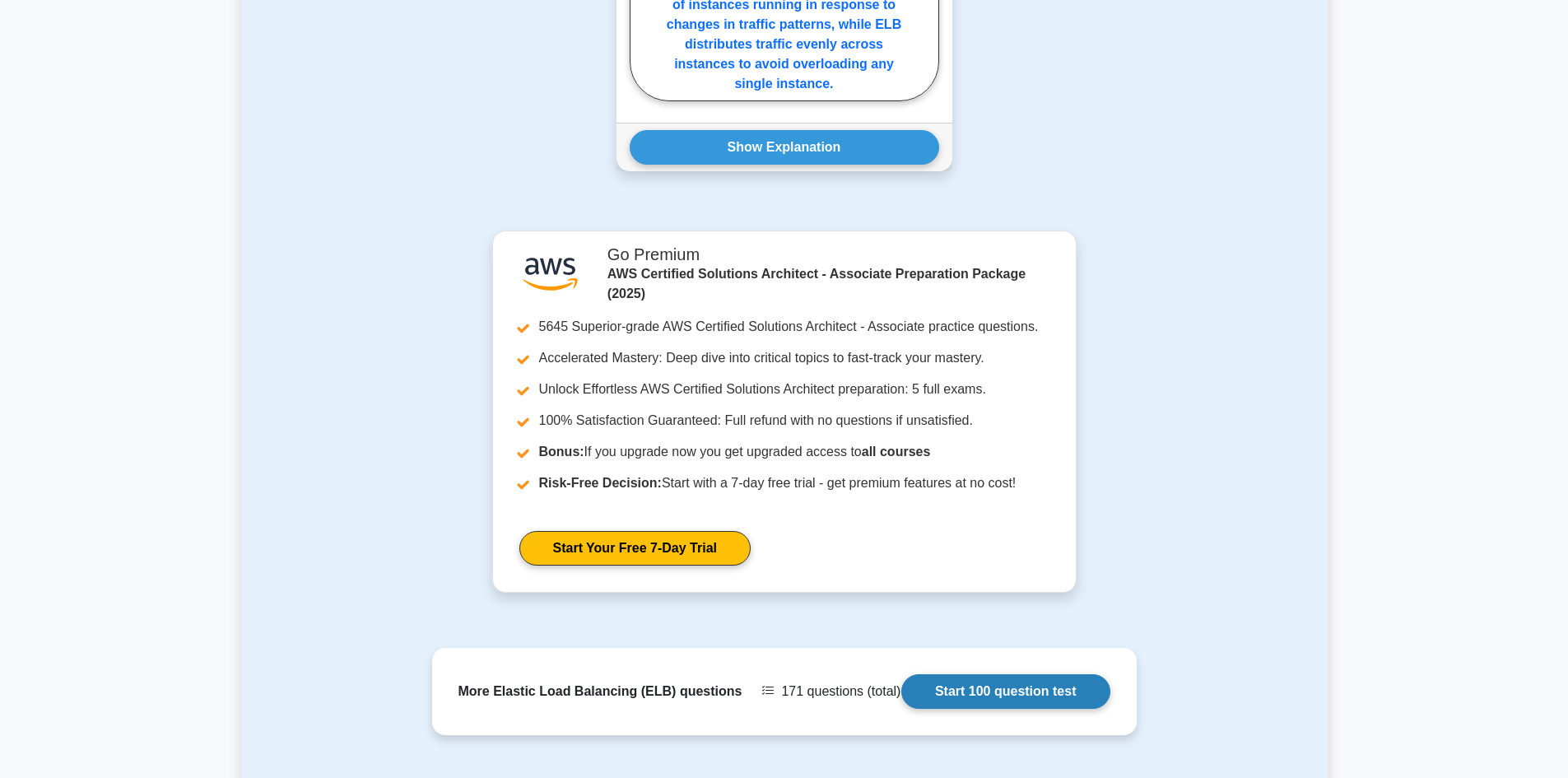
scroll to position [2058, 0]
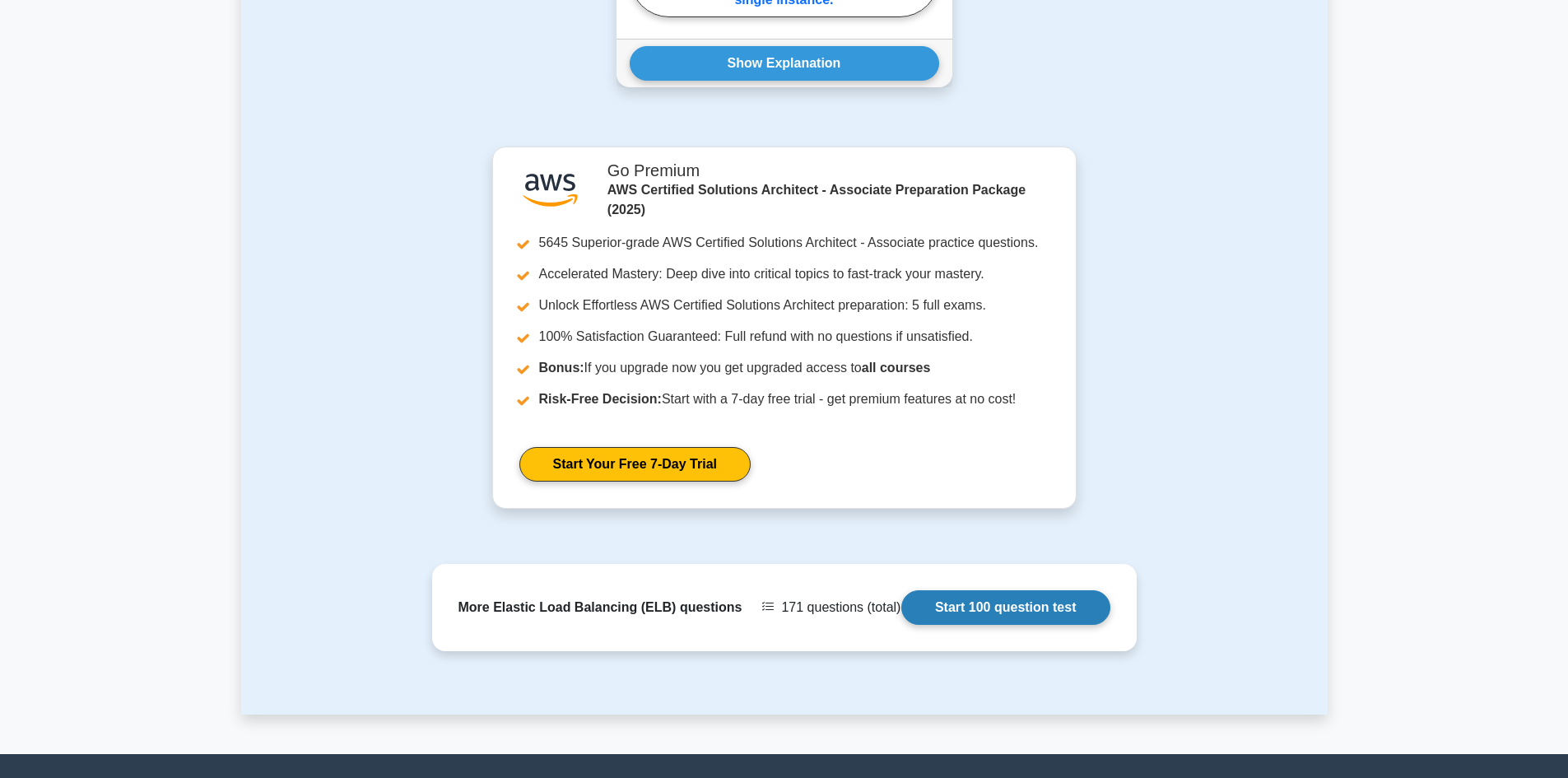
click at [1017, 590] on link "Start 100 question test" at bounding box center [1006, 607] width 209 height 34
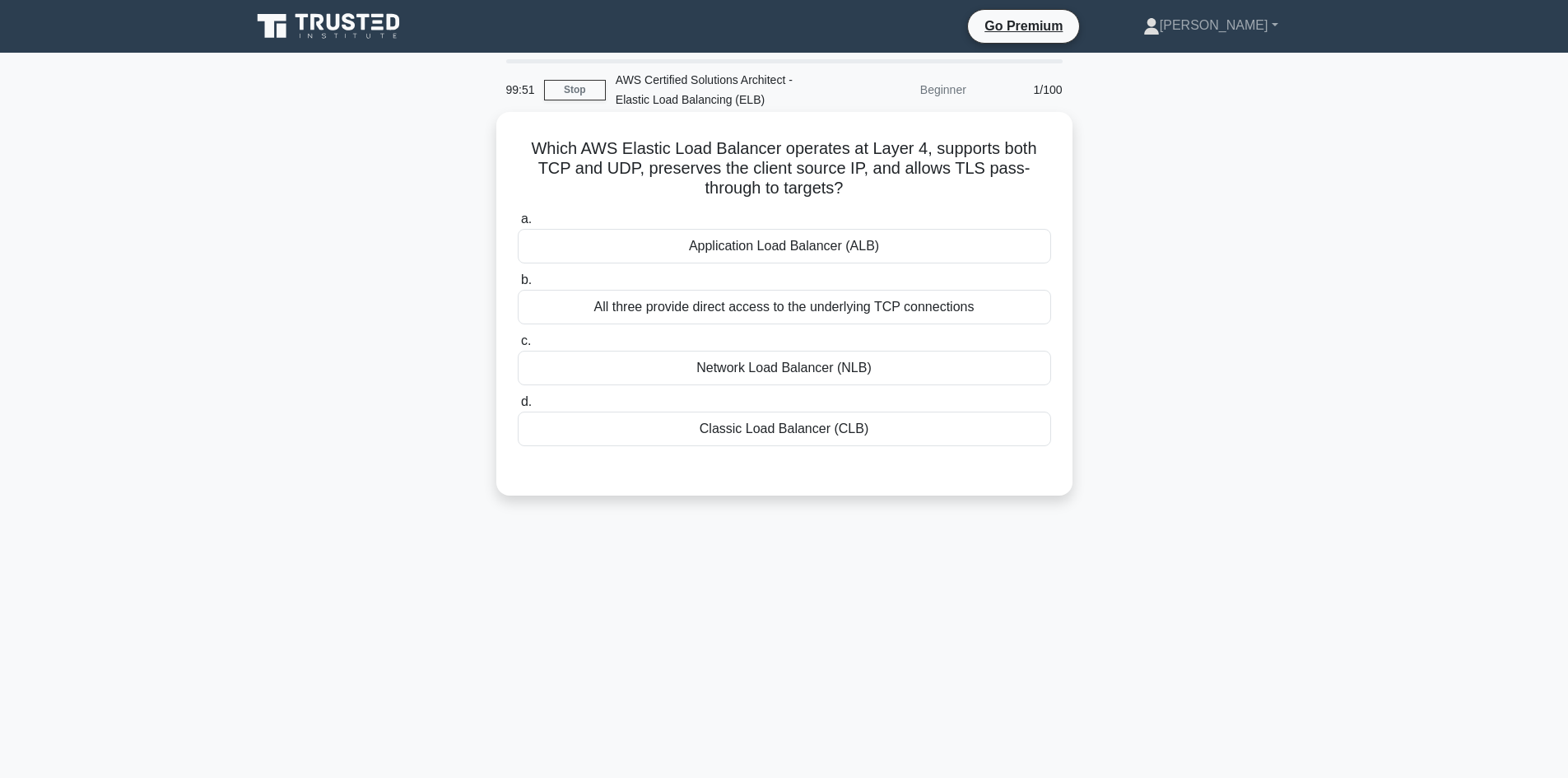
drag, startPoint x: 540, startPoint y: 148, endPoint x: 1034, endPoint y: 185, distance: 495.4
click at [1034, 185] on h5 "Which AWS Elastic Load Balancer operates at Layer 4, supports both TCP and UDP,…" at bounding box center [785, 168] width 537 height 61
click at [808, 427] on div "Classic Load Balancer (CLB)" at bounding box center [785, 429] width 534 height 34
click at [518, 407] on input "d. Classic Load Balancer (CLB)" at bounding box center [518, 401] width 0 height 10
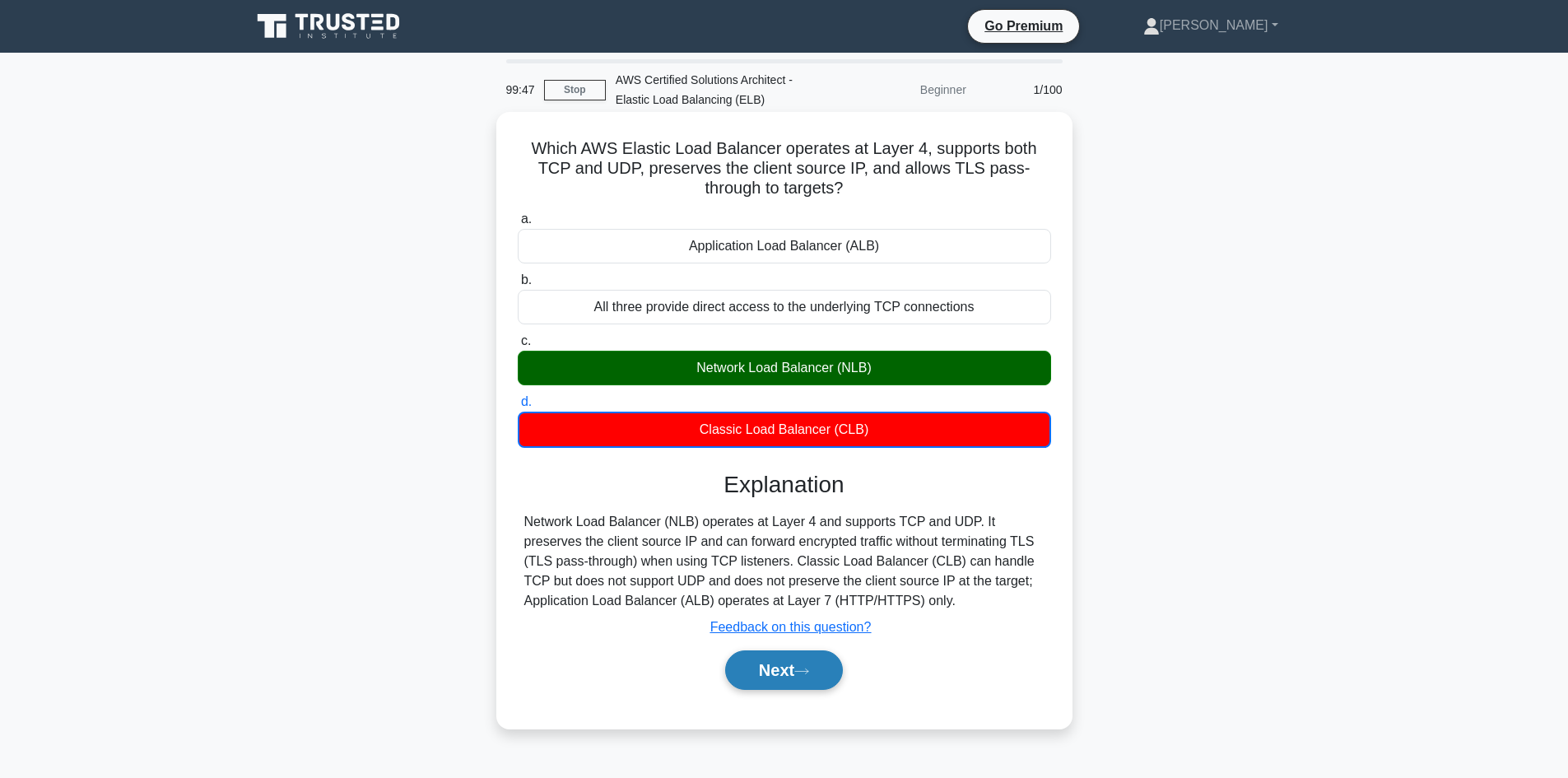
click at [782, 660] on button "Next" at bounding box center [783, 670] width 118 height 39
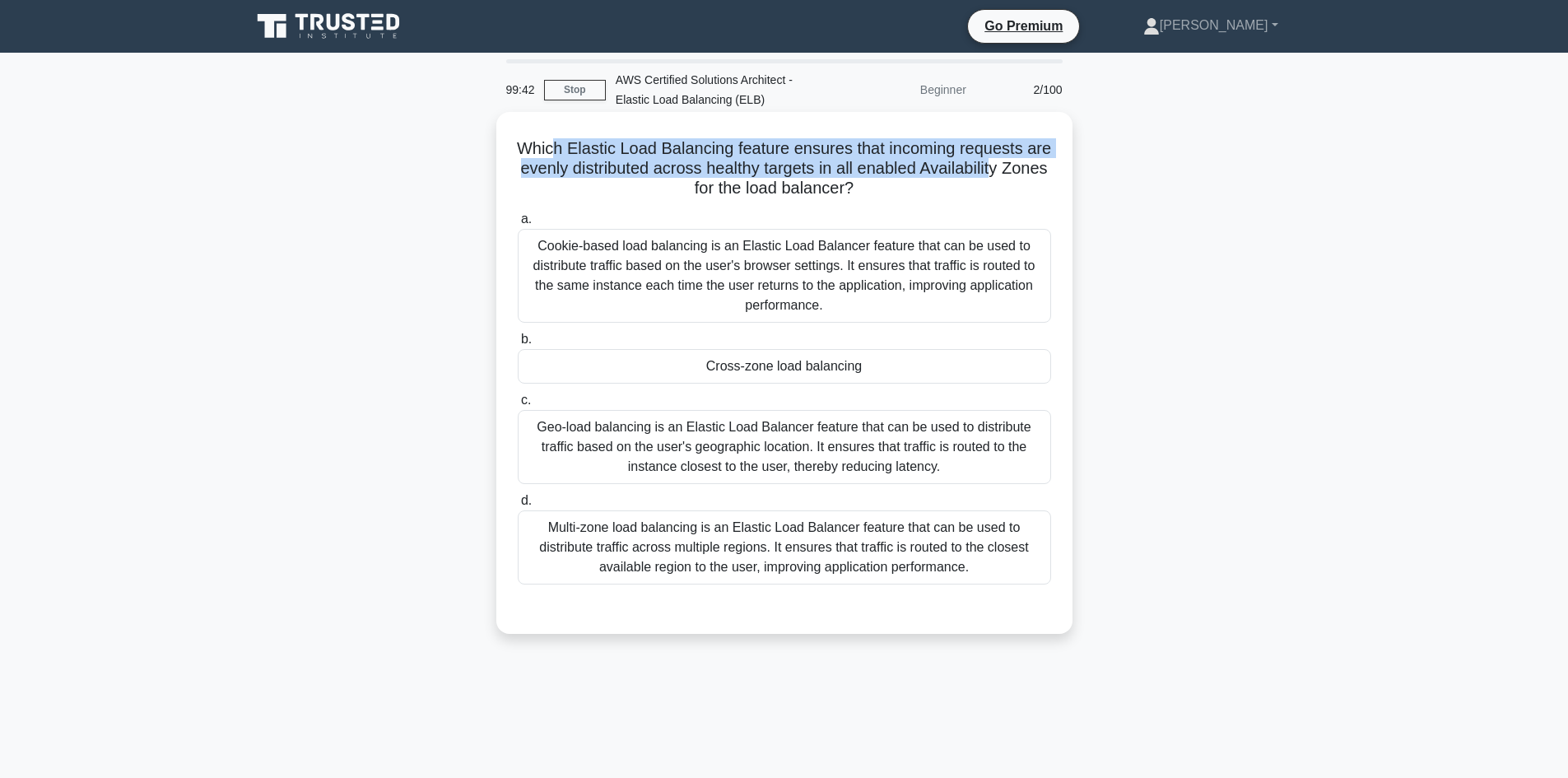
drag, startPoint x: 609, startPoint y: 144, endPoint x: 1034, endPoint y: 169, distance: 425.7
click at [1034, 169] on h5 "Which Elastic Load Balancing feature ensures that incoming requests are evenly …" at bounding box center [785, 168] width 537 height 61
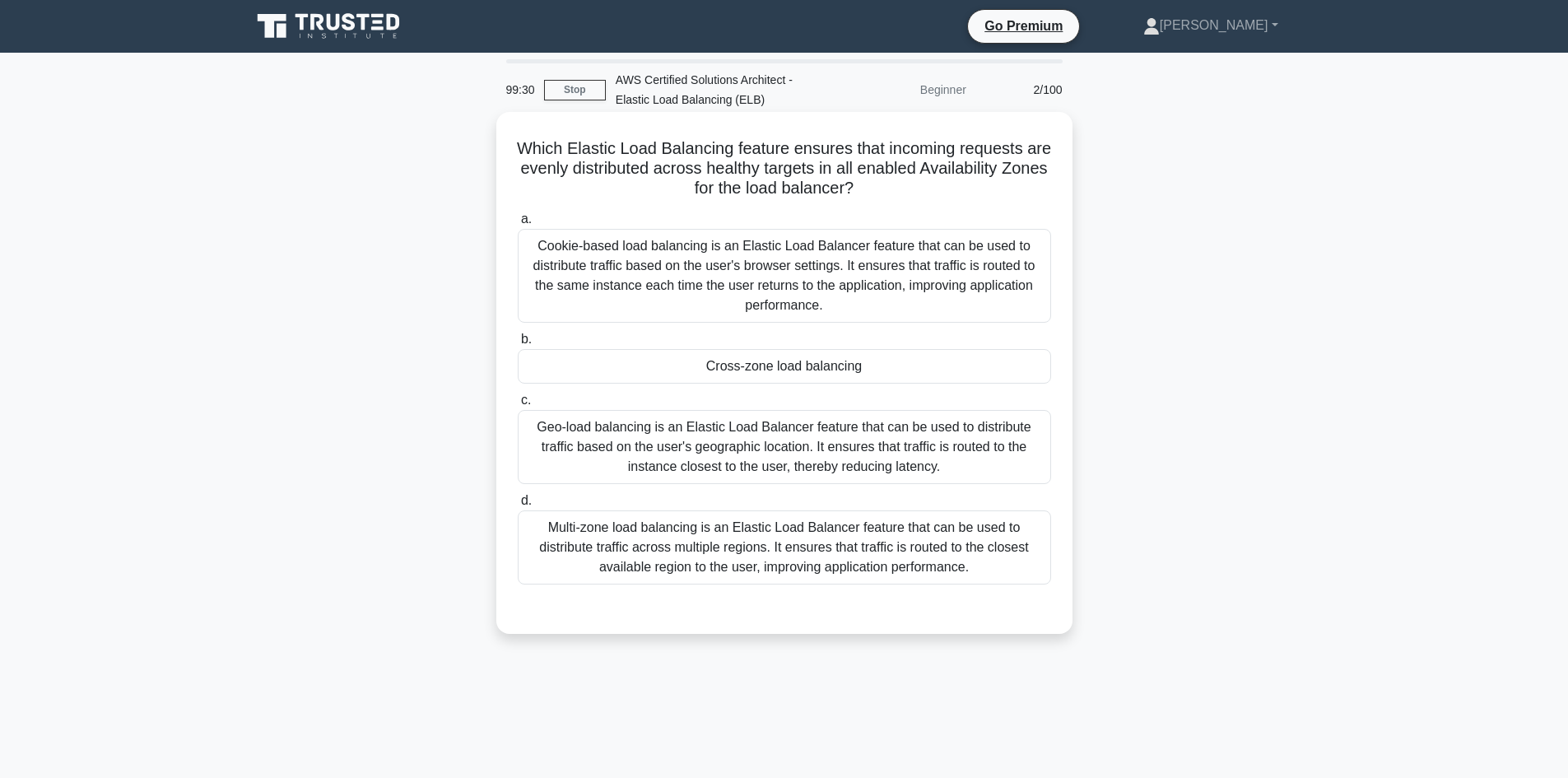
click at [720, 537] on div "Multi-zone load balancing is an Elastic Load Balancer feature that can be used …" at bounding box center [785, 547] width 534 height 74
click at [518, 506] on input "d. Multi-zone load balancing is an Elastic Load Balancer feature that can be us…" at bounding box center [518, 501] width 0 height 10
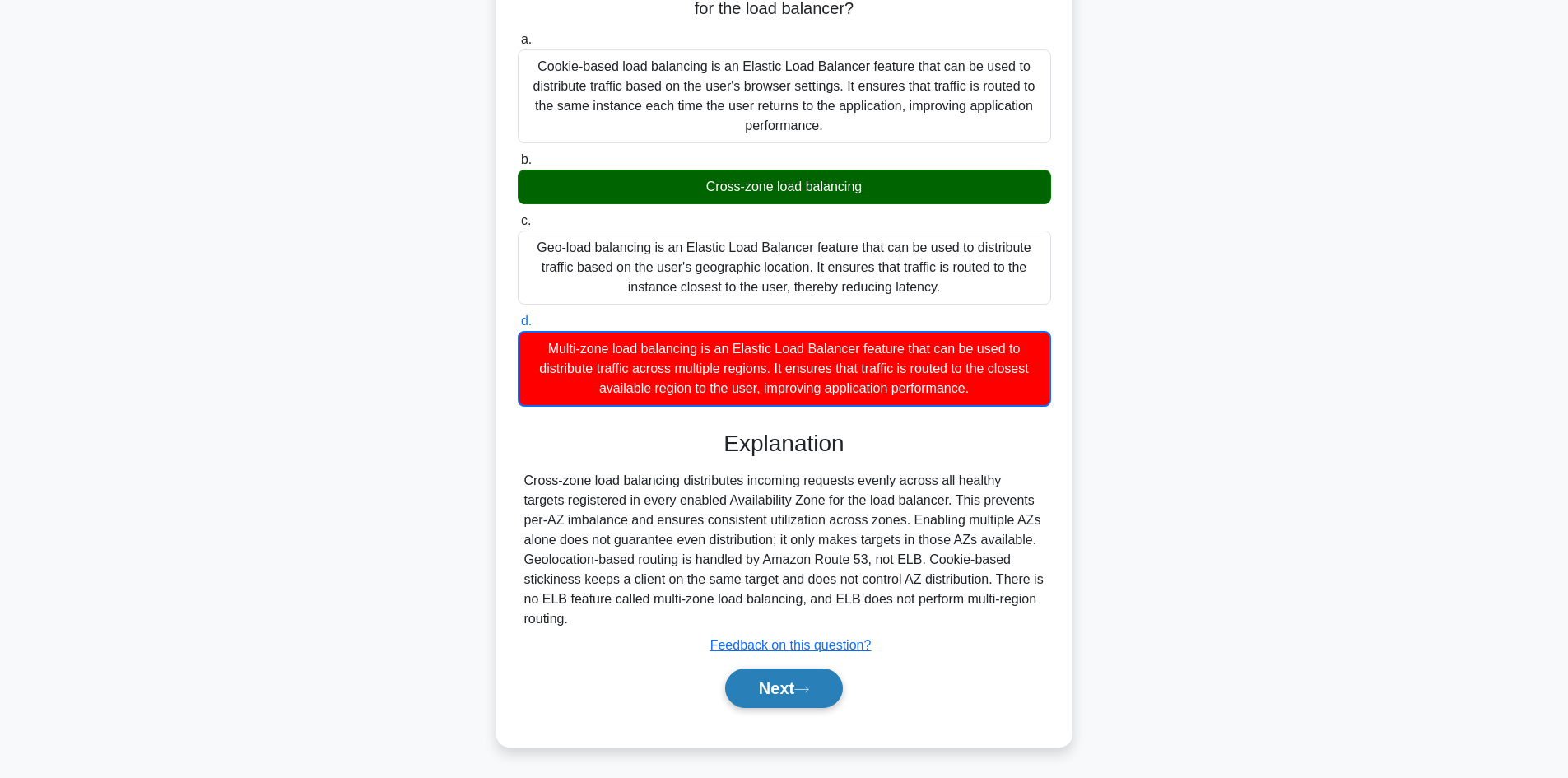
click at [770, 689] on button "Next" at bounding box center [783, 688] width 118 height 39
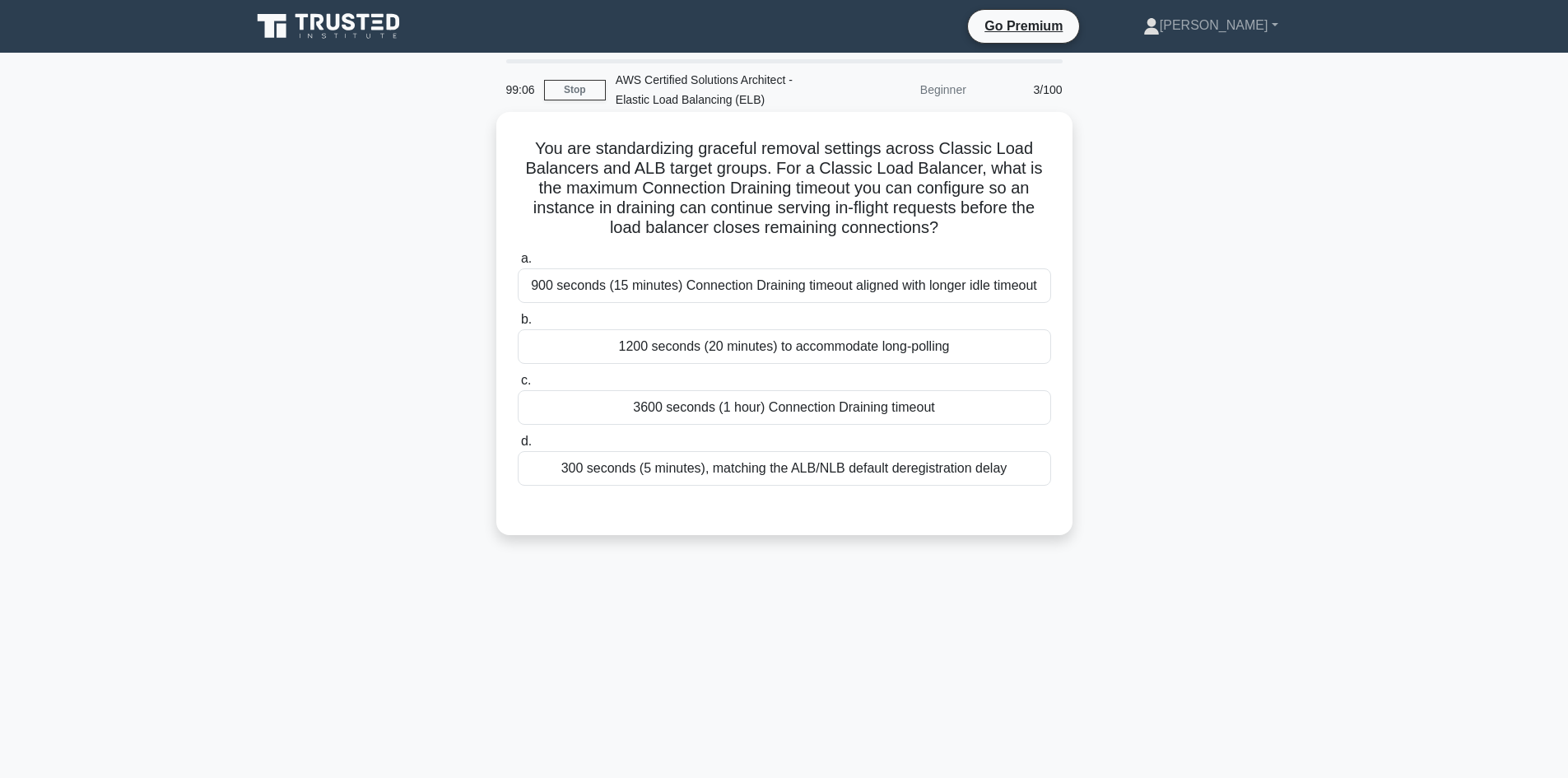
click at [880, 477] on div "300 seconds (5 minutes), matching the ALB/NLB default deregistration delay" at bounding box center [785, 468] width 534 height 34
click at [518, 447] on input "d. 300 seconds (5 minutes), matching the ALB/NLB default deregistration delay" at bounding box center [518, 442] width 0 height 10
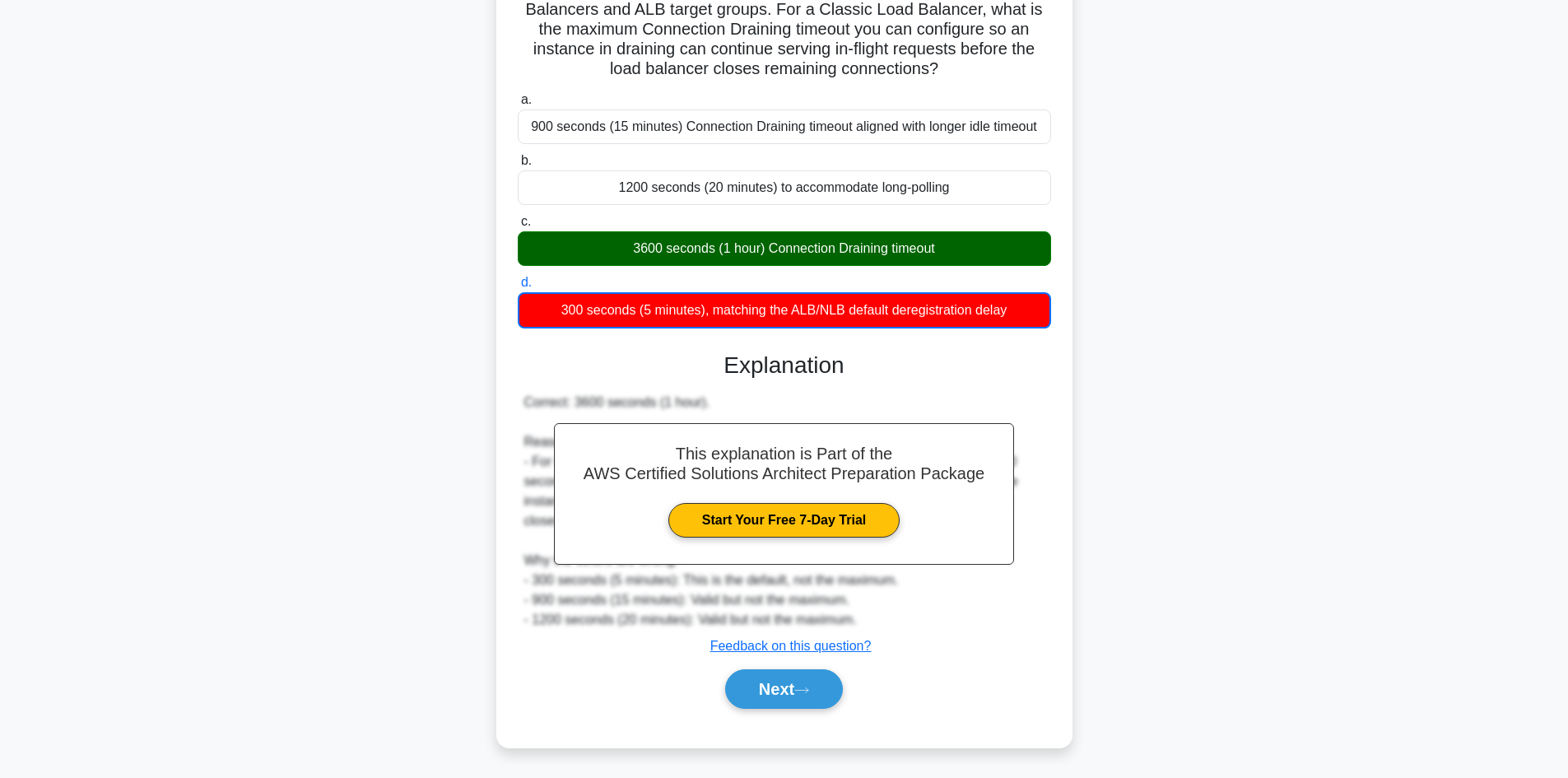
scroll to position [160, 0]
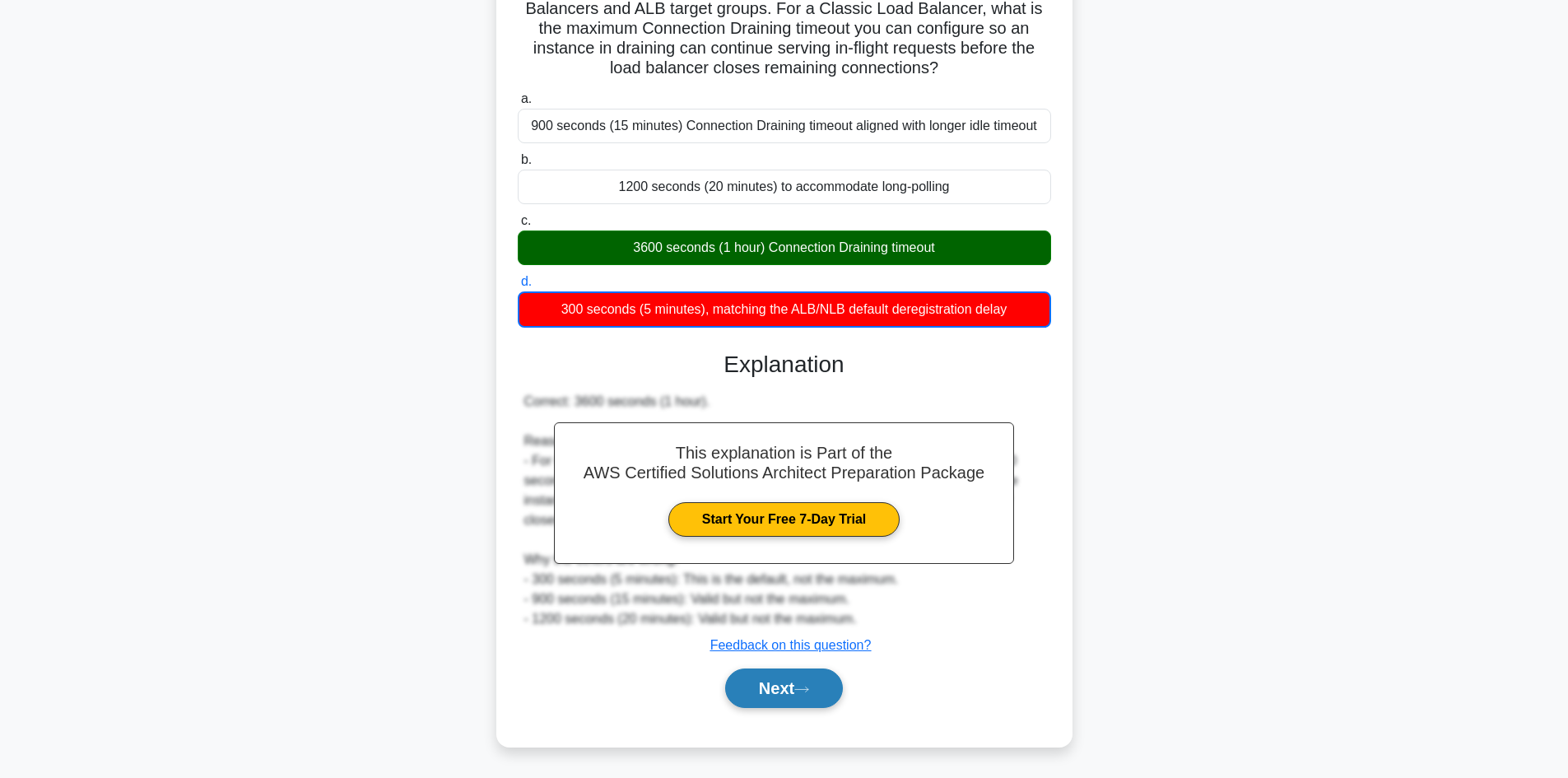
click at [775, 690] on button "Next" at bounding box center [783, 688] width 118 height 39
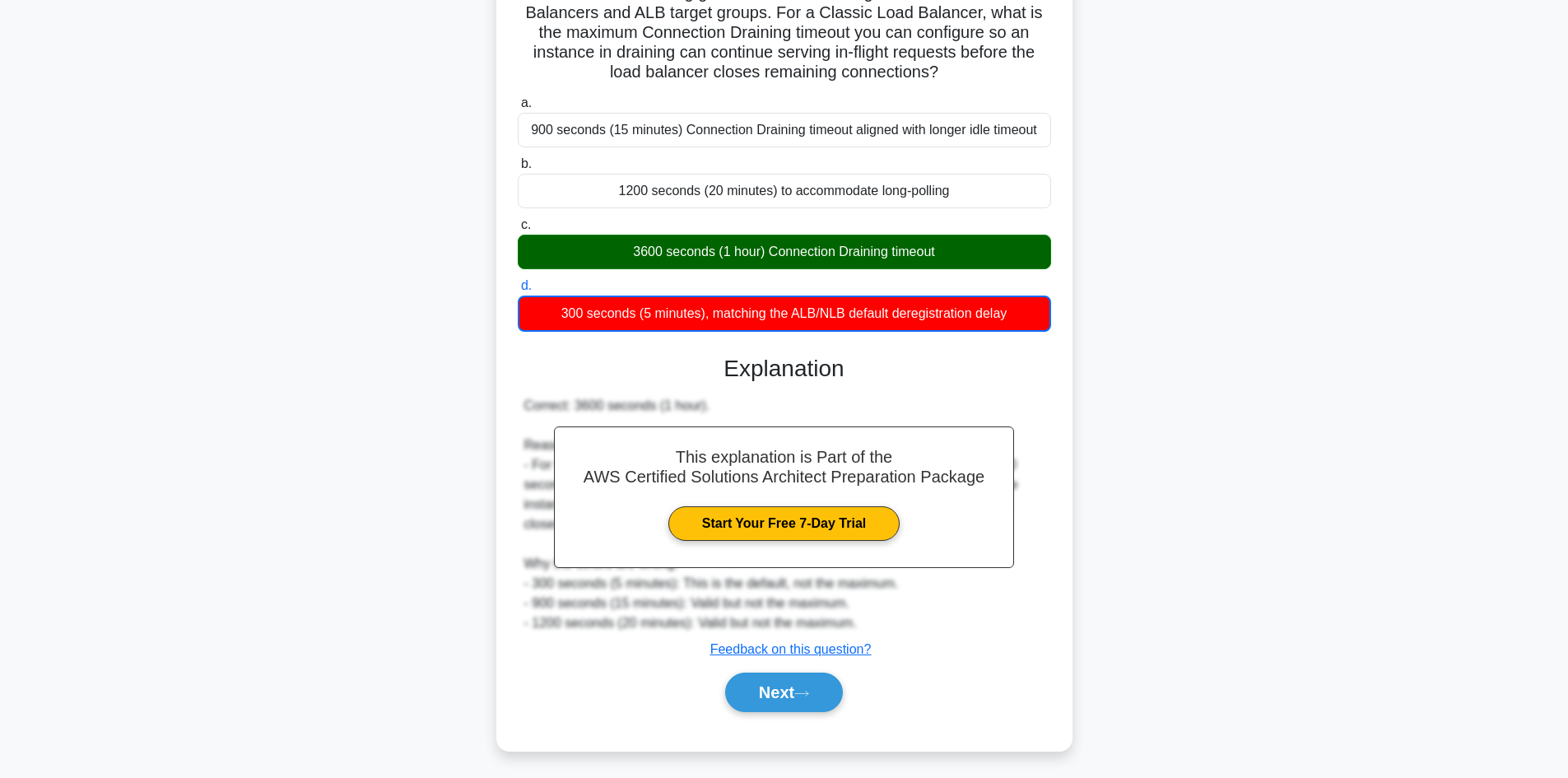
scroll to position [112, 0]
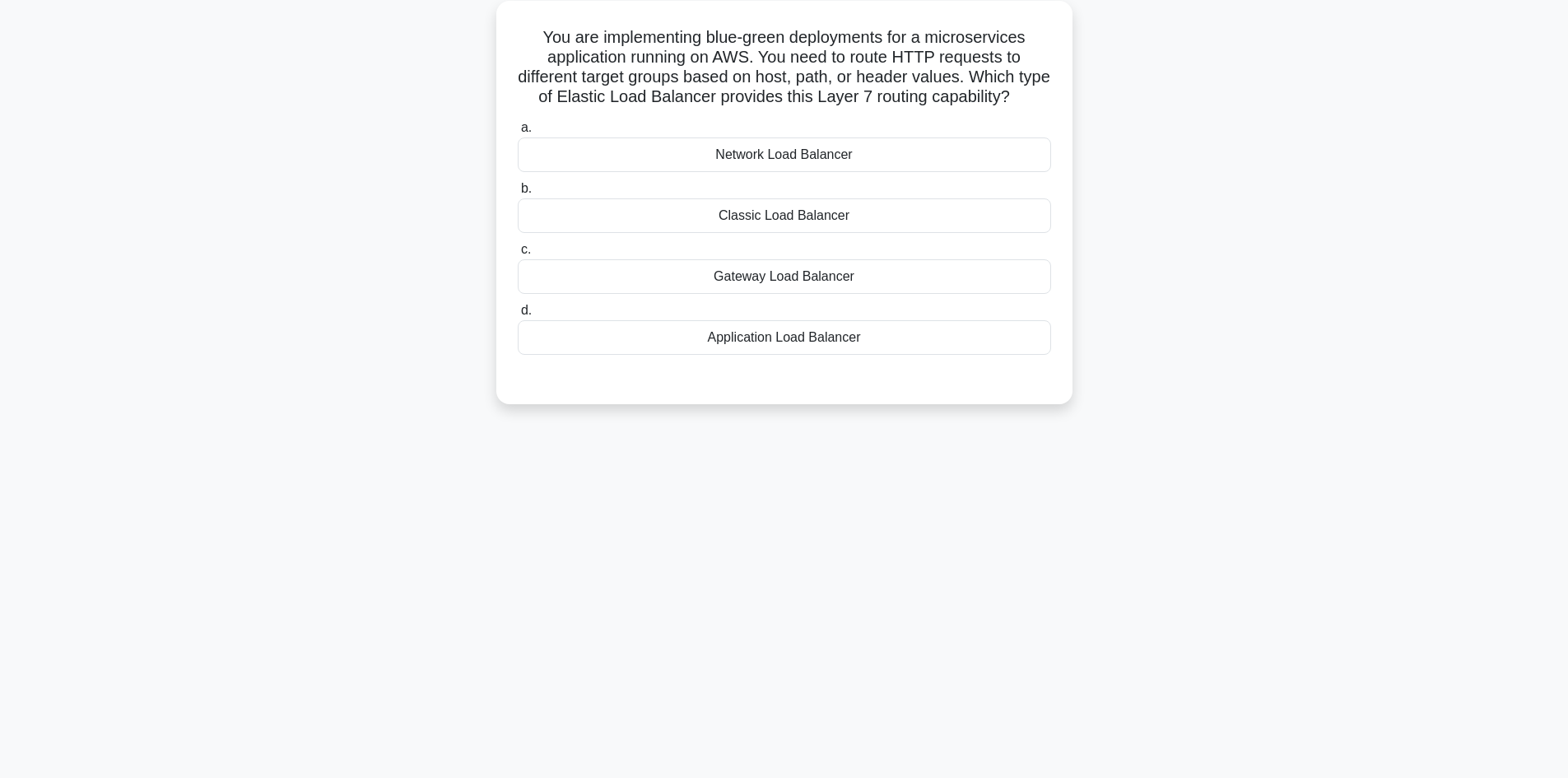
click at [739, 355] on div "Application Load Balancer" at bounding box center [785, 337] width 534 height 34
click at [518, 316] on input "d. Application Load Balancer" at bounding box center [518, 311] width 0 height 10
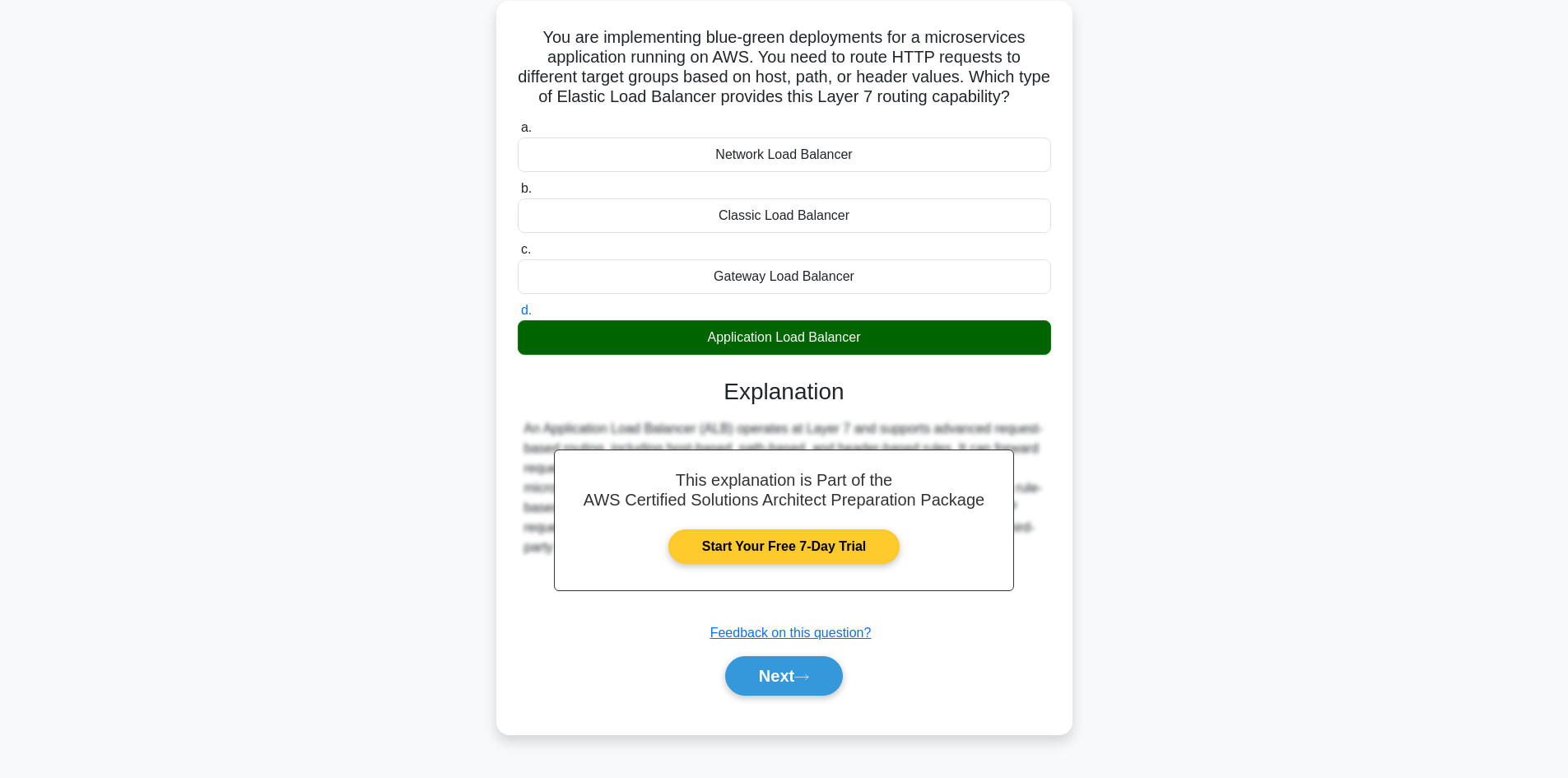
scroll to position [119, 0]
click at [801, 681] on icon at bounding box center [801, 677] width 15 height 9
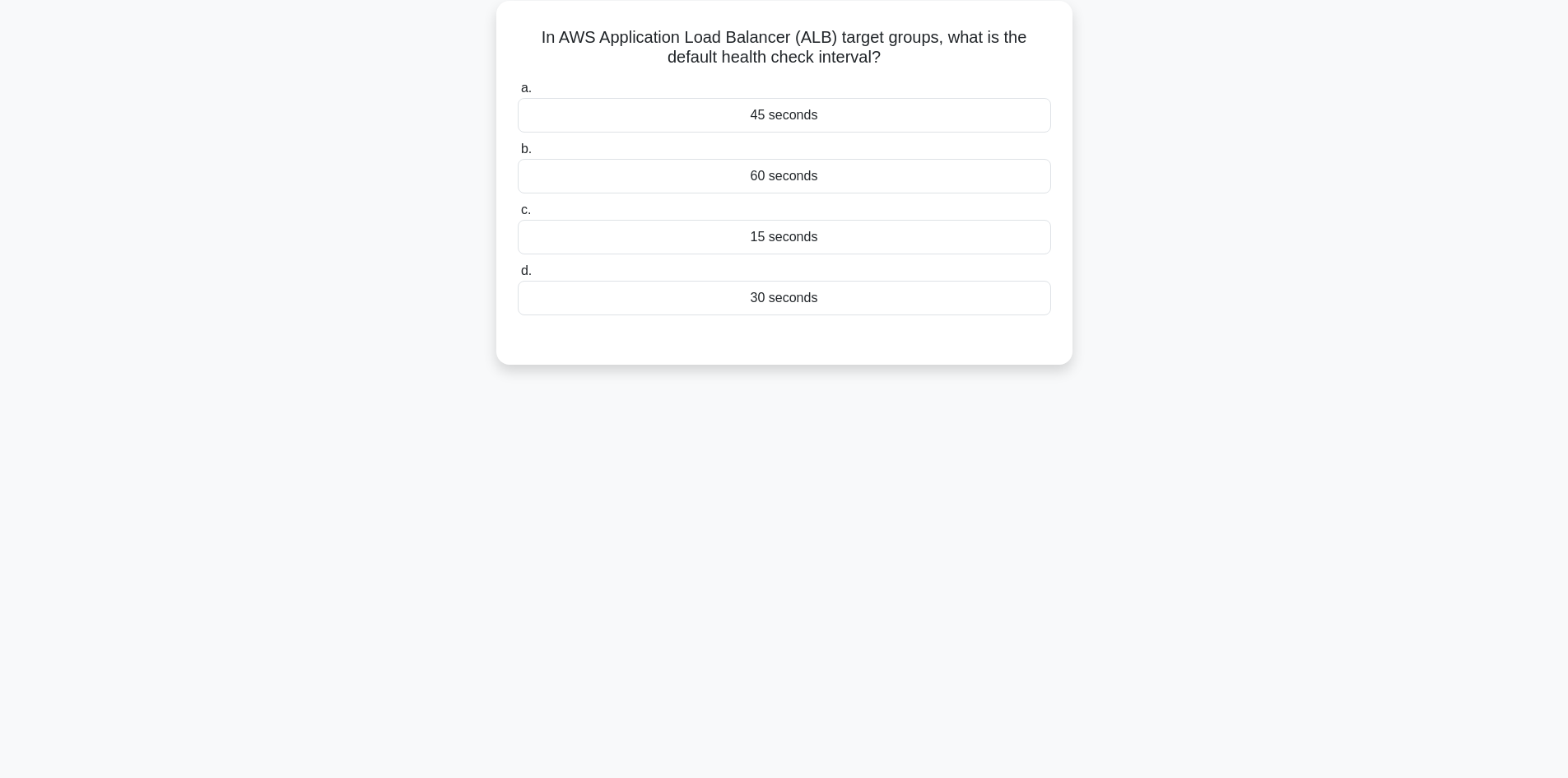
click at [777, 182] on div "60 seconds" at bounding box center [785, 176] width 534 height 34
click at [518, 154] on input "b. 60 seconds" at bounding box center [518, 149] width 0 height 10
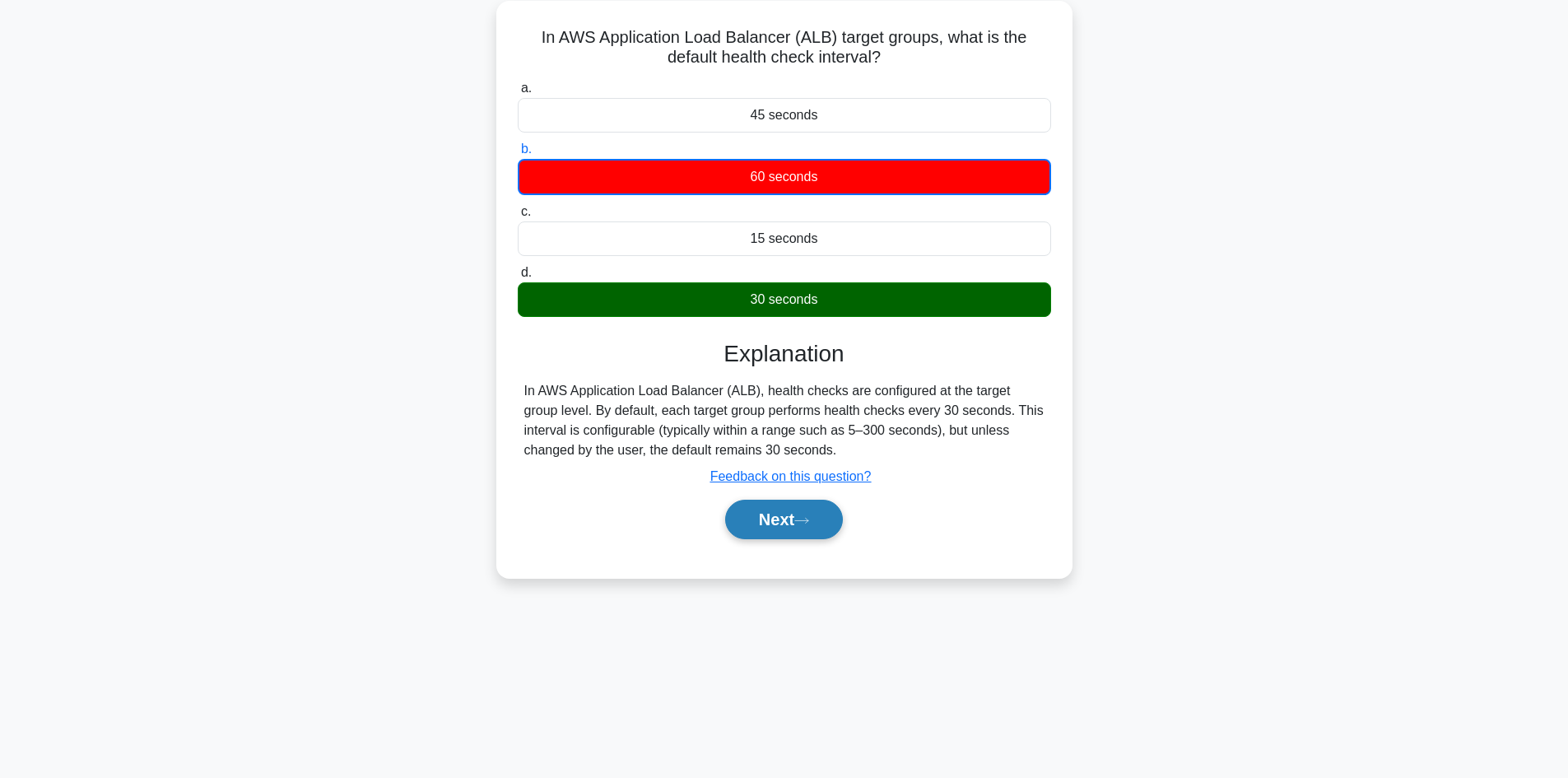
click at [801, 518] on icon at bounding box center [801, 521] width 15 height 9
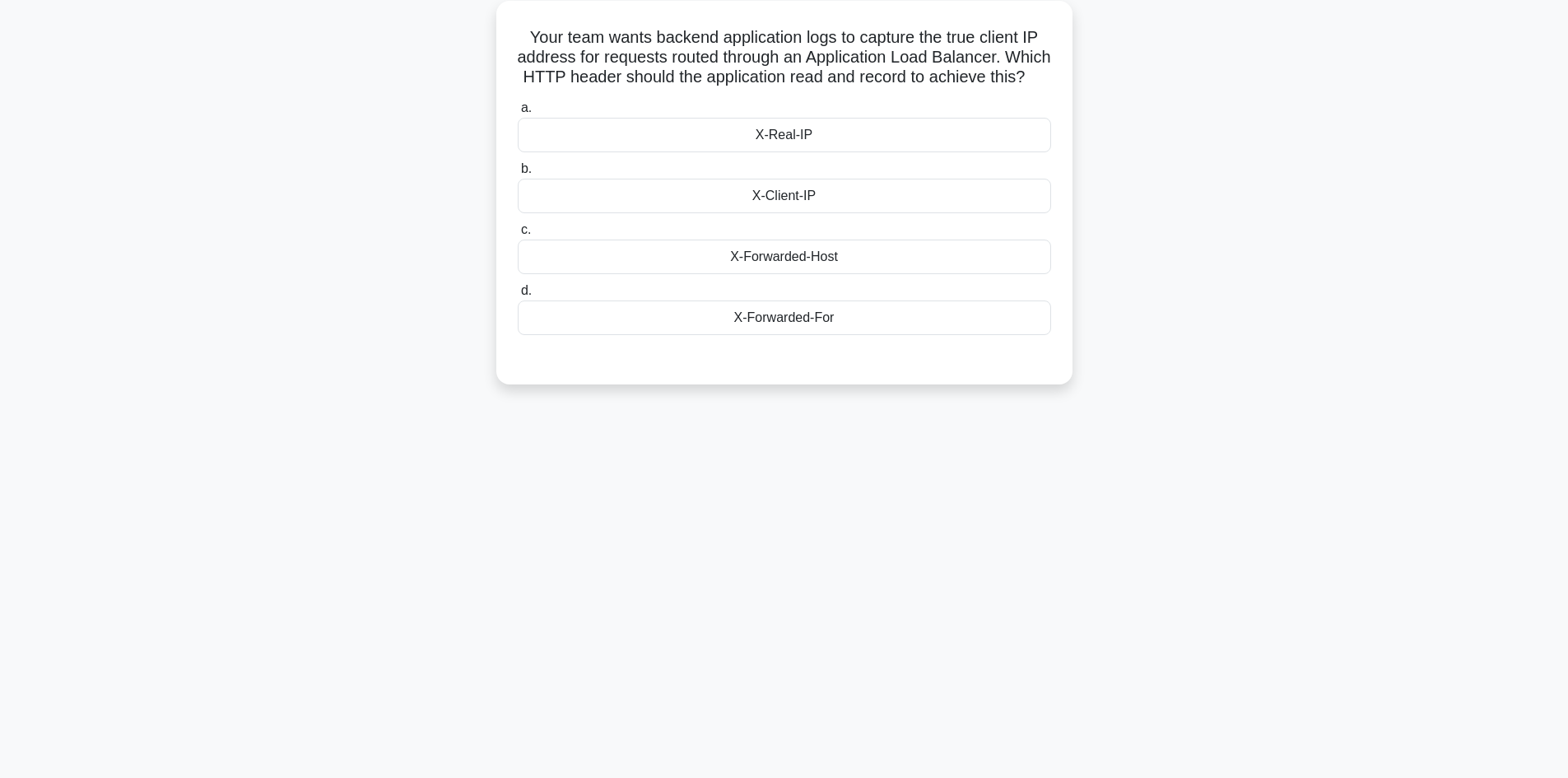
click at [834, 274] on div "X-Forwarded-Host" at bounding box center [785, 256] width 534 height 34
click at [518, 235] on input "c. X-Forwarded-Host" at bounding box center [518, 230] width 0 height 10
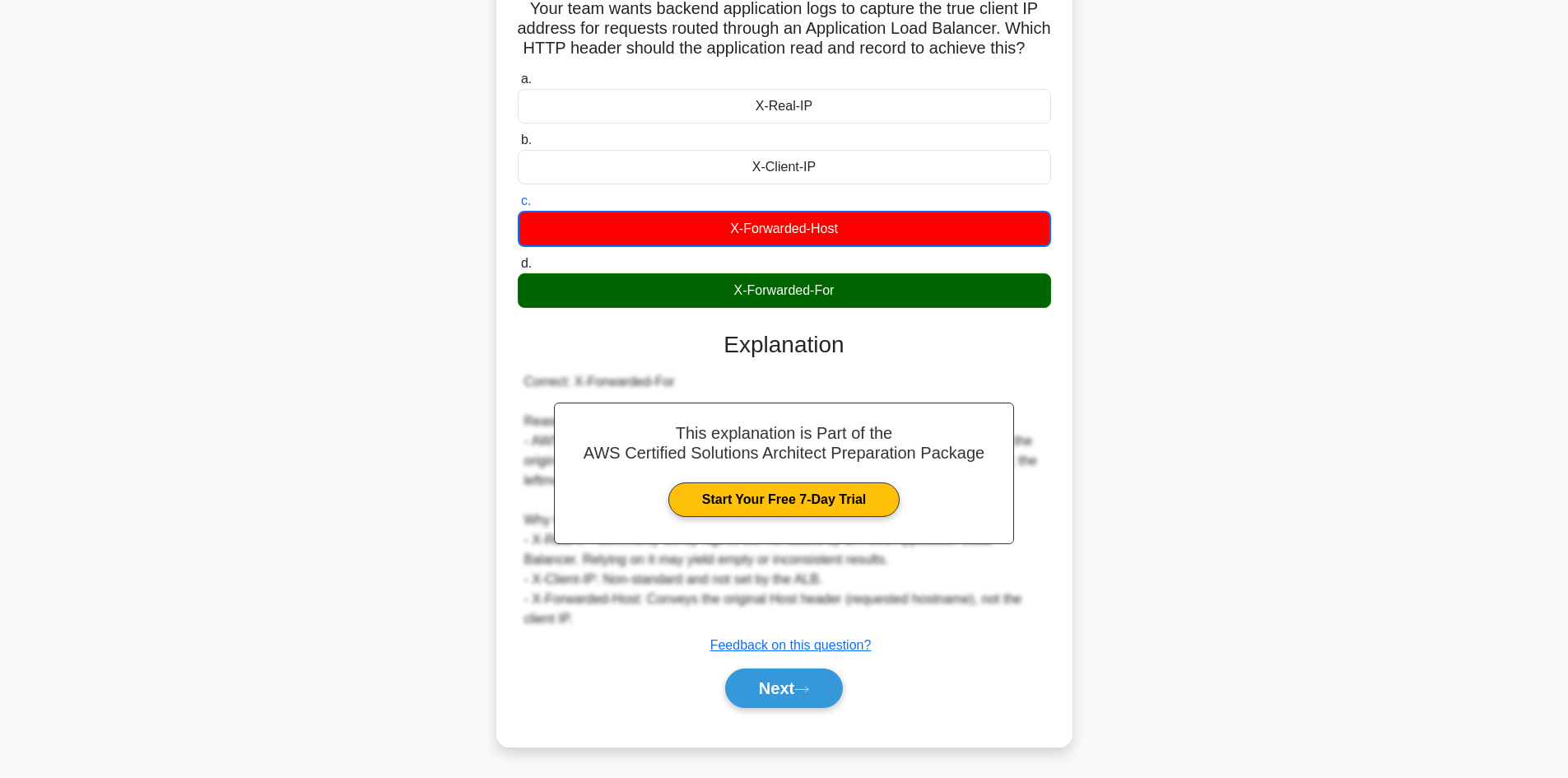
scroll to position [160, 0]
click at [795, 711] on div "Next" at bounding box center [785, 687] width 534 height 52
click at [801, 691] on icon at bounding box center [801, 689] width 15 height 9
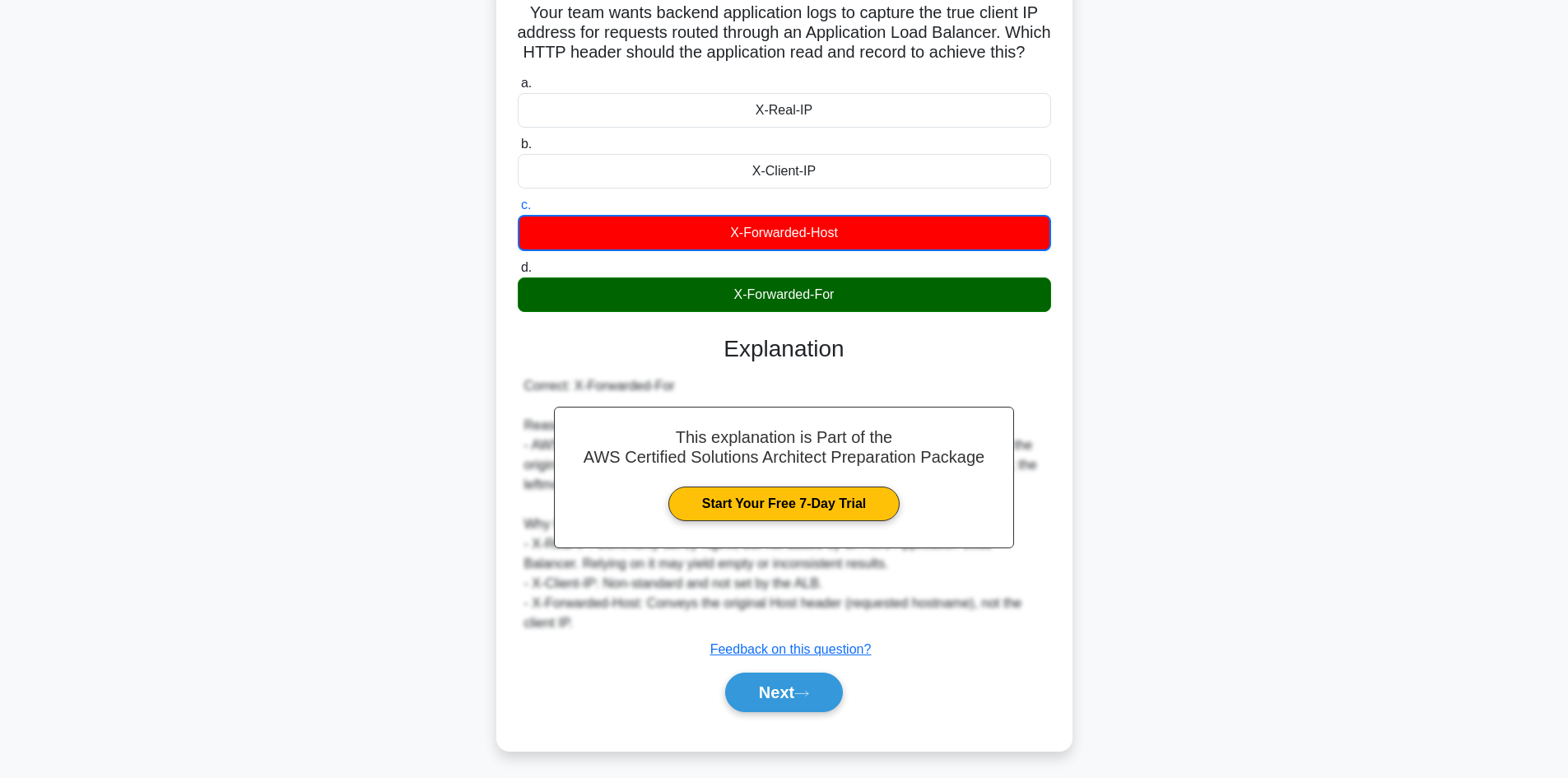
scroll to position [112, 0]
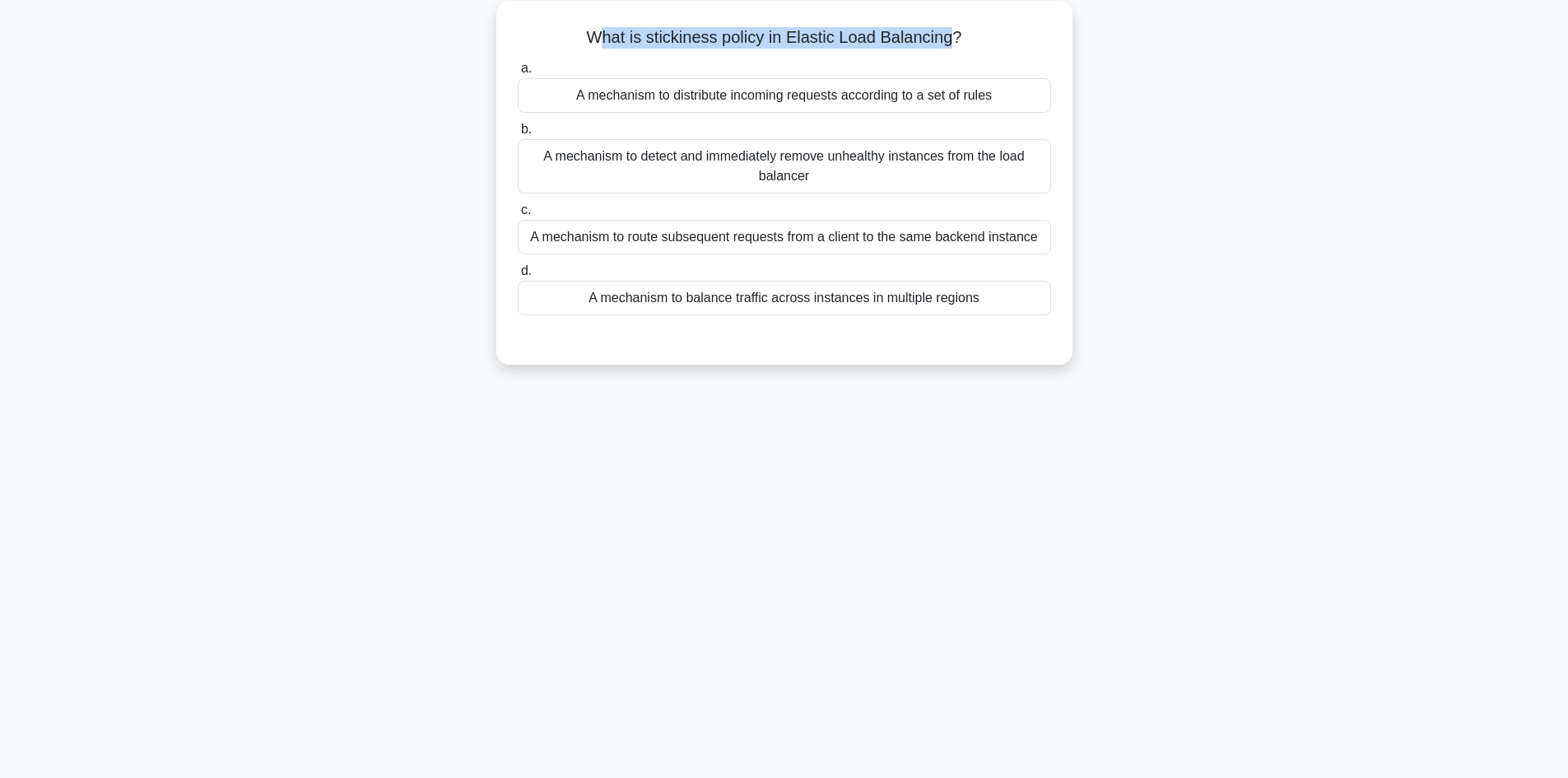
drag, startPoint x: 687, startPoint y: 36, endPoint x: 948, endPoint y: 44, distance: 261.1
click at [948, 44] on h5 "What is stickiness policy in Elastic Load Balancing? .spinner_0XTQ{transform-or…" at bounding box center [785, 38] width 537 height 21
click at [694, 238] on div "A mechanism to route subsequent requests from a client to the same backend inst…" at bounding box center [785, 237] width 534 height 34
click at [518, 215] on input "c. A mechanism to route subsequent requests from a client to the same backend i…" at bounding box center [518, 210] width 0 height 10
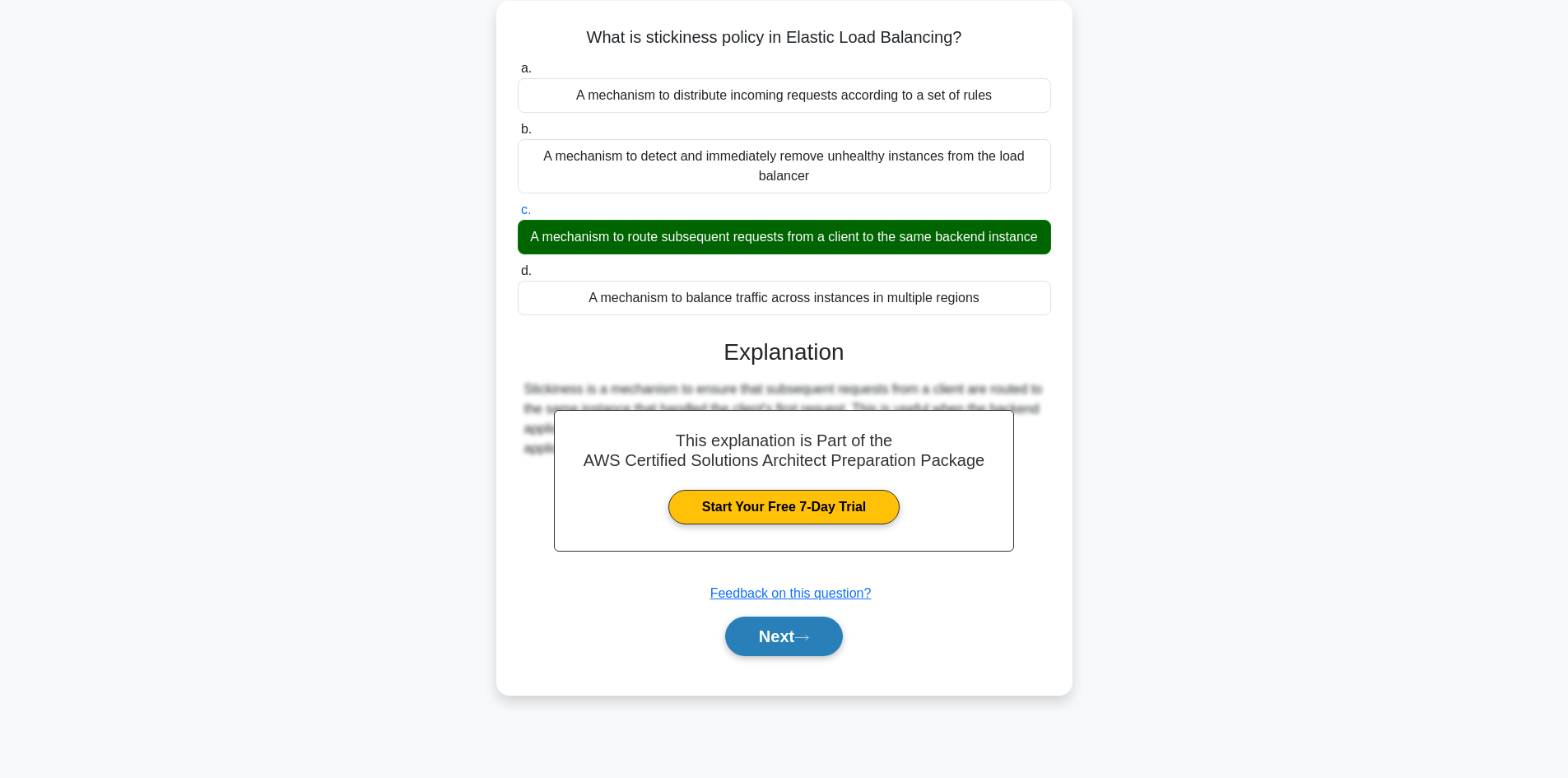
click at [781, 654] on button "Next" at bounding box center [783, 636] width 118 height 39
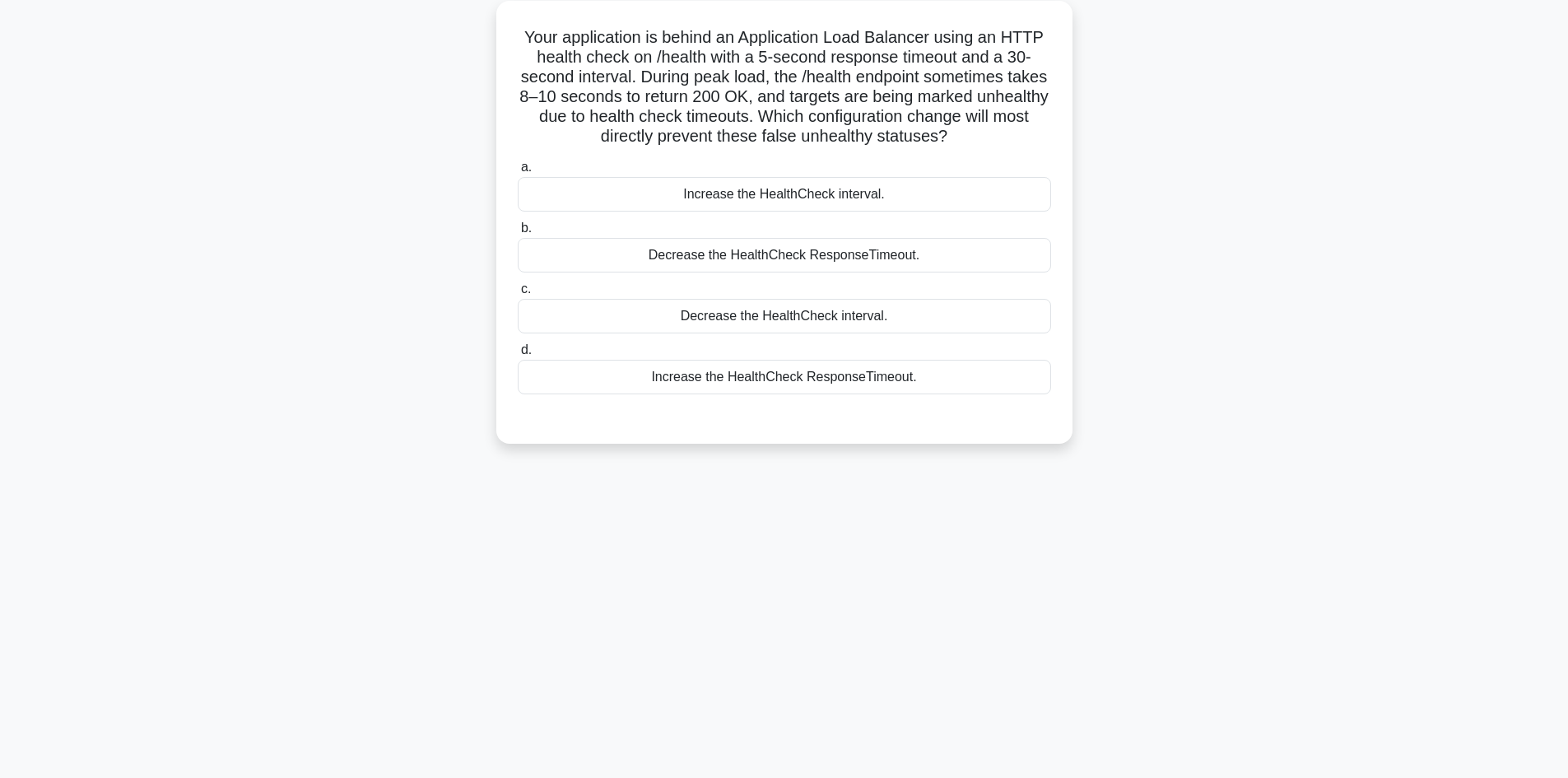
drag, startPoint x: 995, startPoint y: 33, endPoint x: 1010, endPoint y: 142, distance: 110.0
click at [1010, 142] on h5 "Your application is behind an Application Load Balancer using an HTTP health ch…" at bounding box center [785, 87] width 537 height 120
click at [1034, 137] on h5 "Your application is behind an Application Load Balancer using an HTTP health ch…" at bounding box center [785, 87] width 537 height 120
click at [750, 376] on div "Increase the HealthCheck ResponseTimeout." at bounding box center [785, 377] width 534 height 34
click at [518, 355] on input "d. Increase the HealthCheck ResponseTimeout." at bounding box center [518, 350] width 0 height 10
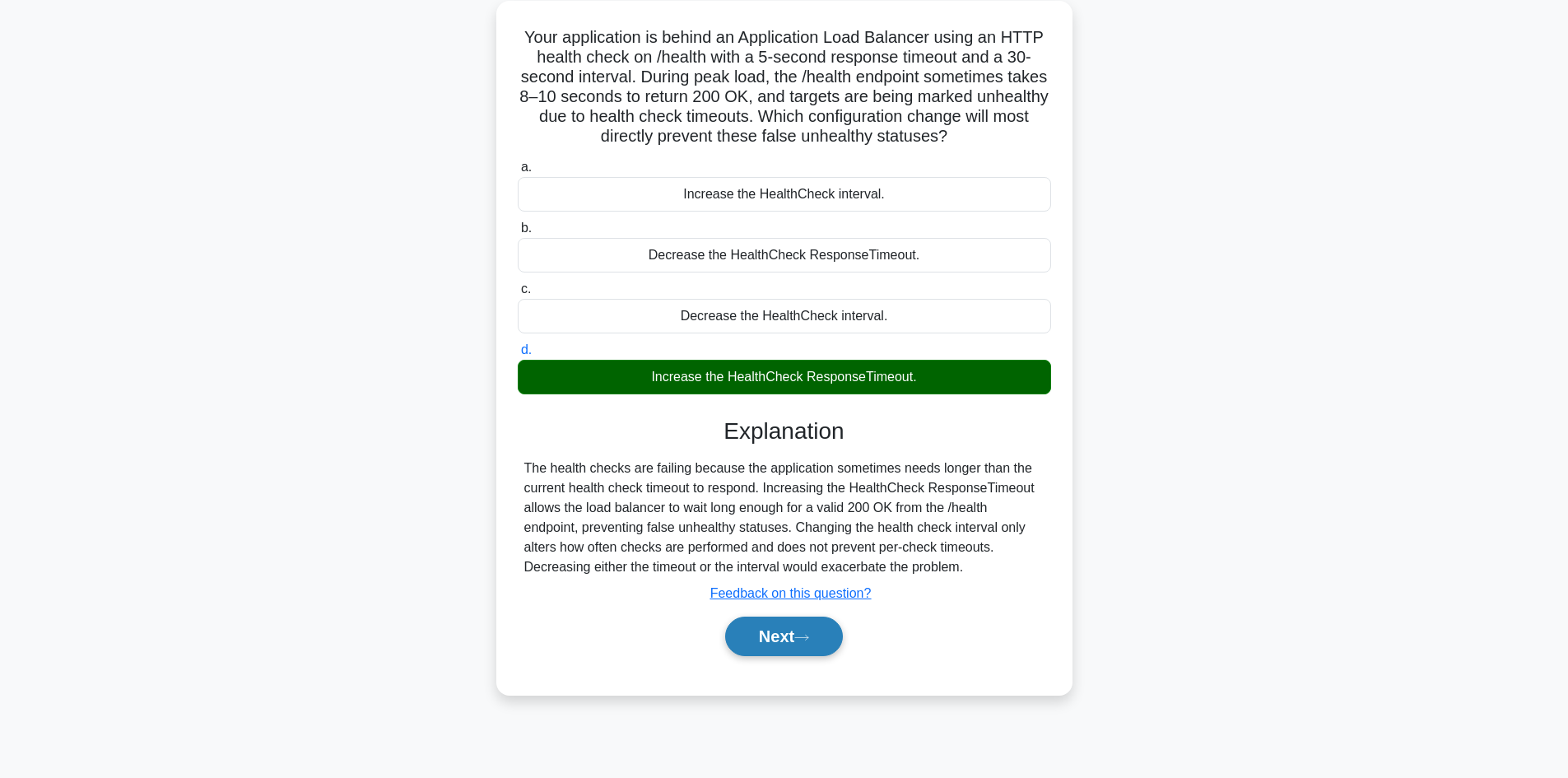
click at [792, 635] on button "Next" at bounding box center [783, 636] width 118 height 39
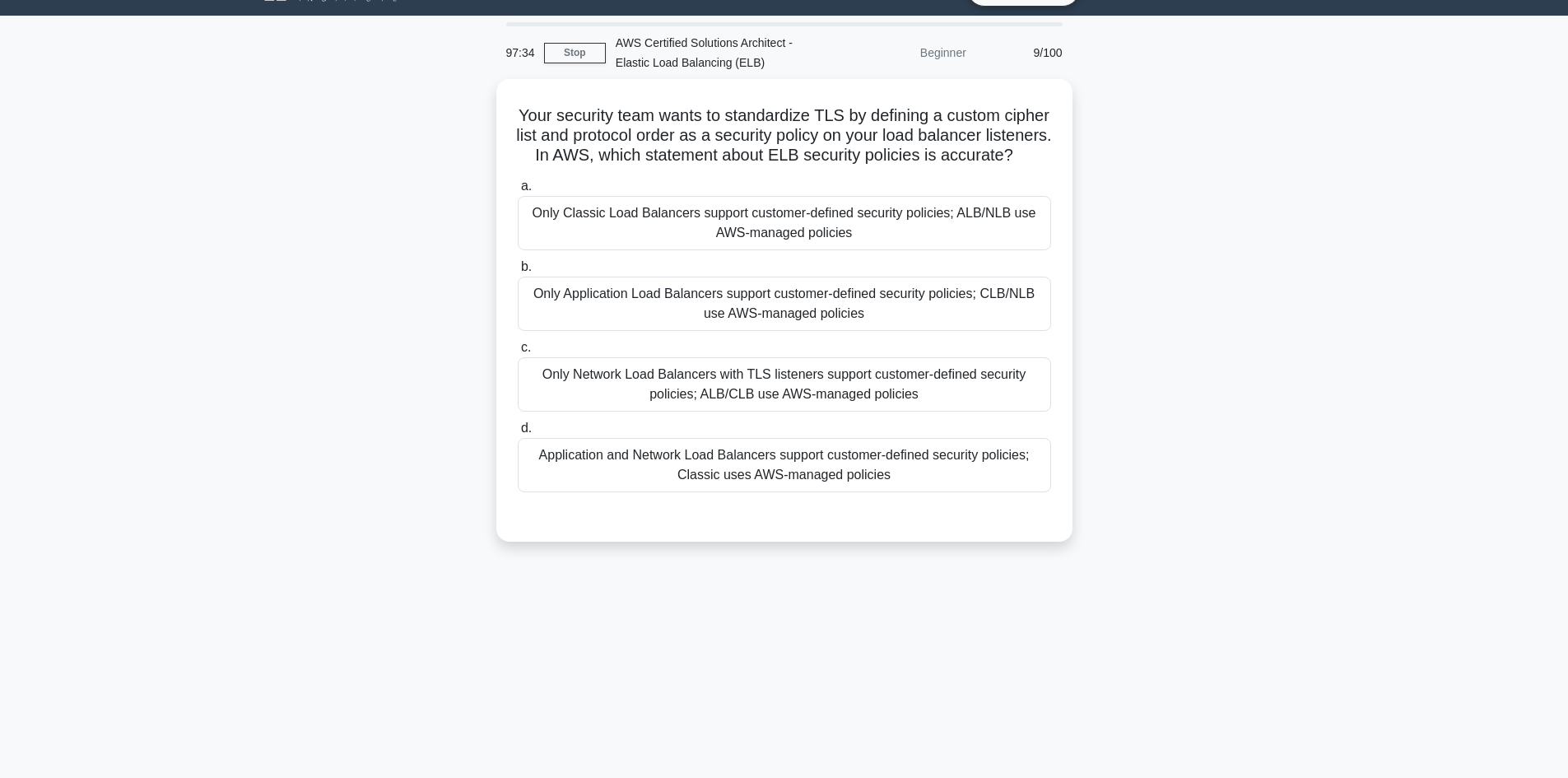
scroll to position [0, 0]
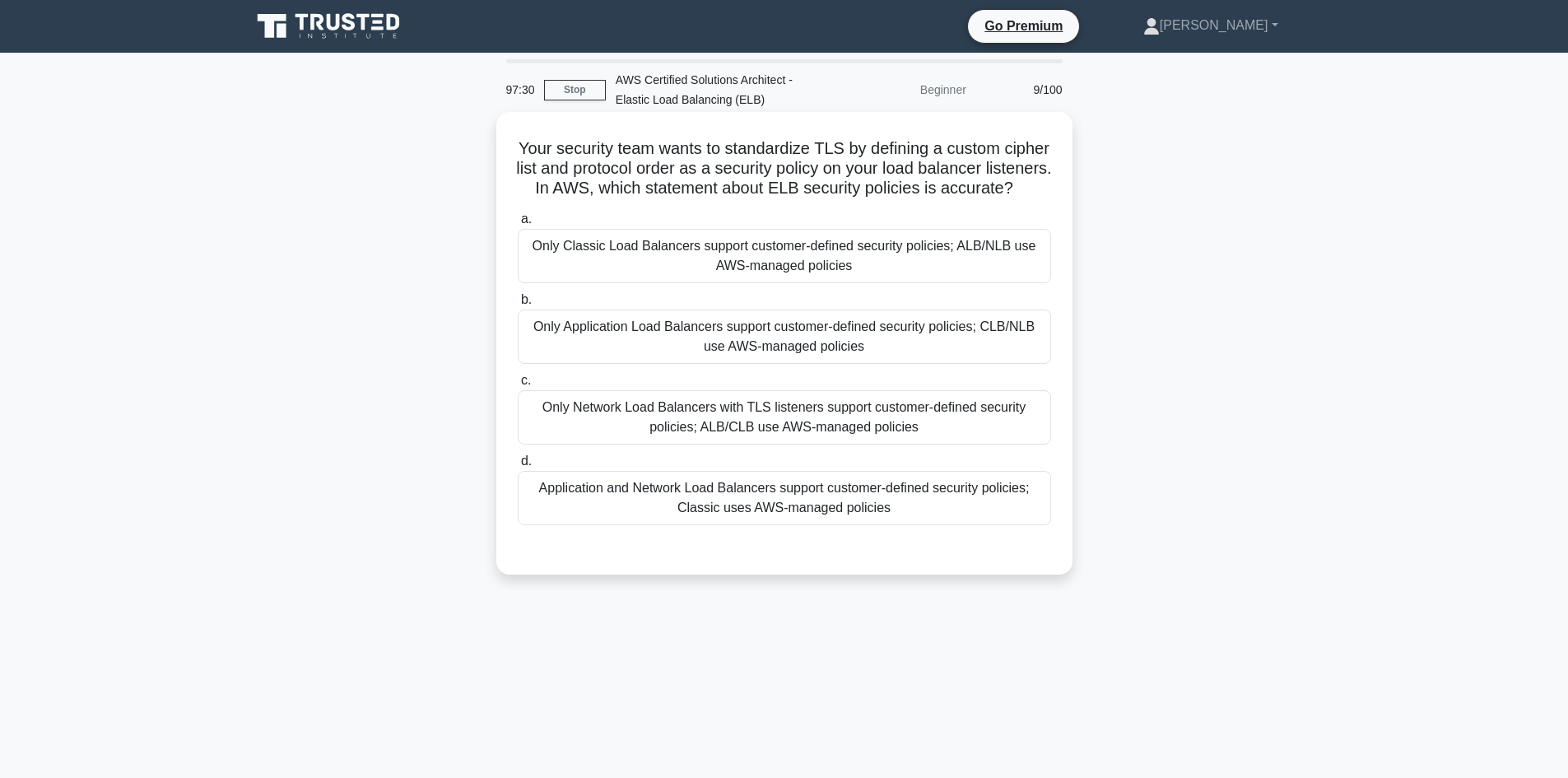
drag, startPoint x: 538, startPoint y: 270, endPoint x: 898, endPoint y: 286, distance: 360.4
click at [898, 283] on div "Only Classic Load Balancers support customer-defined security policies; ALB/NLB…" at bounding box center [785, 256] width 534 height 54
click at [620, 437] on div "Only Network Load Balancers with TLS listeners support customer-defined securit…" at bounding box center [785, 417] width 534 height 54
click at [518, 386] on input "c. Only Network Load Balancers with TLS listeners support customer-defined secu…" at bounding box center [518, 381] width 0 height 10
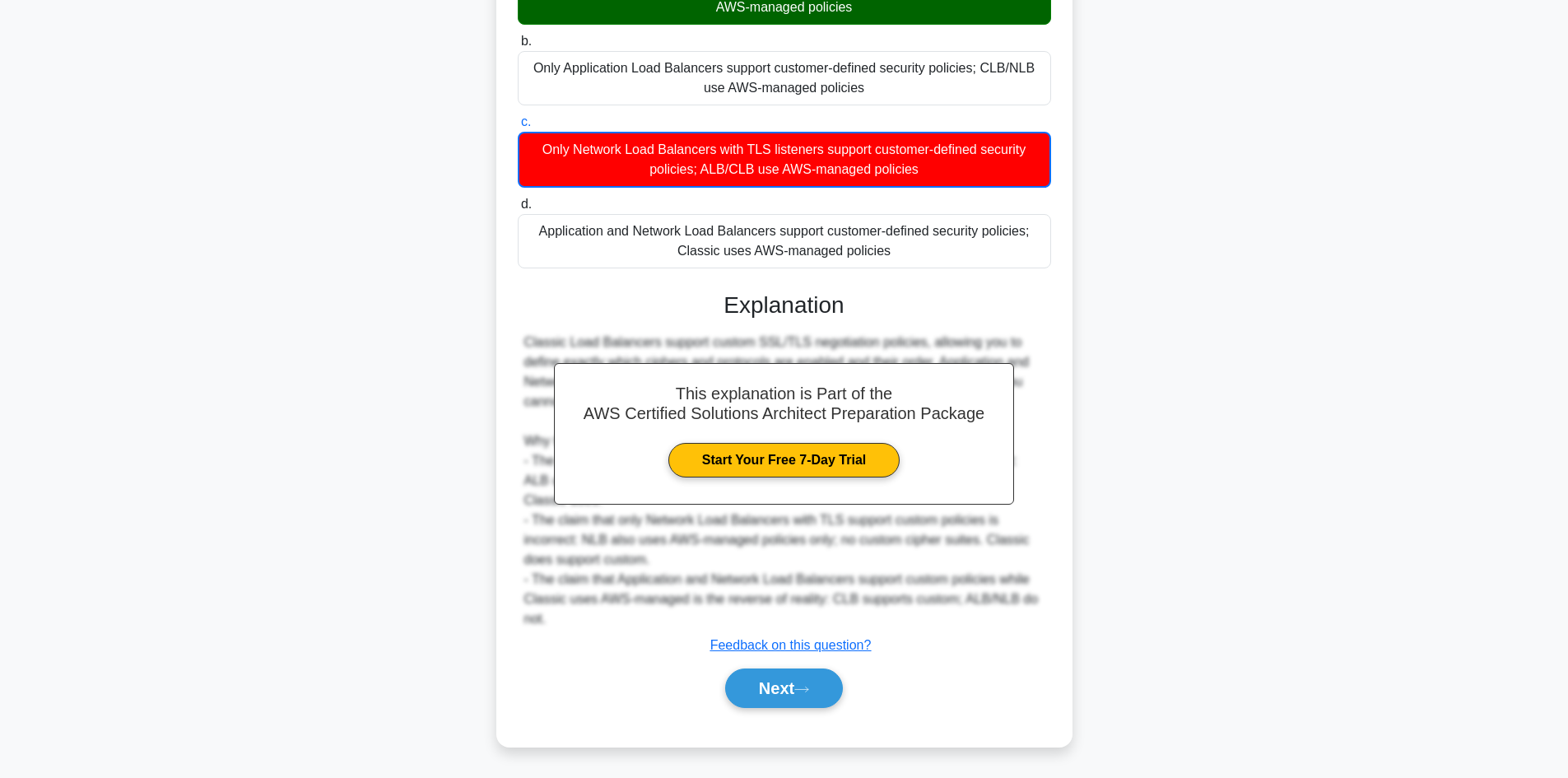
scroll to position [279, 0]
drag, startPoint x: 782, startPoint y: 686, endPoint x: 774, endPoint y: 689, distance: 8.5
click at [782, 686] on button "Next" at bounding box center [783, 688] width 118 height 39
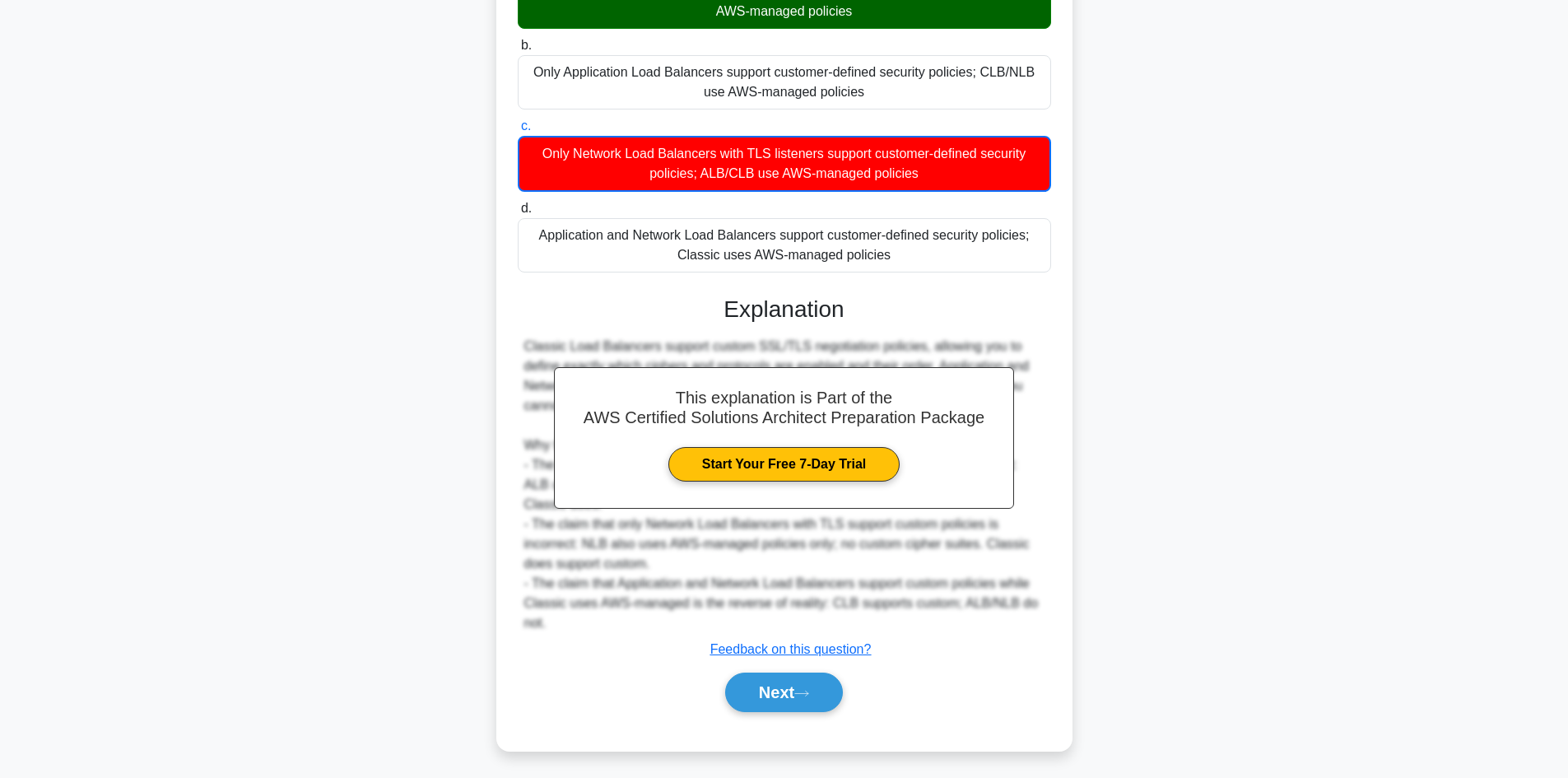
scroll to position [112, 0]
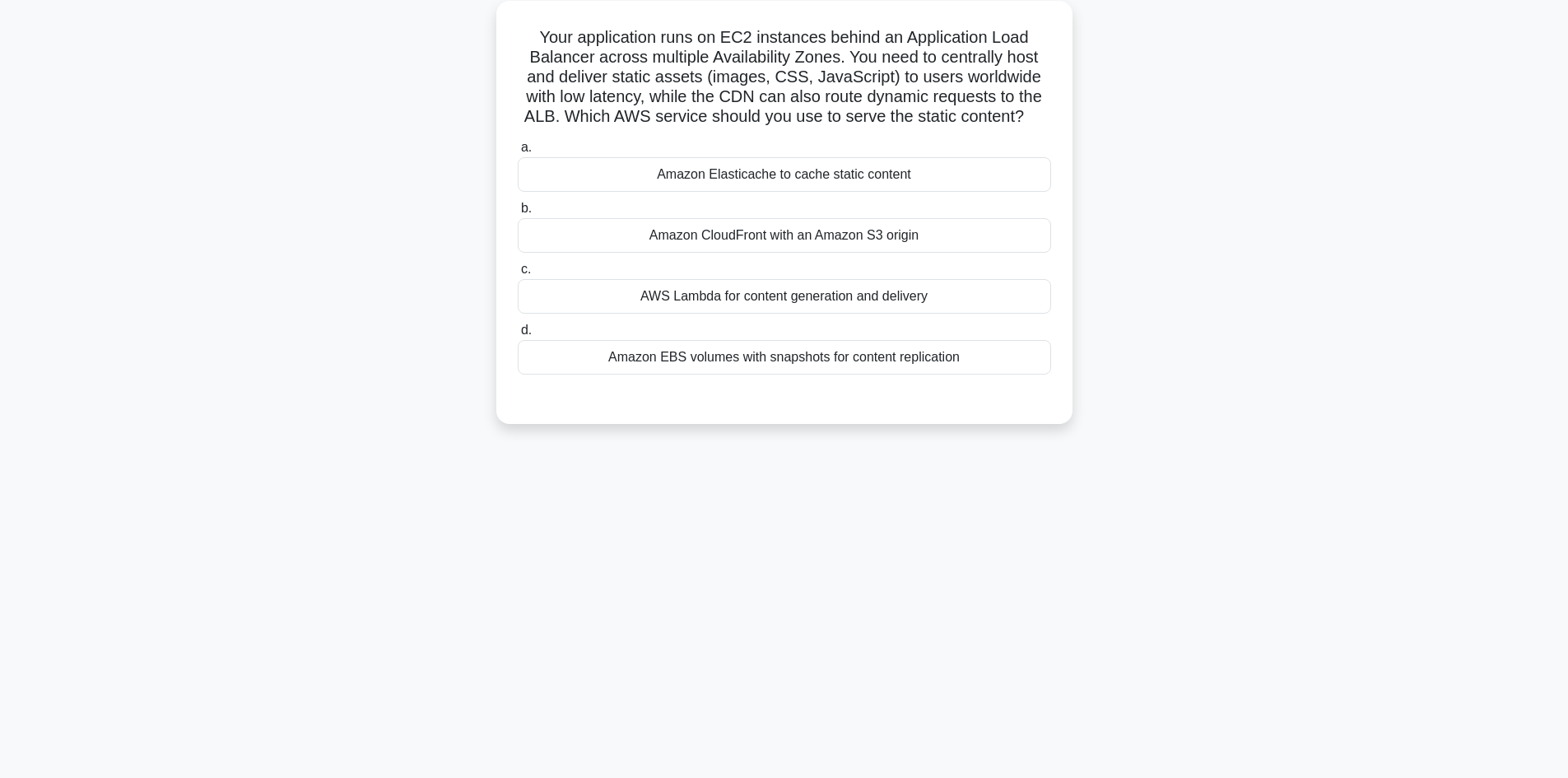
click at [760, 176] on div "Amazon Elasticache to cache static content" at bounding box center [785, 174] width 534 height 34
click at [518, 153] on input "a. Amazon Elasticache to cache static content" at bounding box center [518, 148] width 0 height 10
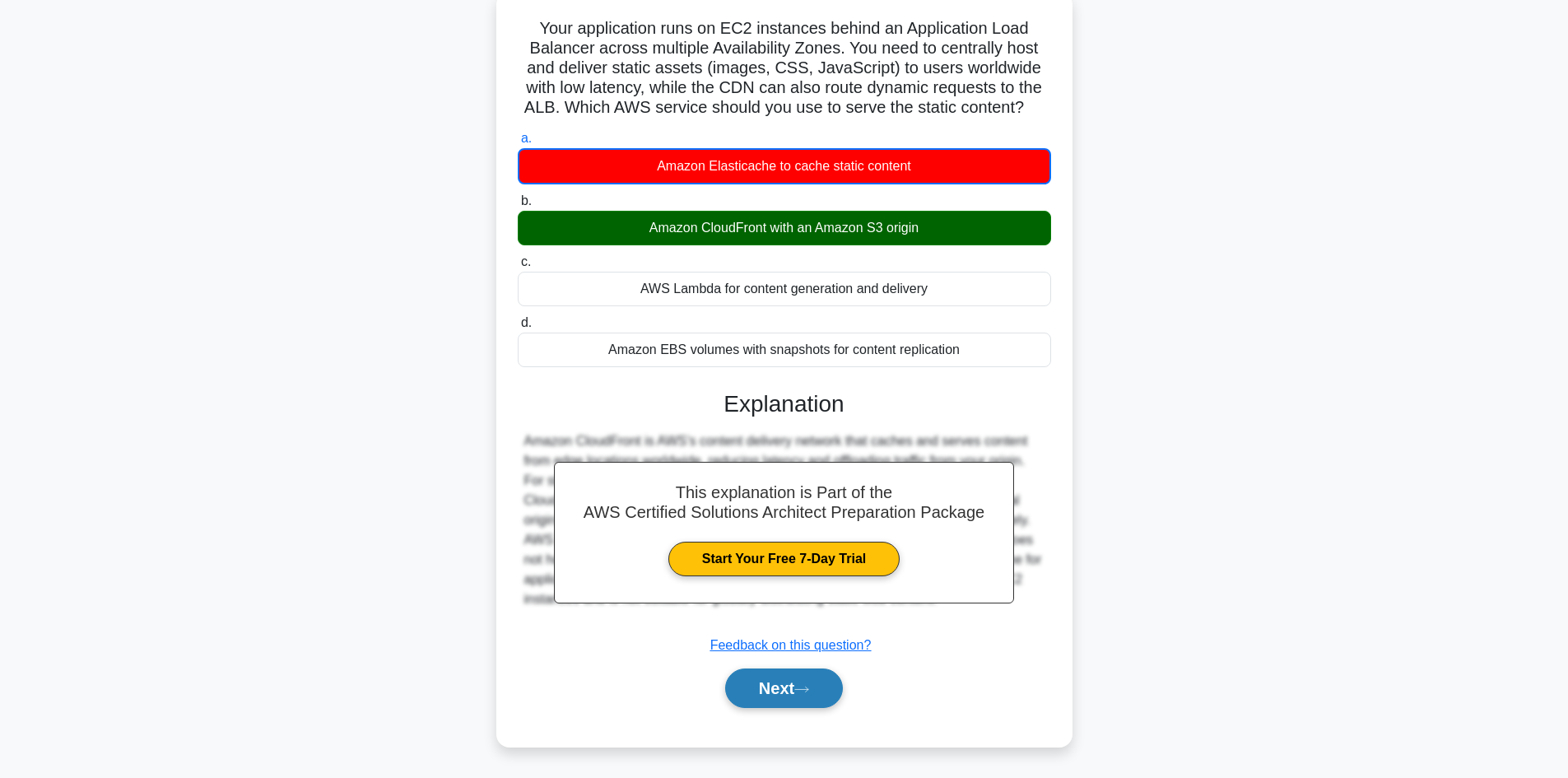
click at [781, 688] on button "Next" at bounding box center [783, 688] width 118 height 39
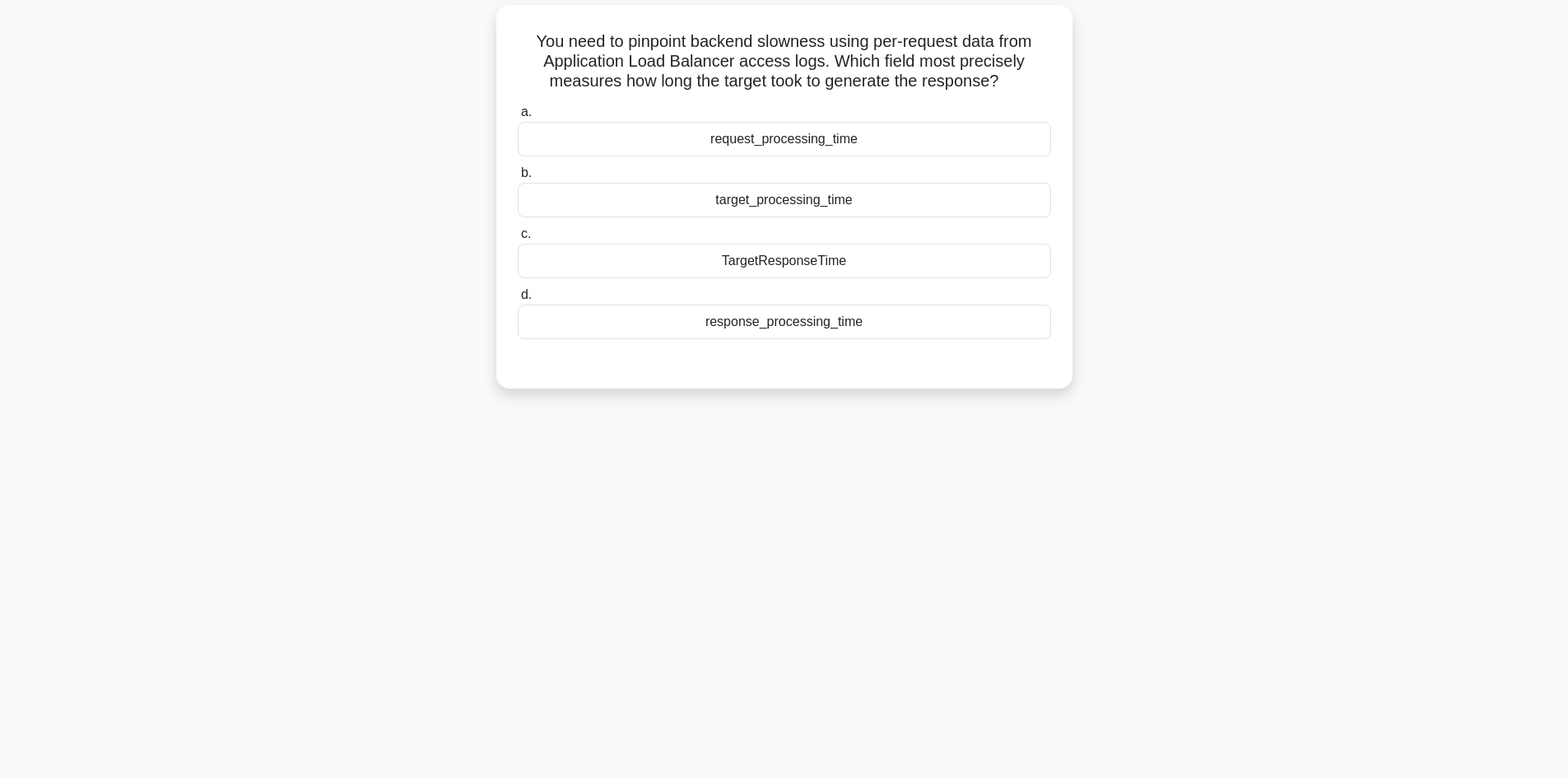
scroll to position [0, 0]
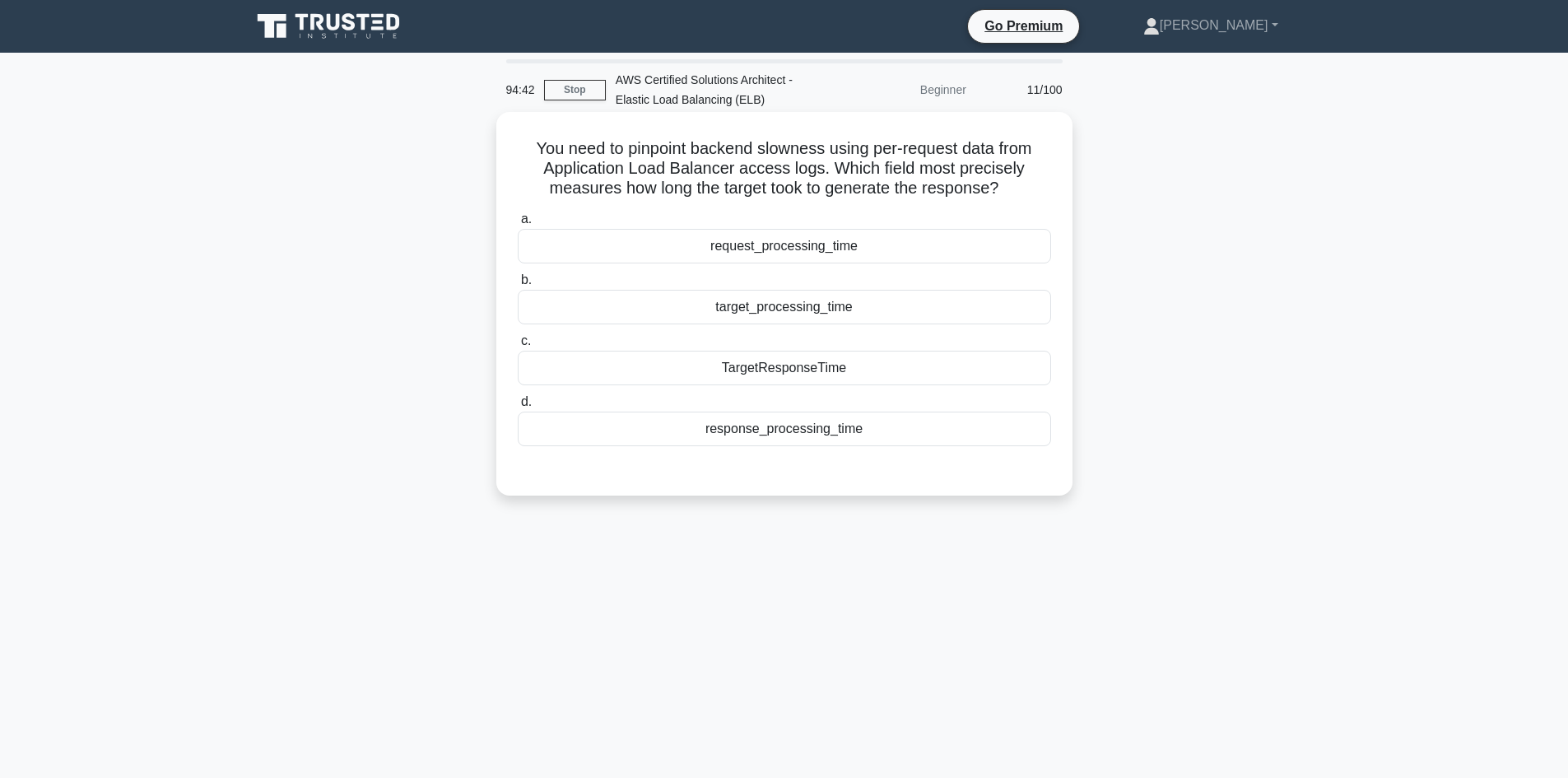
click at [776, 375] on div "TargetResponseTime" at bounding box center [785, 368] width 534 height 34
click at [518, 347] on input "c. TargetResponseTime" at bounding box center [518, 341] width 0 height 10
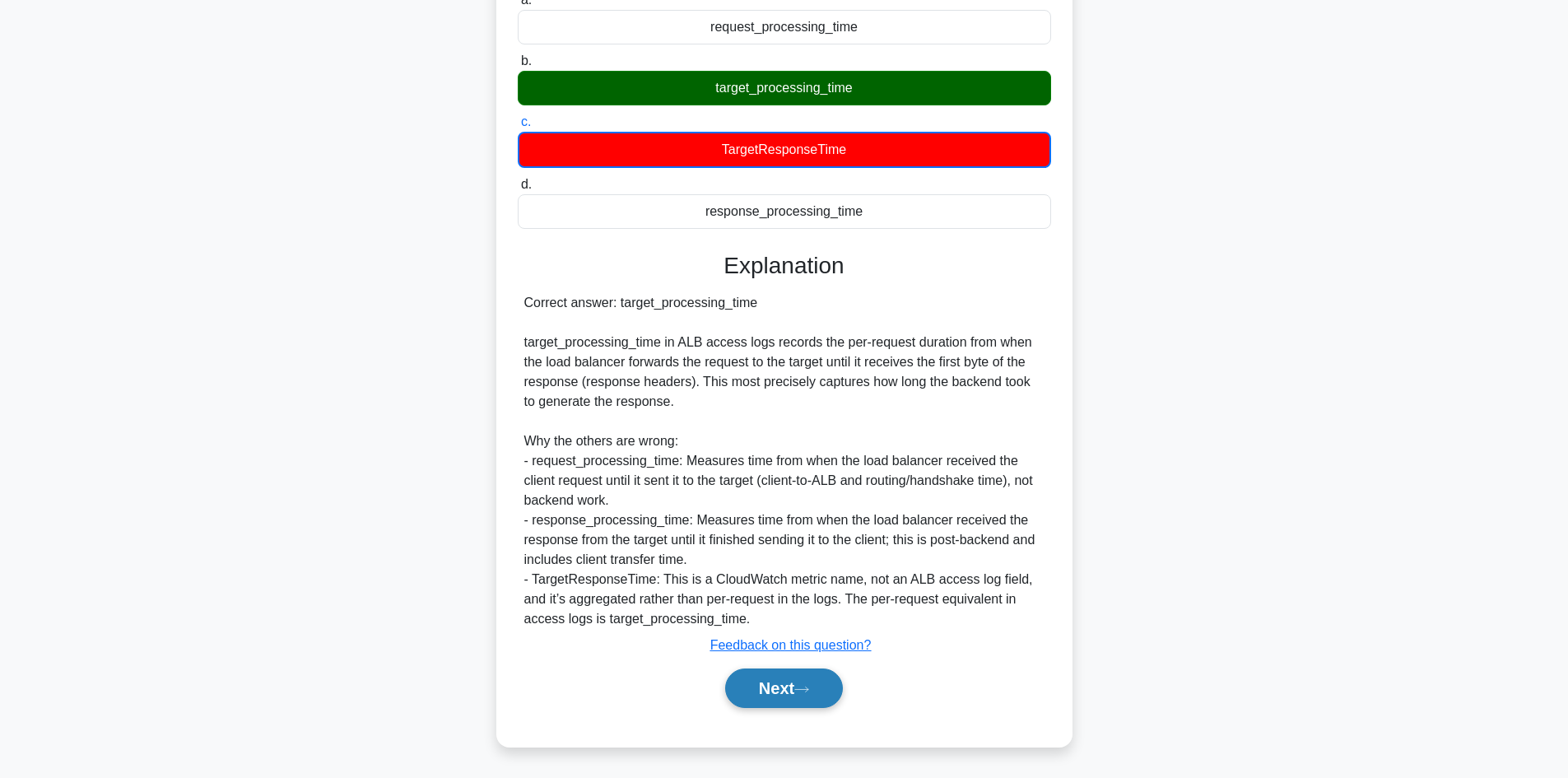
click at [812, 682] on button "Next" at bounding box center [783, 688] width 118 height 39
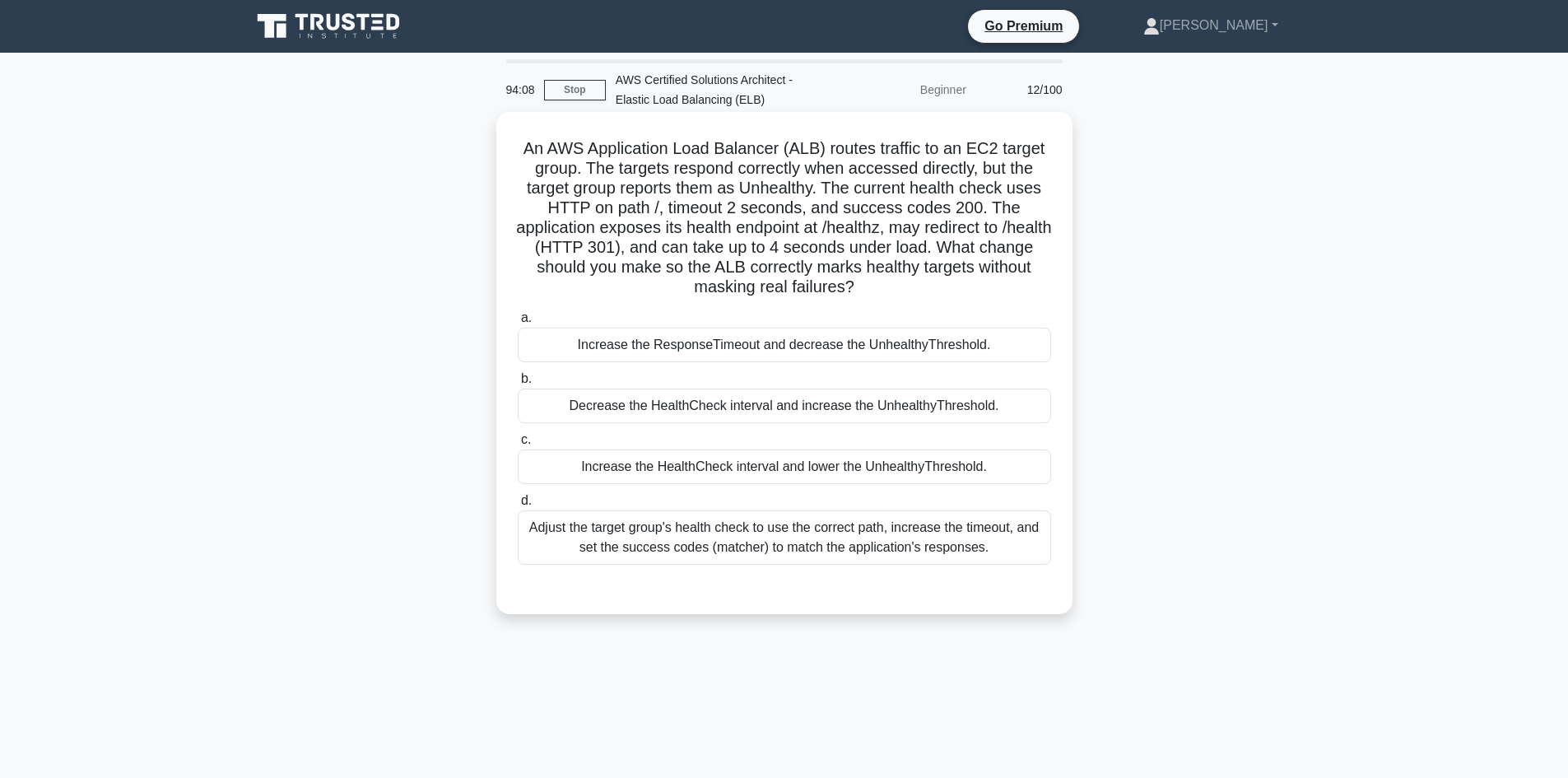
click at [705, 349] on div "Increase the ResponseTimeout and decrease the UnhealthyThreshold." at bounding box center [785, 345] width 534 height 34
click at [518, 323] on input "a. Increase the ResponseTimeout and decrease the UnhealthyThreshold." at bounding box center [518, 318] width 0 height 10
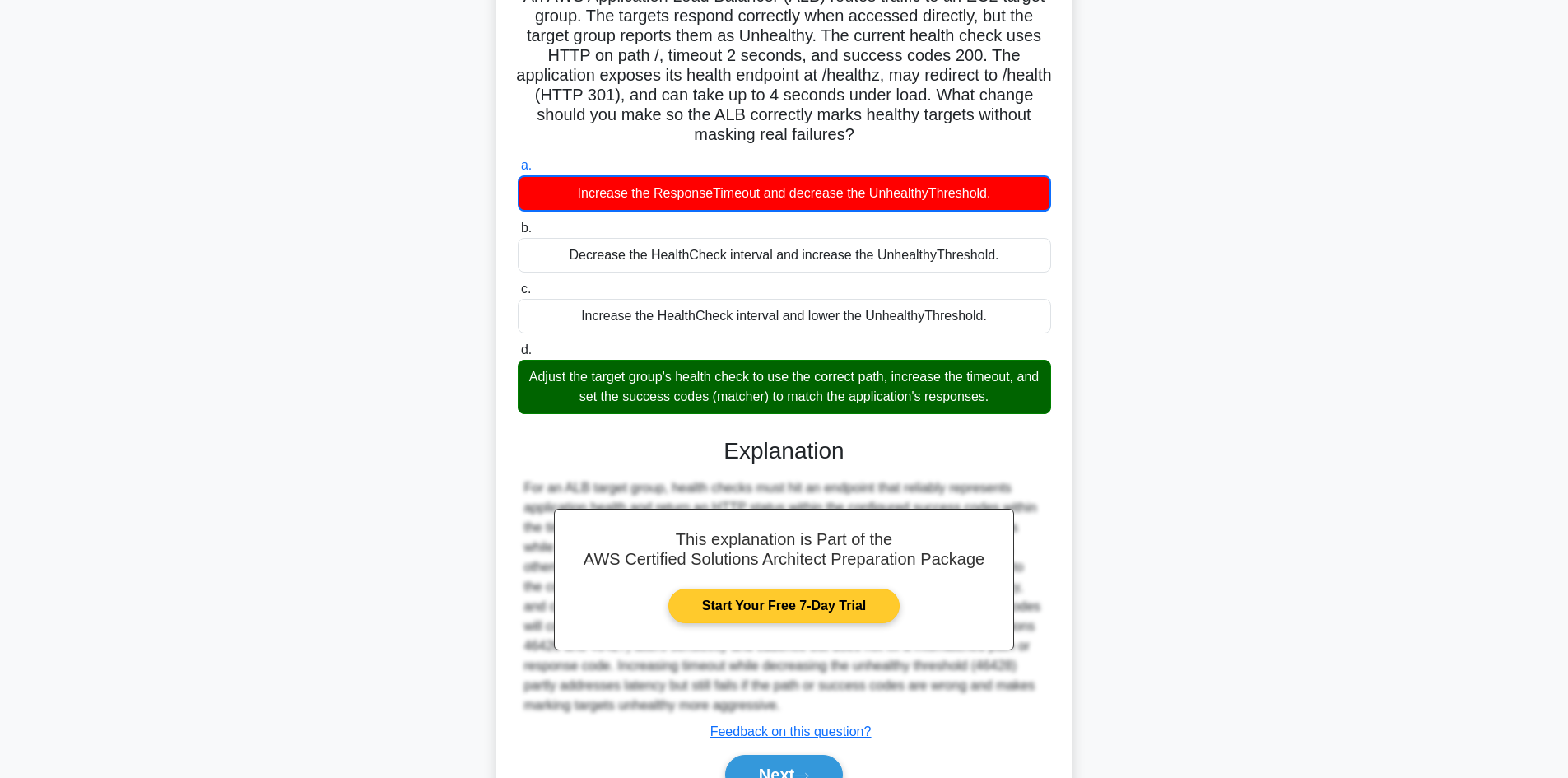
scroll to position [239, 0]
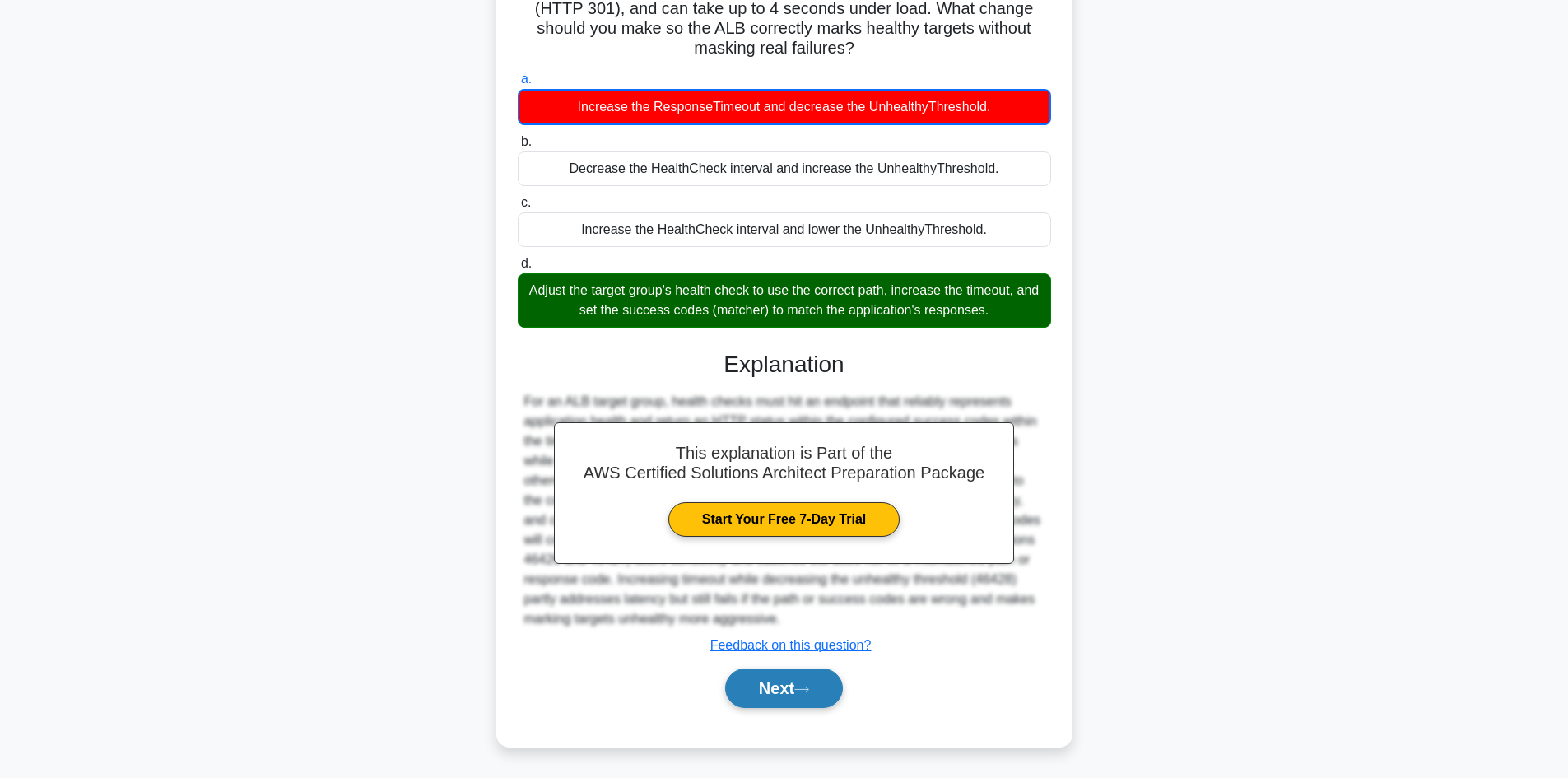
click at [776, 686] on button "Next" at bounding box center [783, 688] width 118 height 39
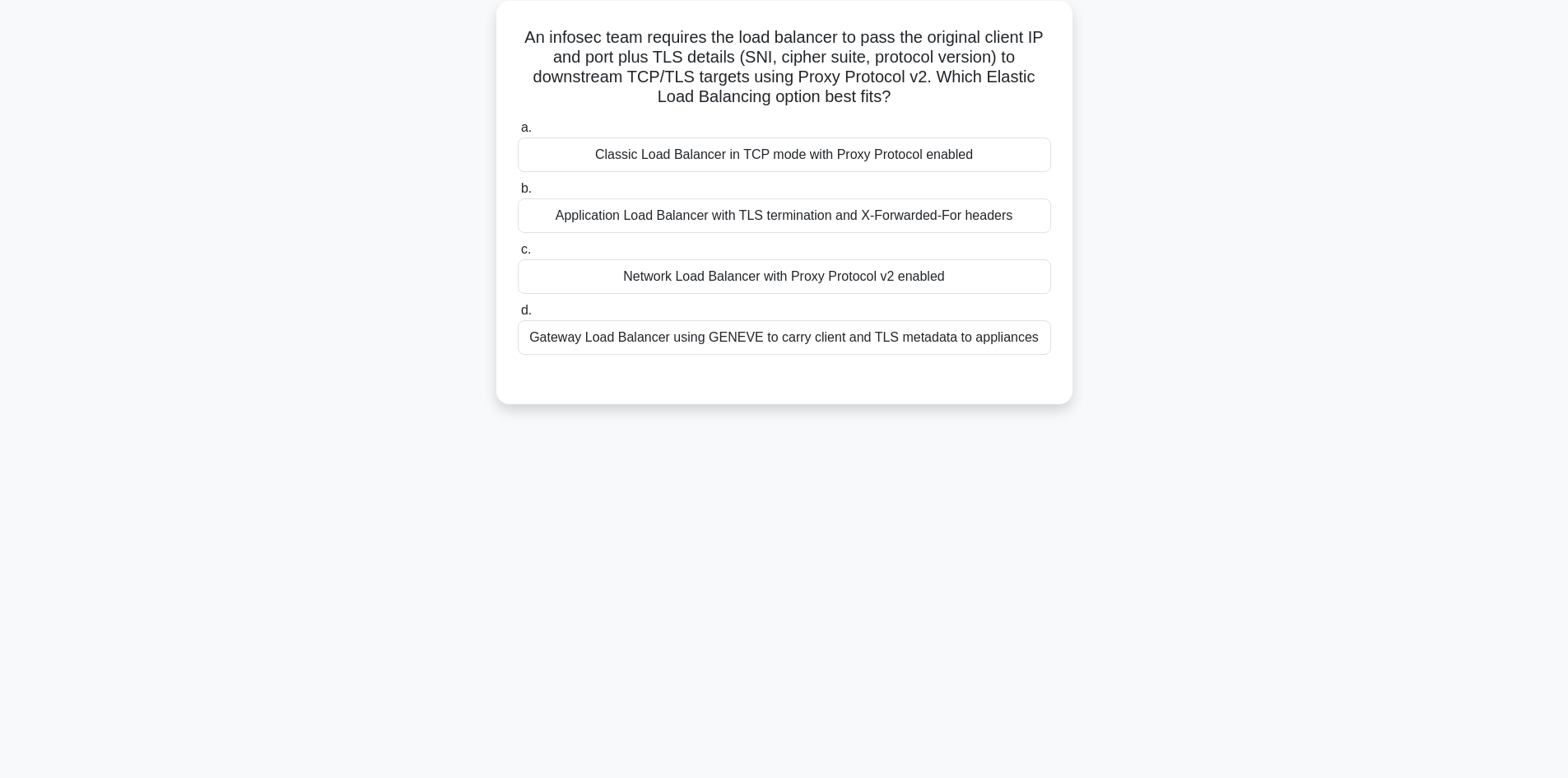
click at [686, 283] on div "Network Load Balancer with Proxy Protocol v2 enabled" at bounding box center [785, 276] width 534 height 34
click at [518, 255] on input "c. Network Load Balancer with Proxy Protocol v2 enabled" at bounding box center [518, 250] width 0 height 10
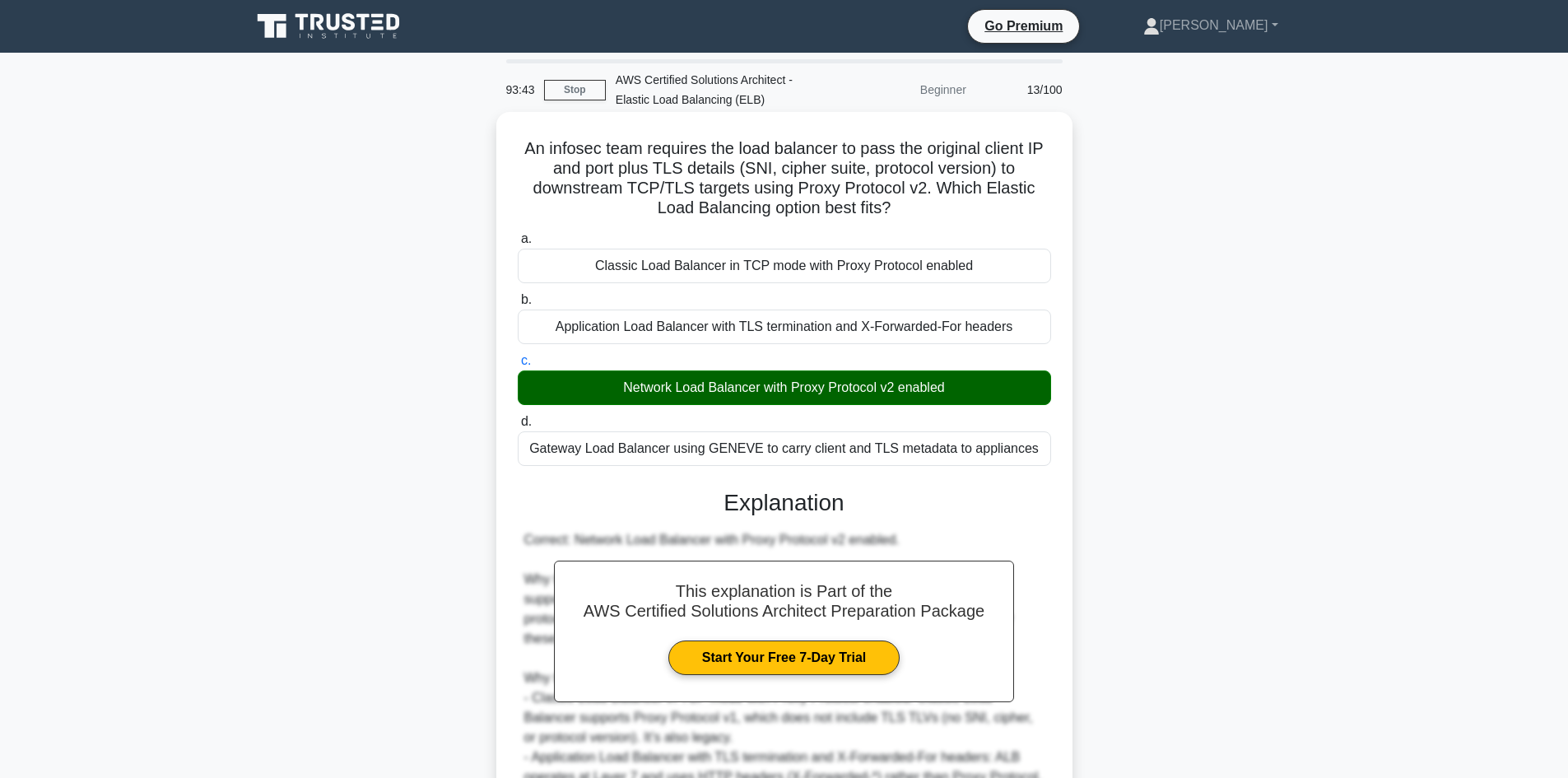
scroll to position [238, 0]
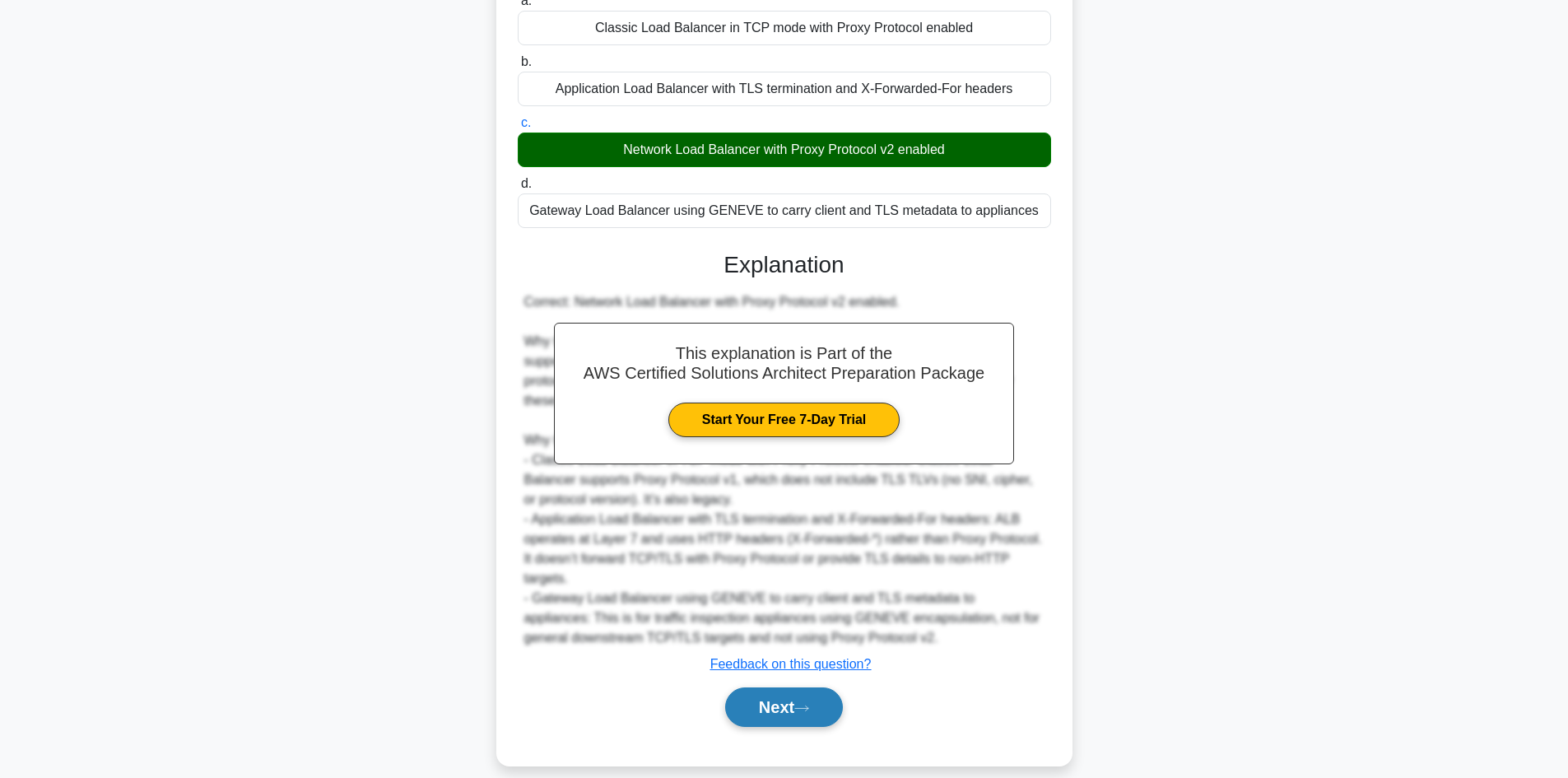
click at [799, 702] on button "Next" at bounding box center [783, 707] width 118 height 39
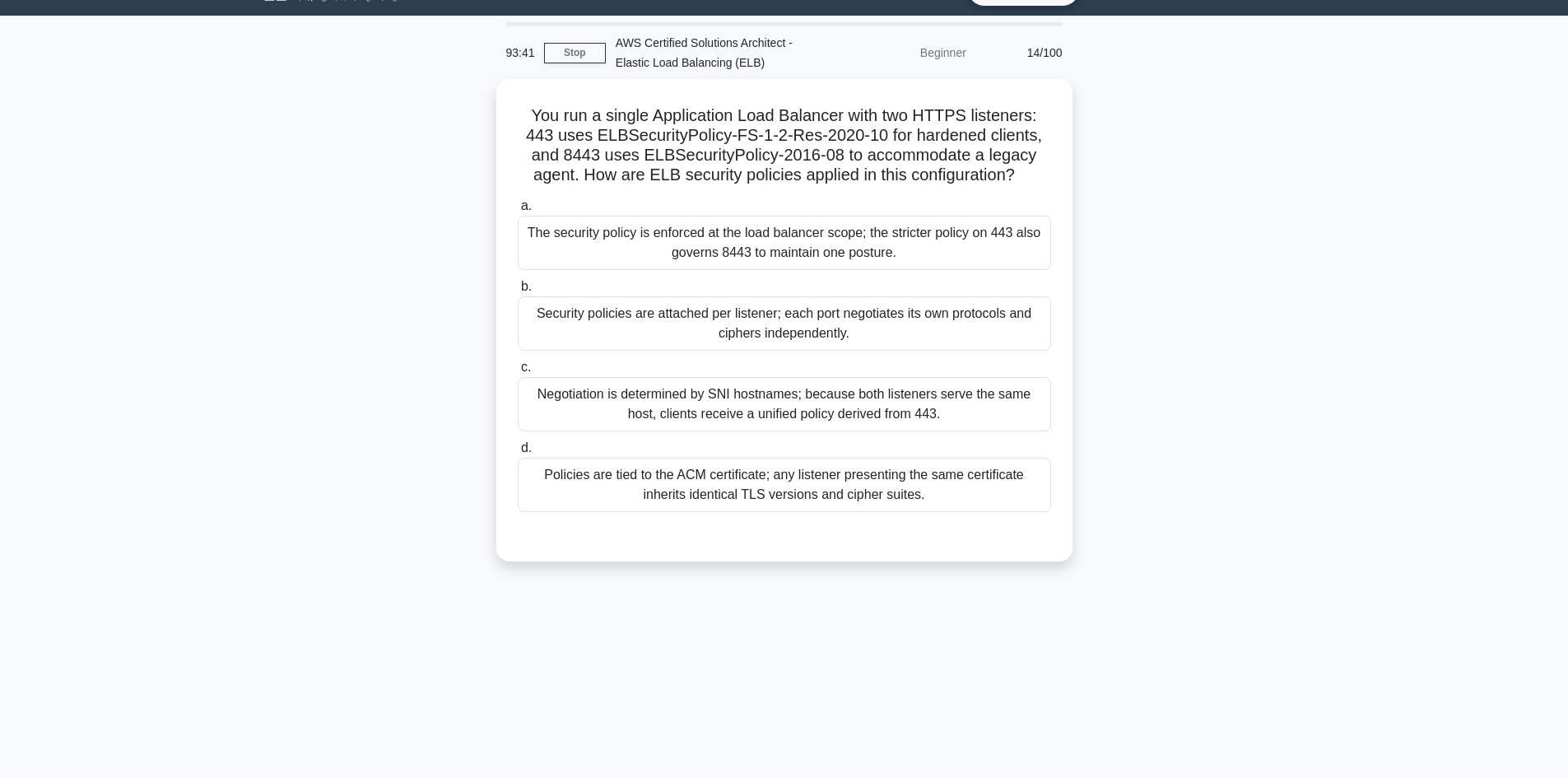
scroll to position [0, 0]
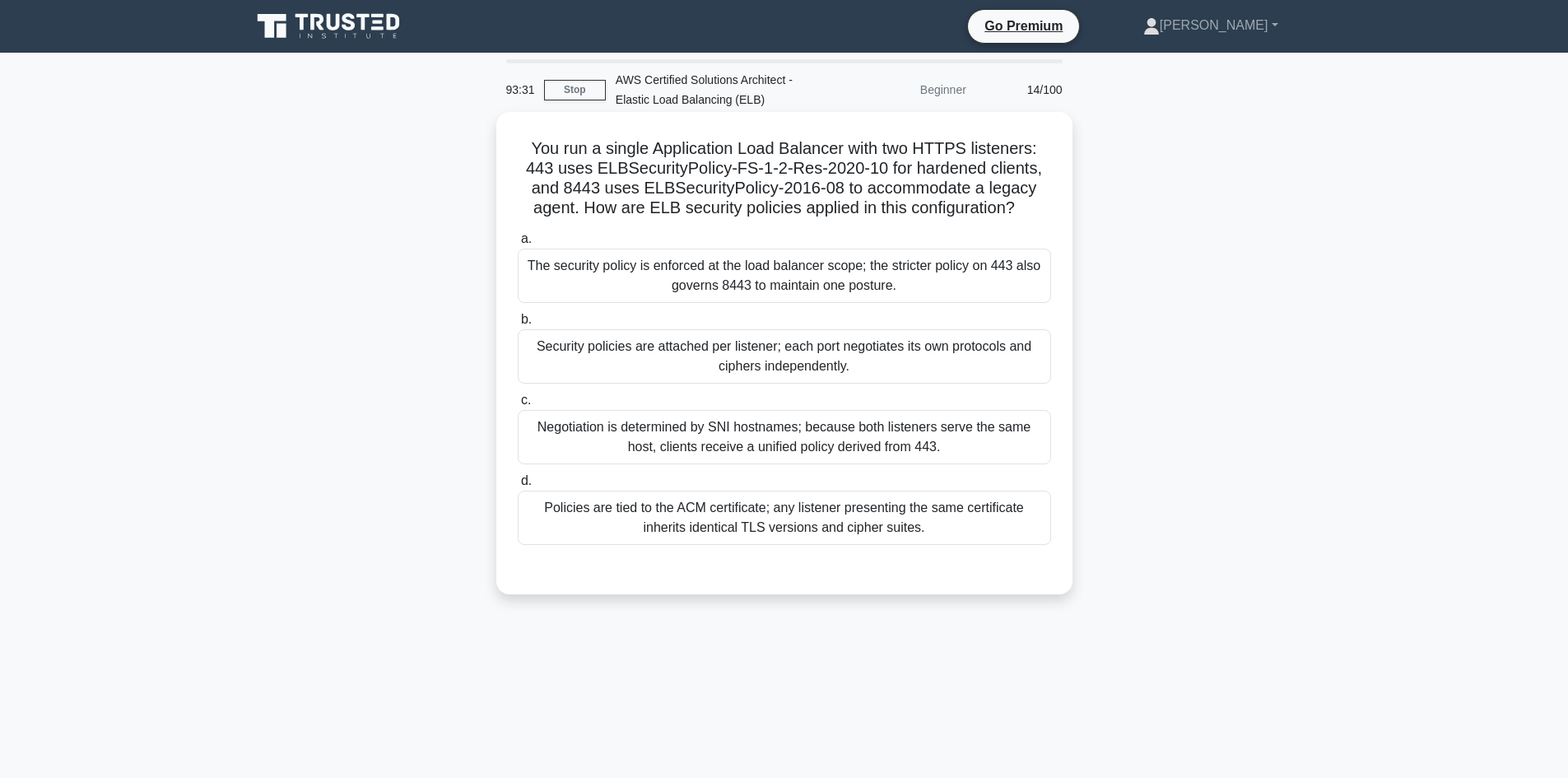
drag, startPoint x: 770, startPoint y: 142, endPoint x: 1060, endPoint y: 202, distance: 296.1
click at [1060, 202] on div "You run a single Application Load Balancer with two HTTPS listeners: 443 uses E…" at bounding box center [784, 353] width 563 height 469
click at [692, 356] on div "Security policies are attached per listener; each port negotiates its own proto…" at bounding box center [785, 356] width 534 height 54
click at [518, 325] on input "b. Security policies are attached per listener; each port negotiates its own pr…" at bounding box center [518, 320] width 0 height 10
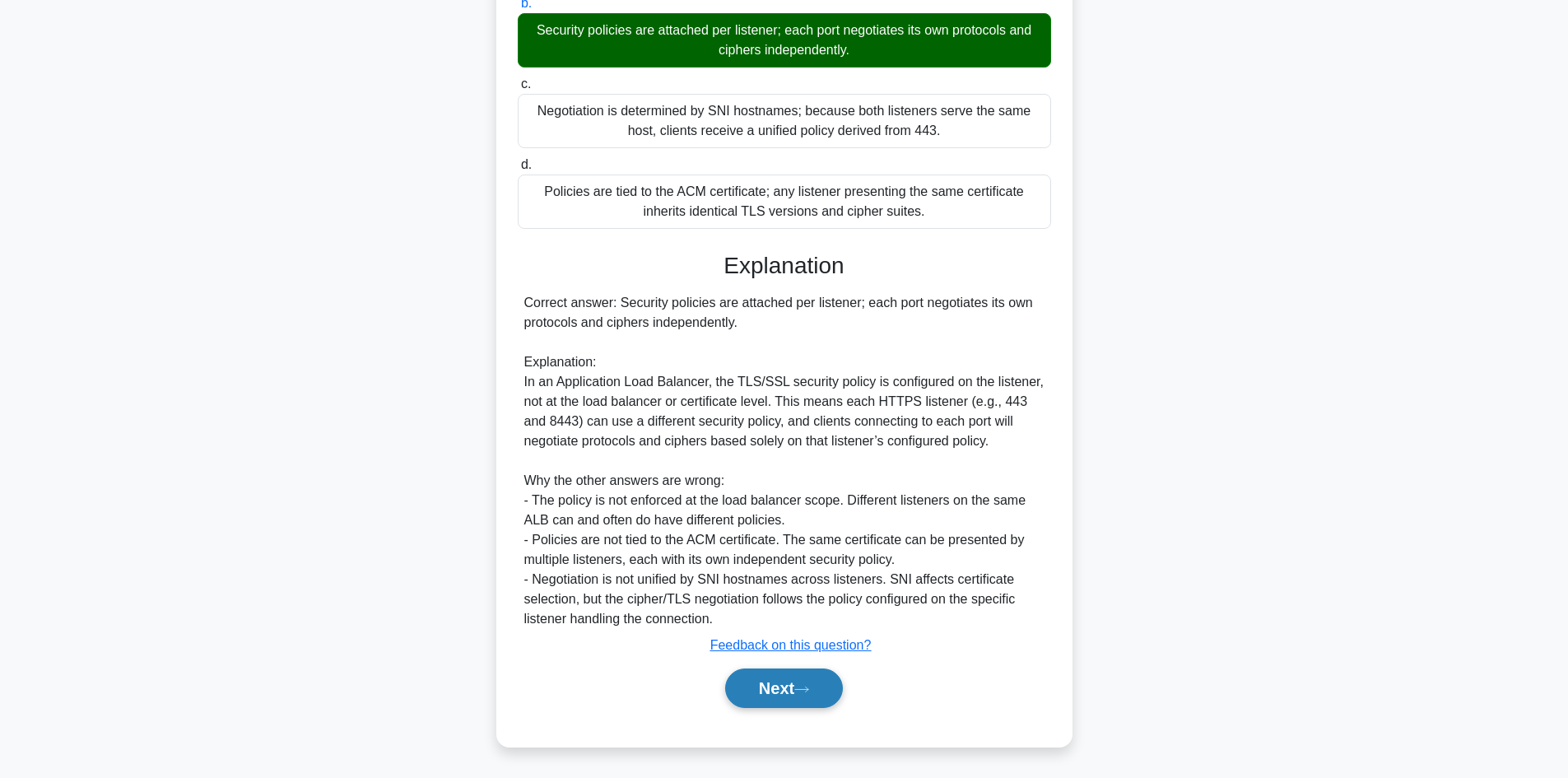
click at [787, 688] on button "Next" at bounding box center [783, 688] width 118 height 39
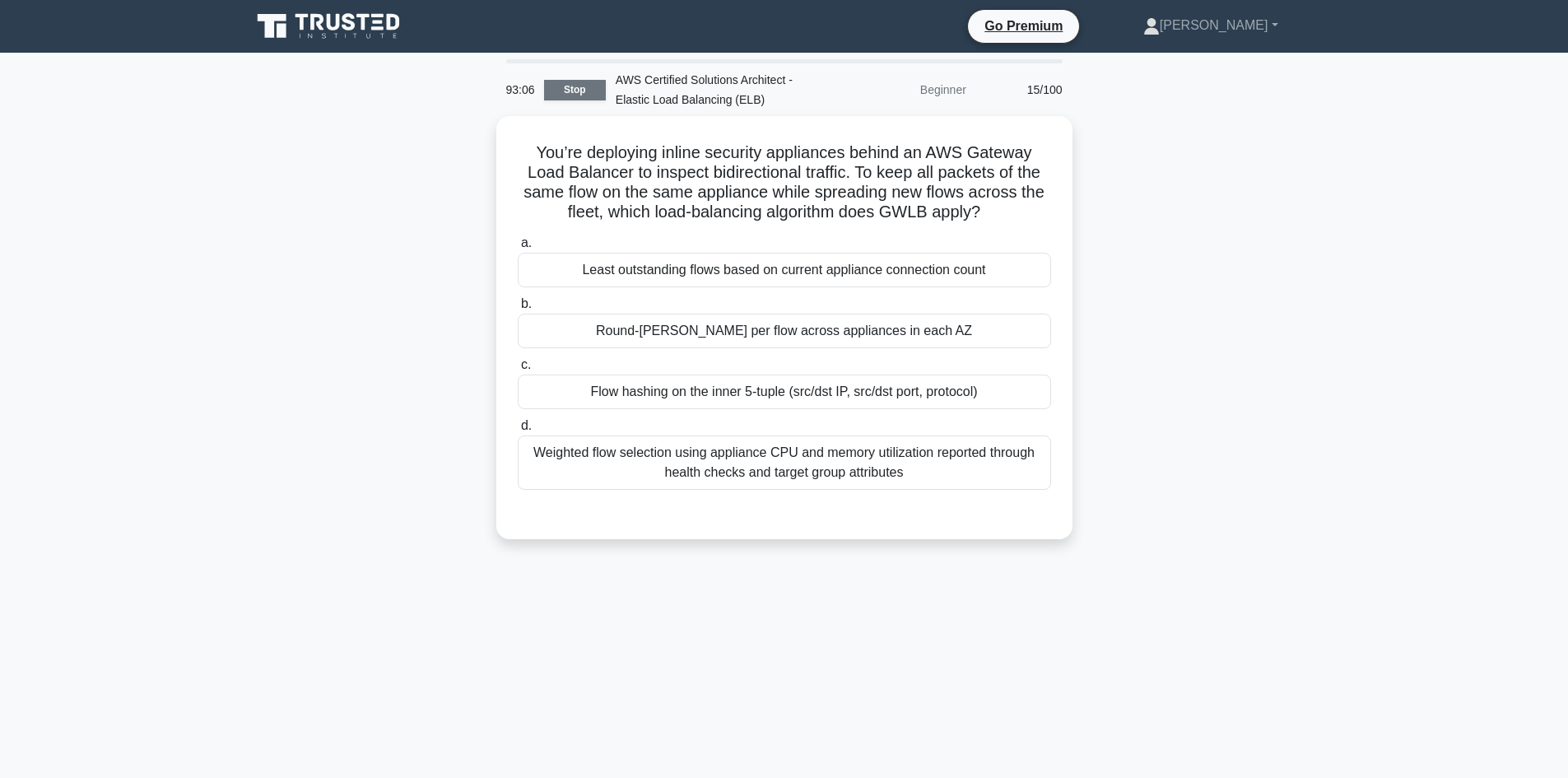
click at [567, 87] on link "Stop" at bounding box center [575, 90] width 62 height 21
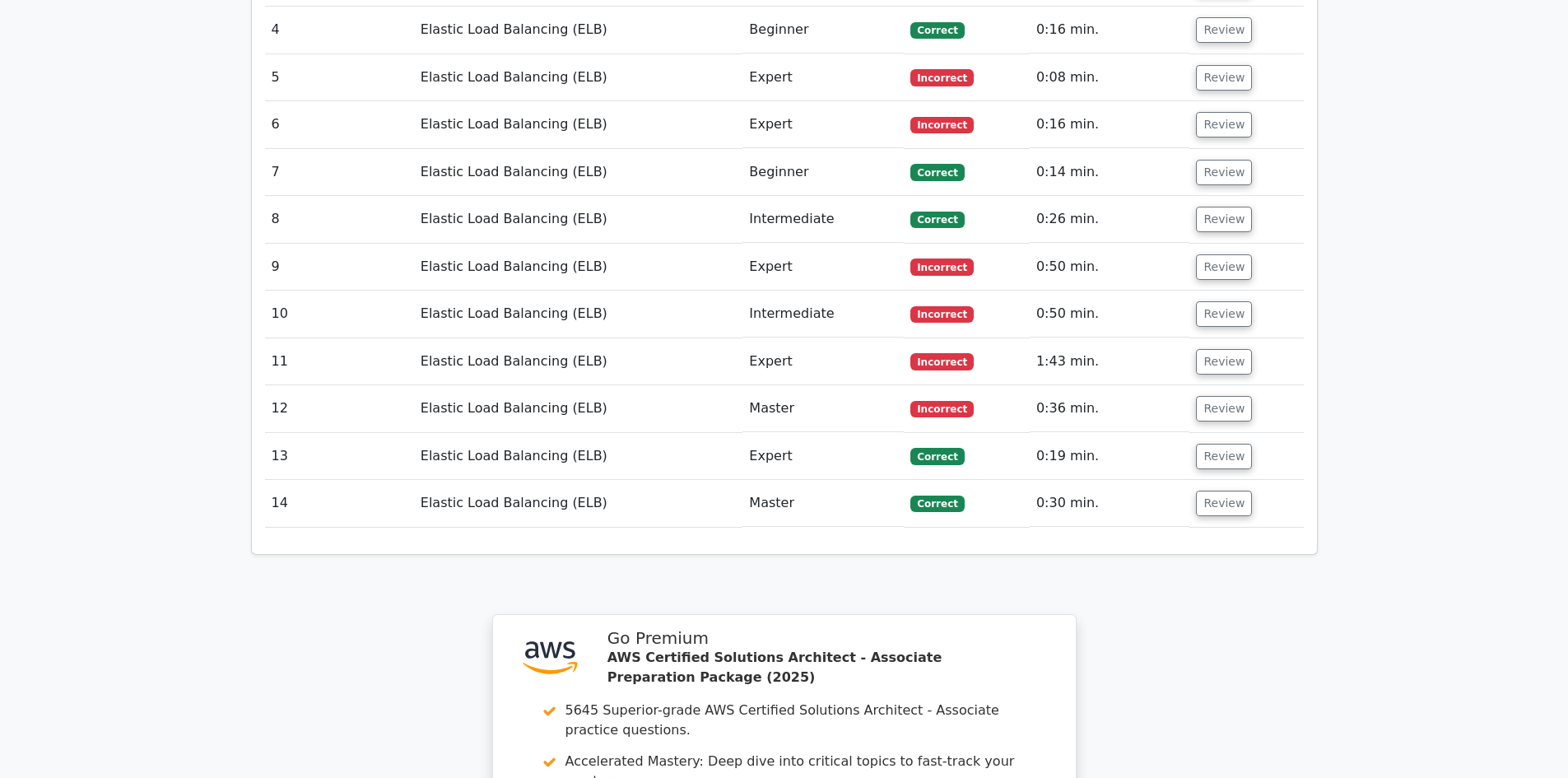
scroll to position [2331, 0]
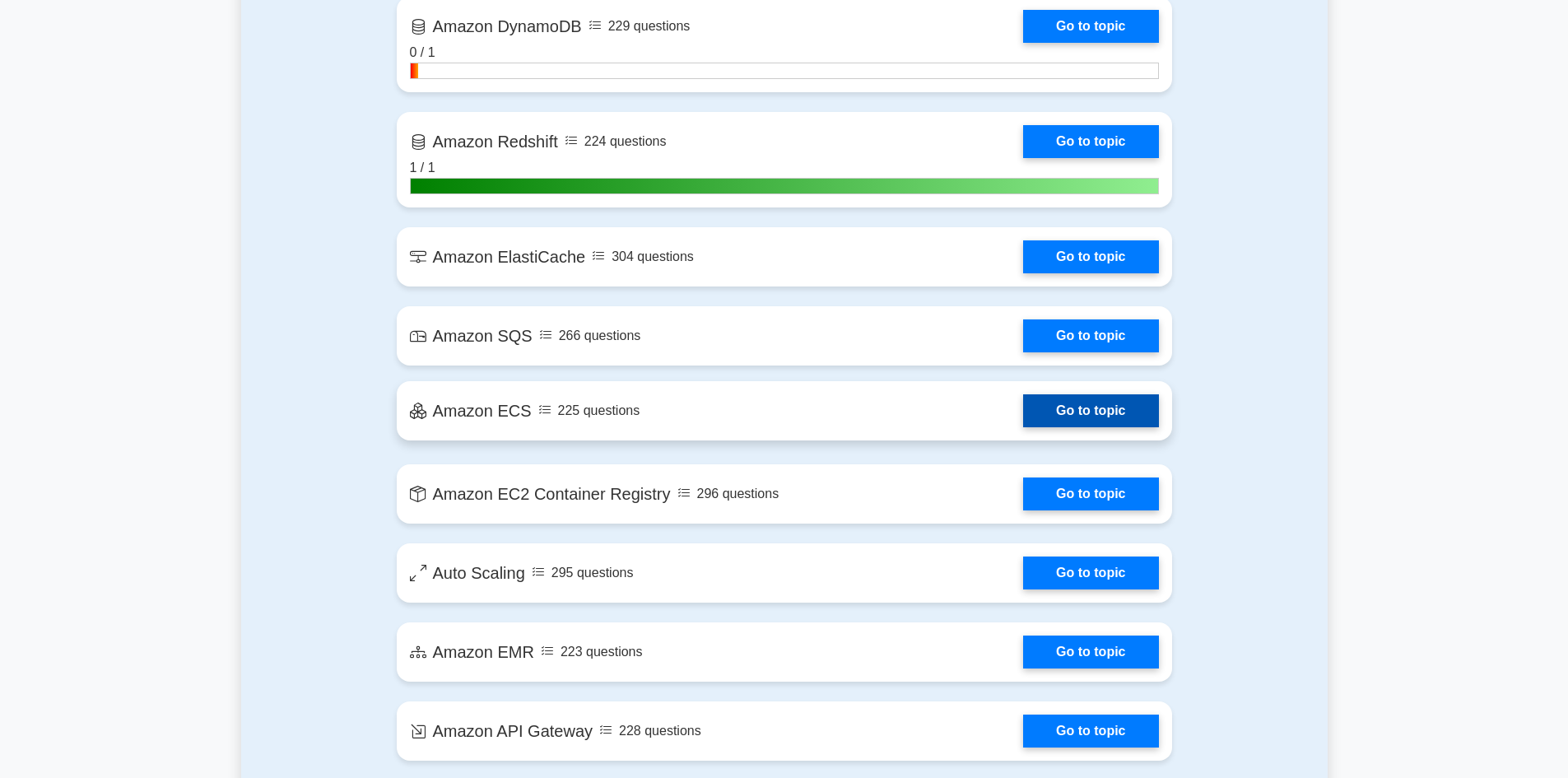
scroll to position [2743, 0]
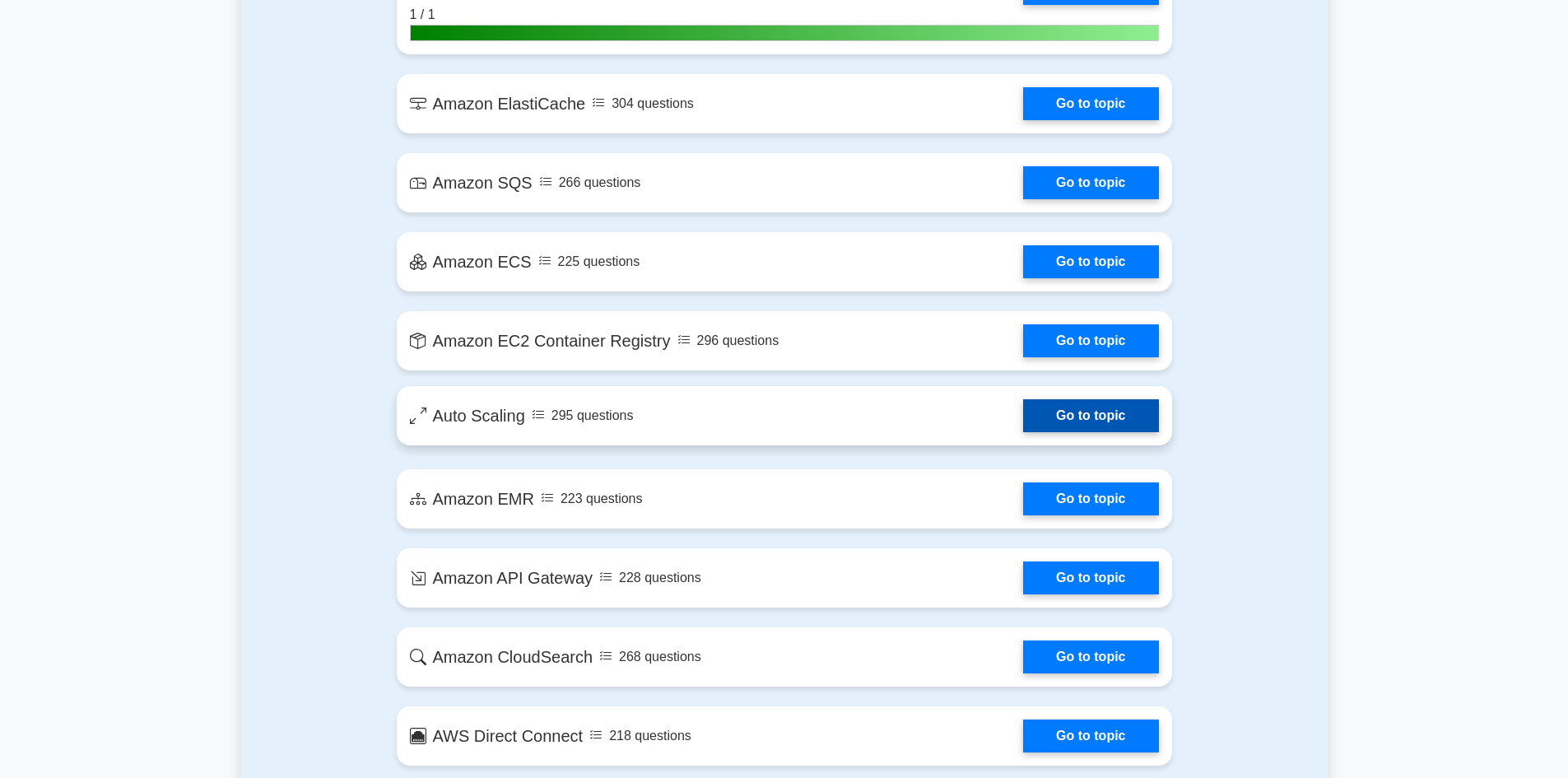
click at [1023, 418] on link "Go to topic" at bounding box center [1090, 415] width 135 height 33
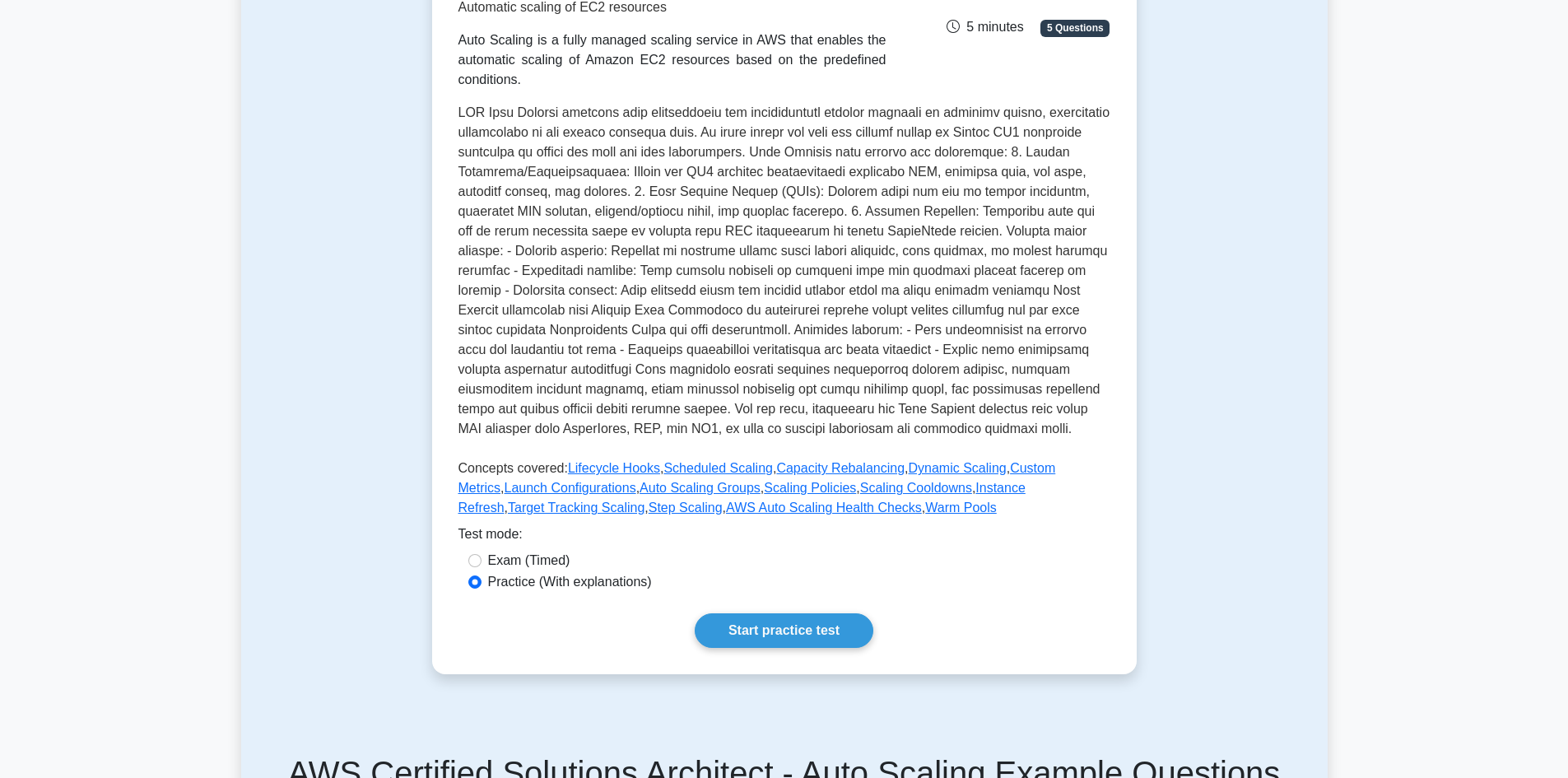
scroll to position [549, 0]
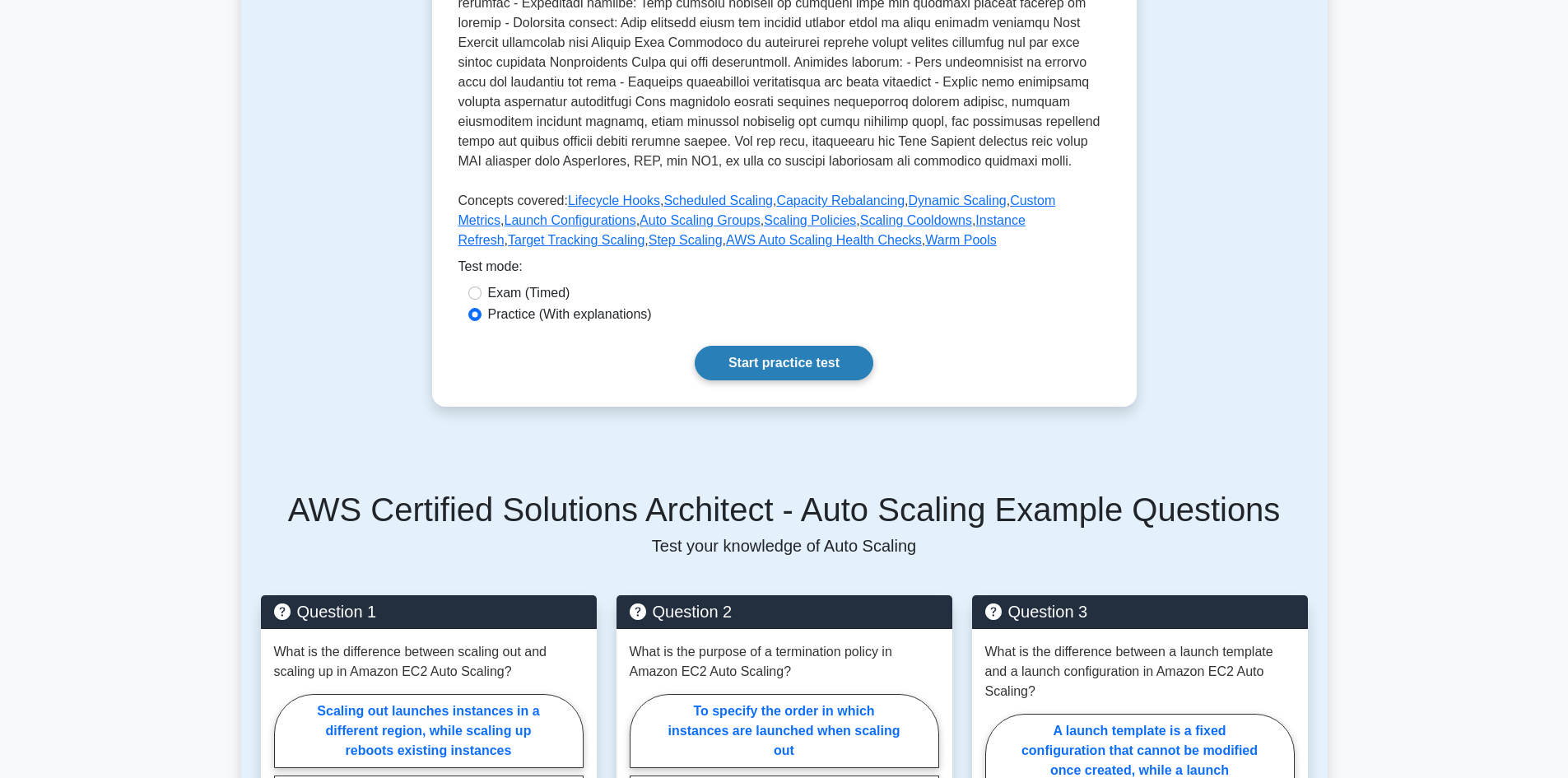
click at [774, 369] on link "Start practice test" at bounding box center [784, 363] width 178 height 34
